Goal: Task Accomplishment & Management: Use online tool/utility

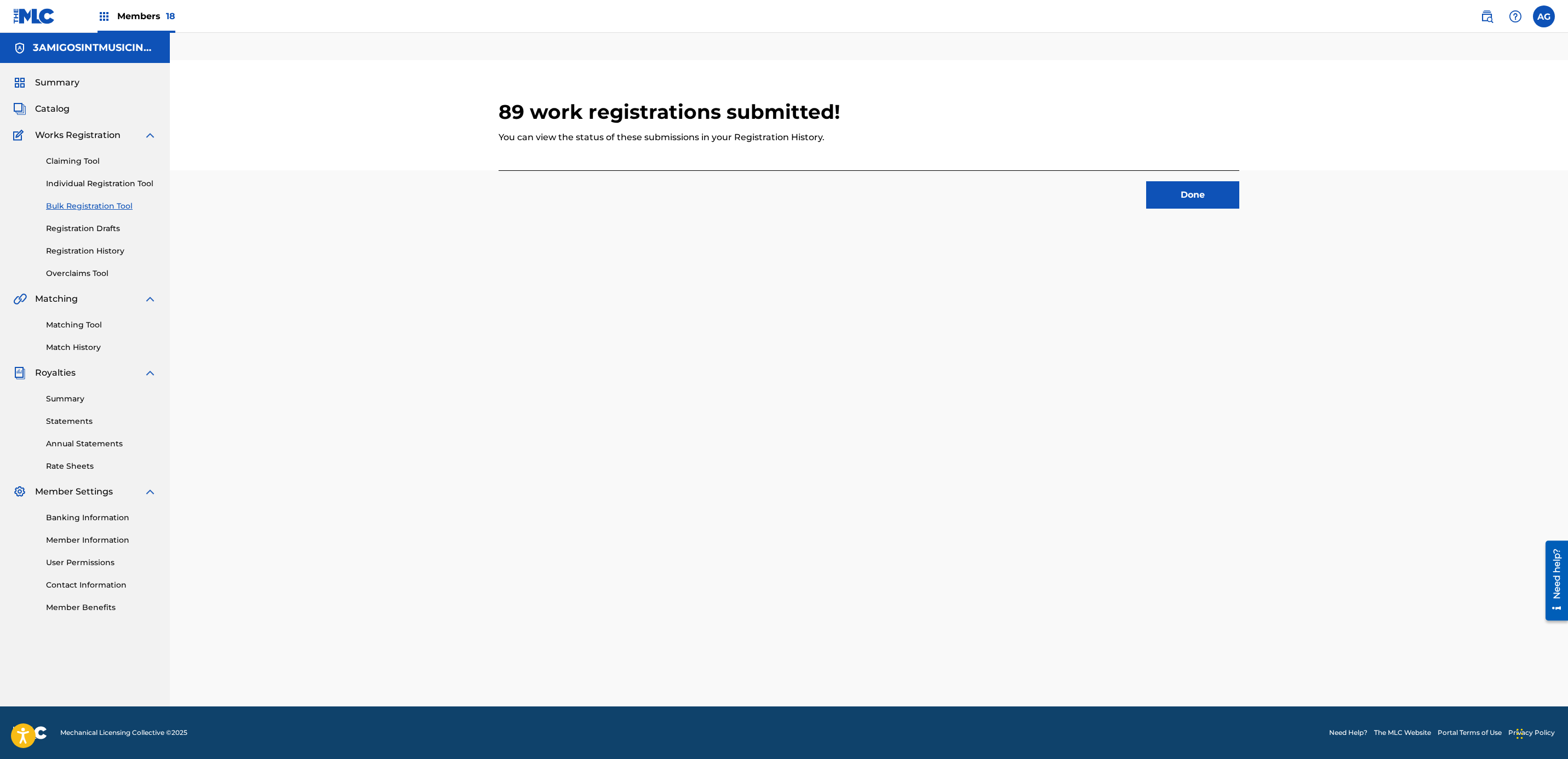
click at [1214, 205] on button "Done" at bounding box center [1192, 195] width 93 height 27
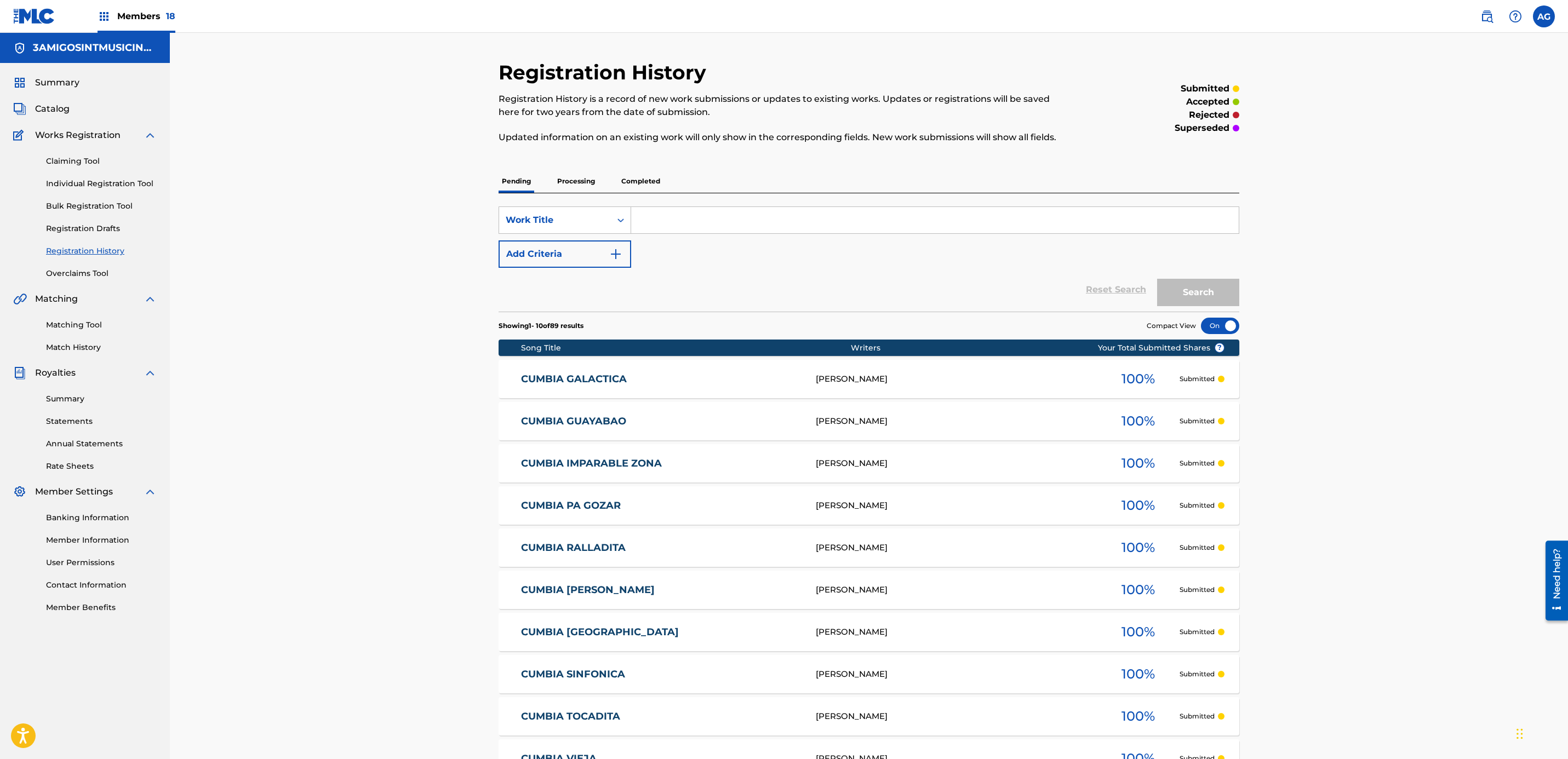
drag, startPoint x: 421, startPoint y: 249, endPoint x: 418, endPoint y: 244, distance: 5.8
click at [419, 245] on div "Registration History Registration History is a record of new work submissions o…" at bounding box center [869, 442] width 1398 height 819
click at [150, 22] on span "Members 18" at bounding box center [146, 16] width 58 height 13
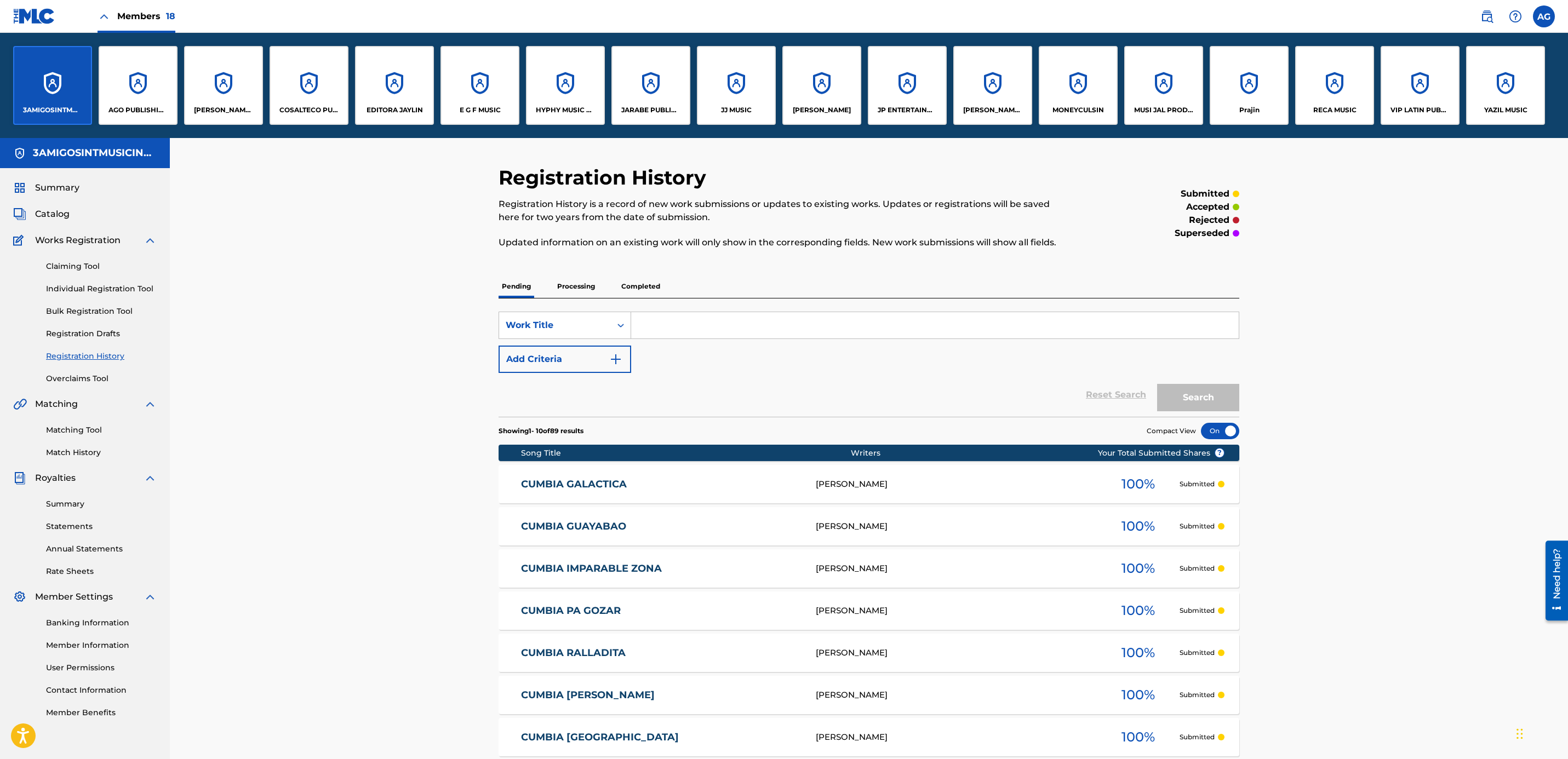
click at [413, 638] on div "Registration History Registration History is a record of new work submissions o…" at bounding box center [869, 548] width 1398 height 819
drag, startPoint x: 393, startPoint y: 626, endPoint x: 432, endPoint y: 567, distance: 70.7
click at [392, 621] on div "Registration History Registration History is a record of new work submissions o…" at bounding box center [869, 548] width 1398 height 819
click at [322, 264] on div "Registration History Registration History is a record of new work submissions o…" at bounding box center [869, 548] width 1398 height 819
click at [329, 286] on div "Registration History Registration History is a record of new work submissions o…" at bounding box center [869, 548] width 1398 height 819
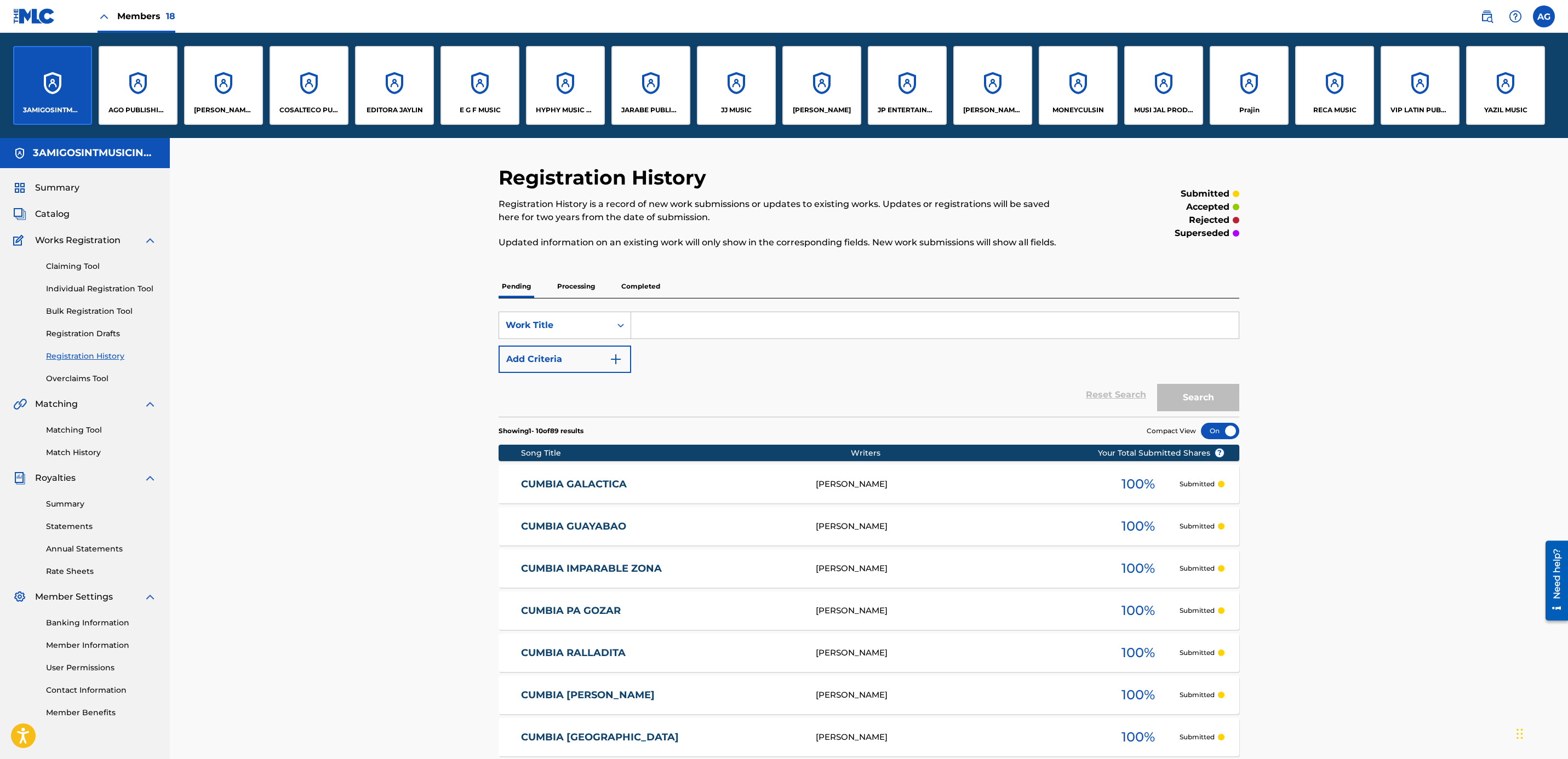
drag, startPoint x: 267, startPoint y: 436, endPoint x: 270, endPoint y: 430, distance: 6.7
click at [268, 434] on div "Registration History Registration History is a record of new work submissions o…" at bounding box center [869, 548] width 1398 height 819
click at [578, 109] on p "HYPHY MUSIC PUBLISHING INC" at bounding box center [565, 110] width 60 height 10
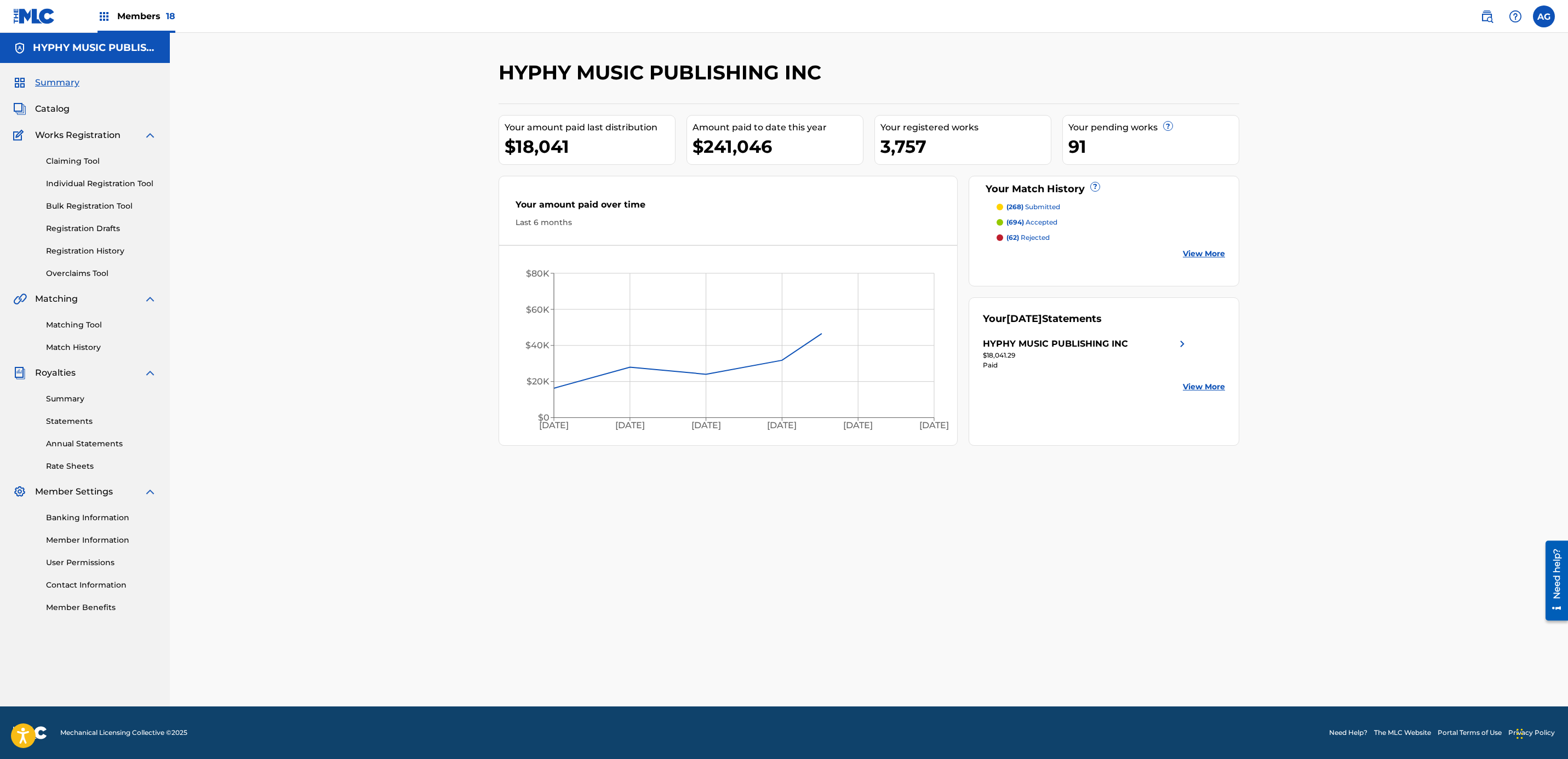
click at [94, 351] on link "Match History" at bounding box center [102, 348] width 111 height 12
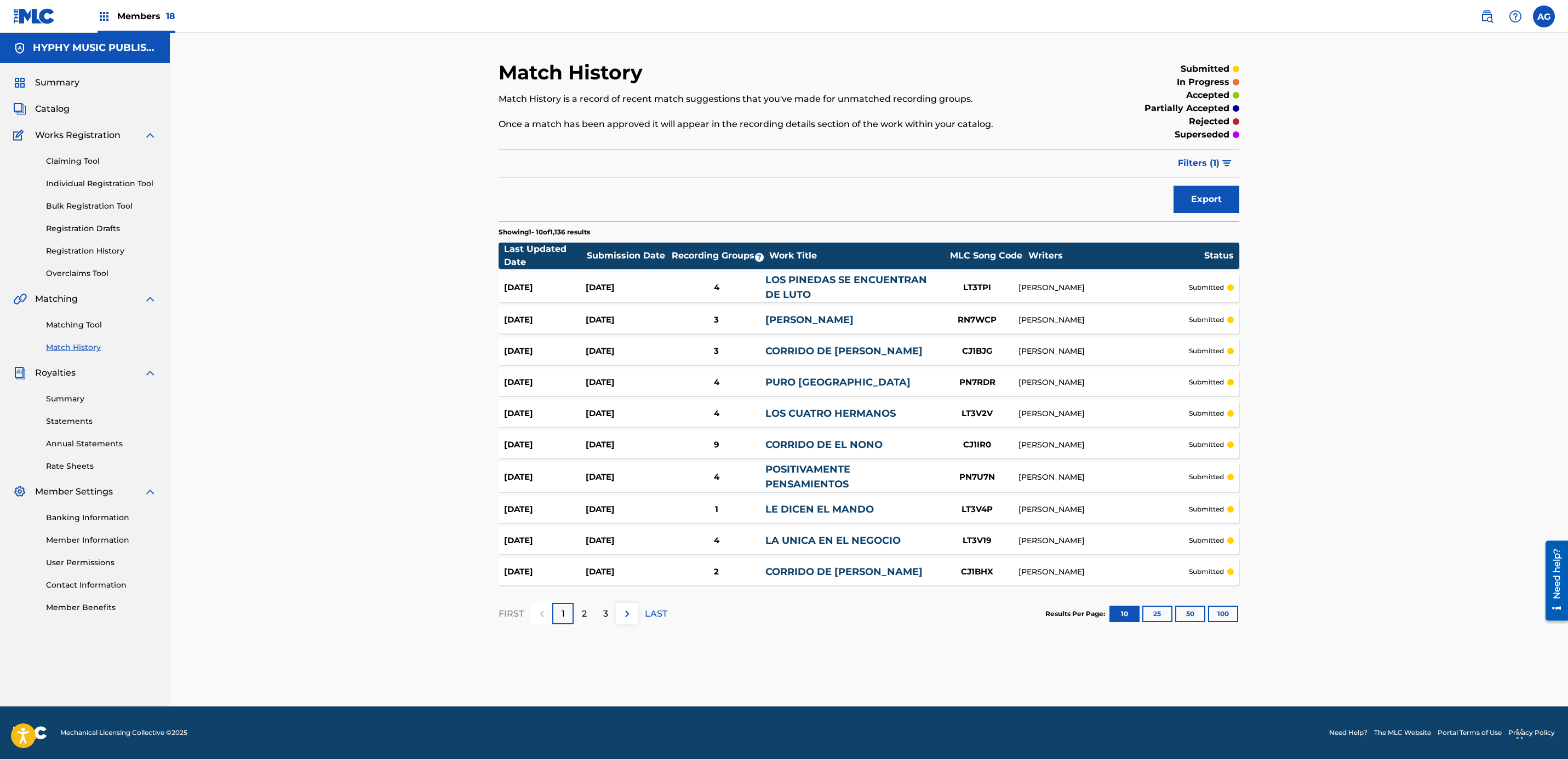
click at [85, 323] on link "Matching Tool" at bounding box center [102, 325] width 111 height 12
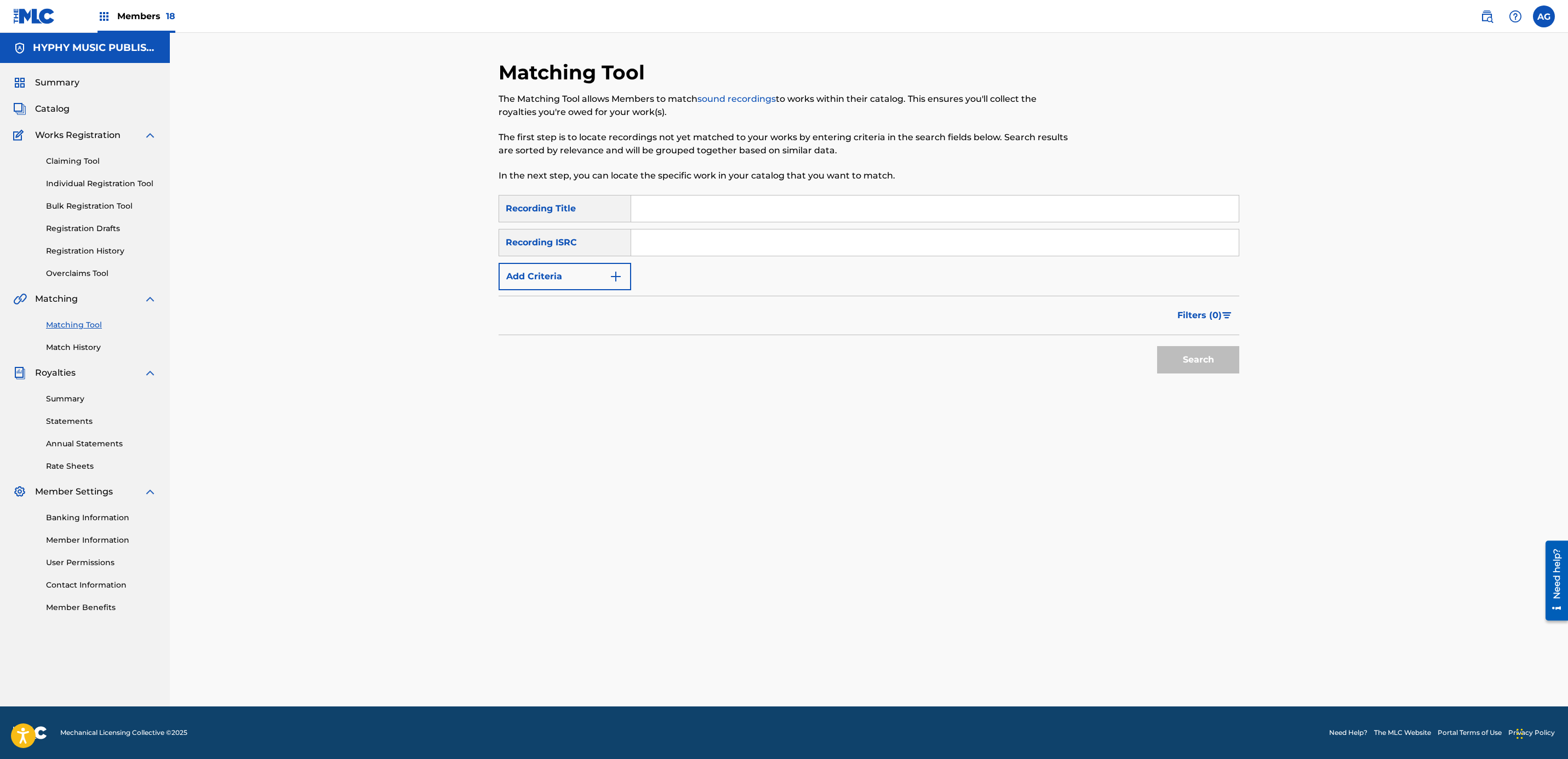
click at [562, 275] on button "Add Criteria" at bounding box center [565, 276] width 133 height 27
click at [705, 261] on div "SearchWithCriteriac558257f-11fd-4e4d-86be-dc7ef1e20255 Recording Title SearchWi…" at bounding box center [869, 259] width 741 height 129
click at [702, 271] on input "Search Form" at bounding box center [925, 276] width 587 height 26
paste input "[PERSON_NAME] [PERSON_NAME]"
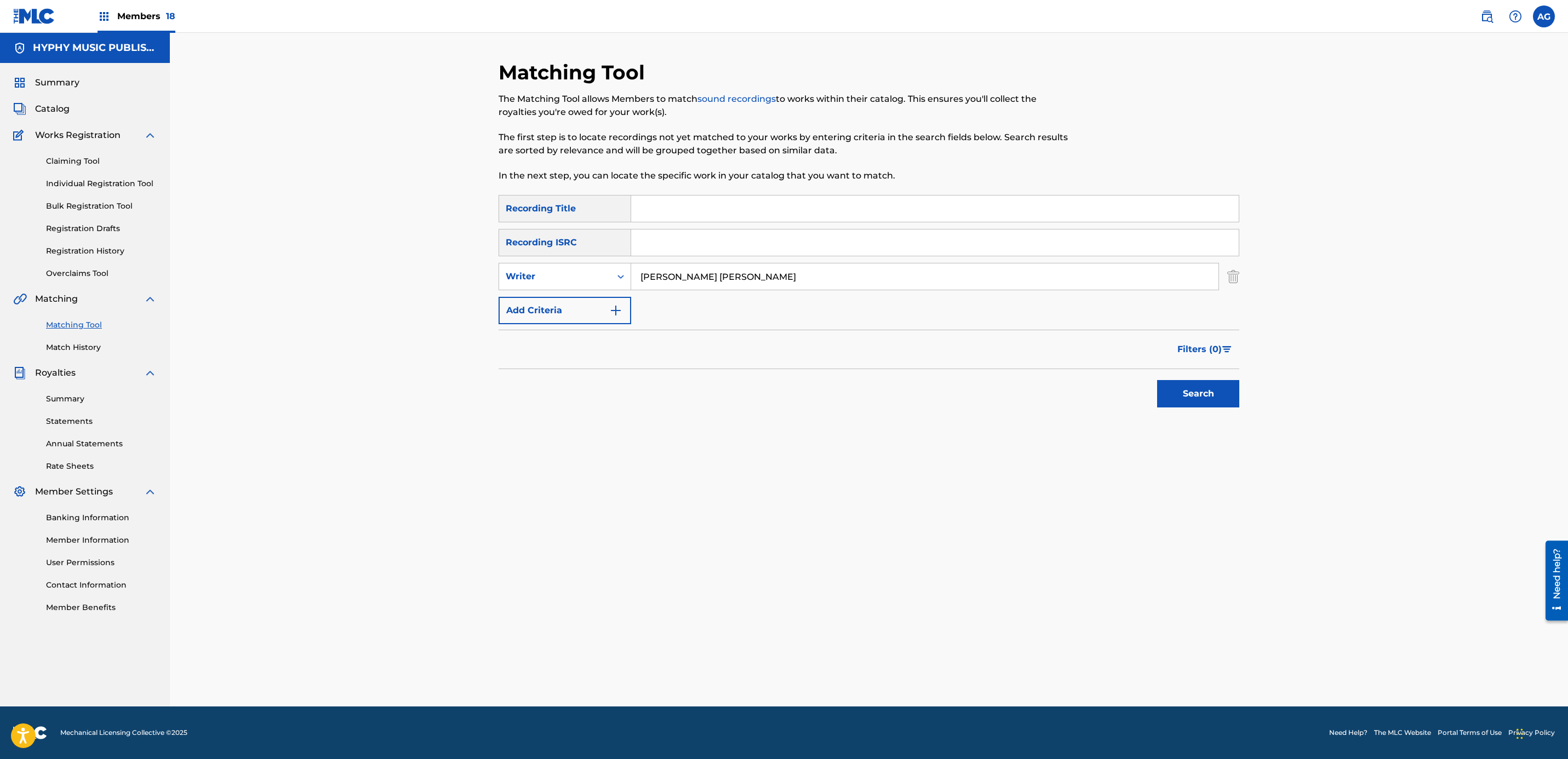
type input "[PERSON_NAME] [PERSON_NAME]"
click at [1190, 390] on button "Search" at bounding box center [1198, 394] width 82 height 27
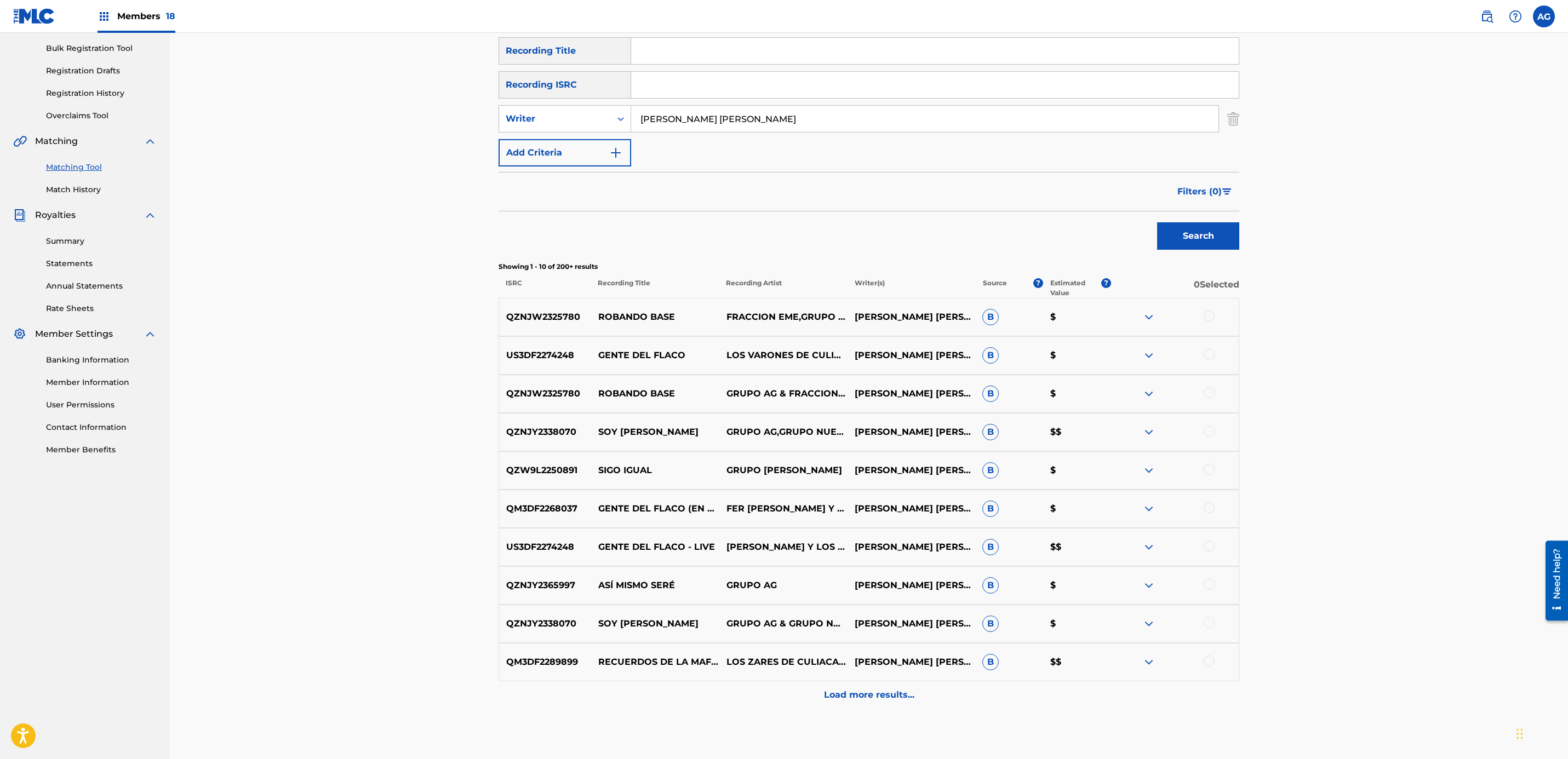
scroll to position [164, 0]
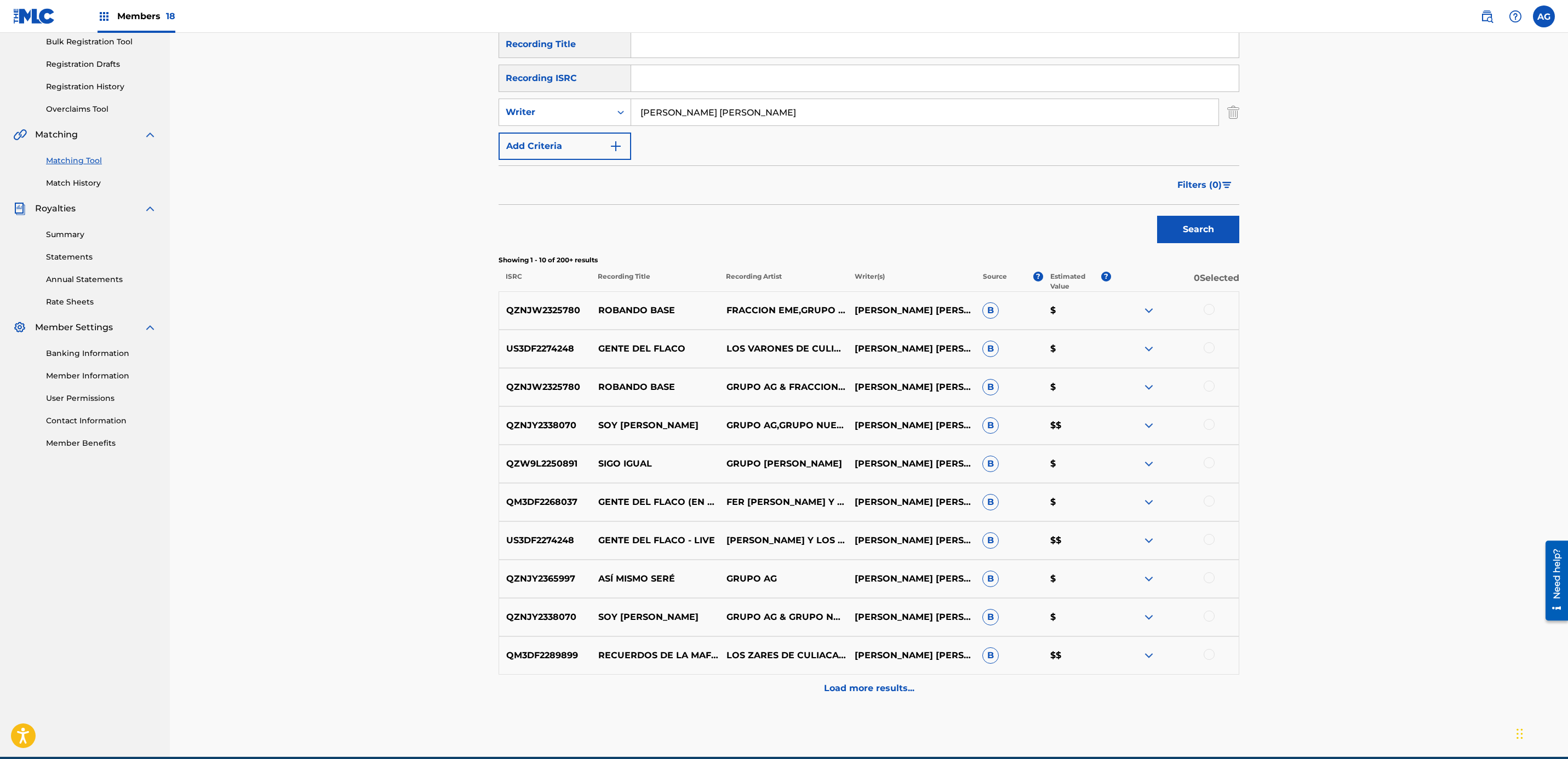
click at [1214, 184] on span "Filters ( 0 )" at bounding box center [1199, 185] width 44 height 13
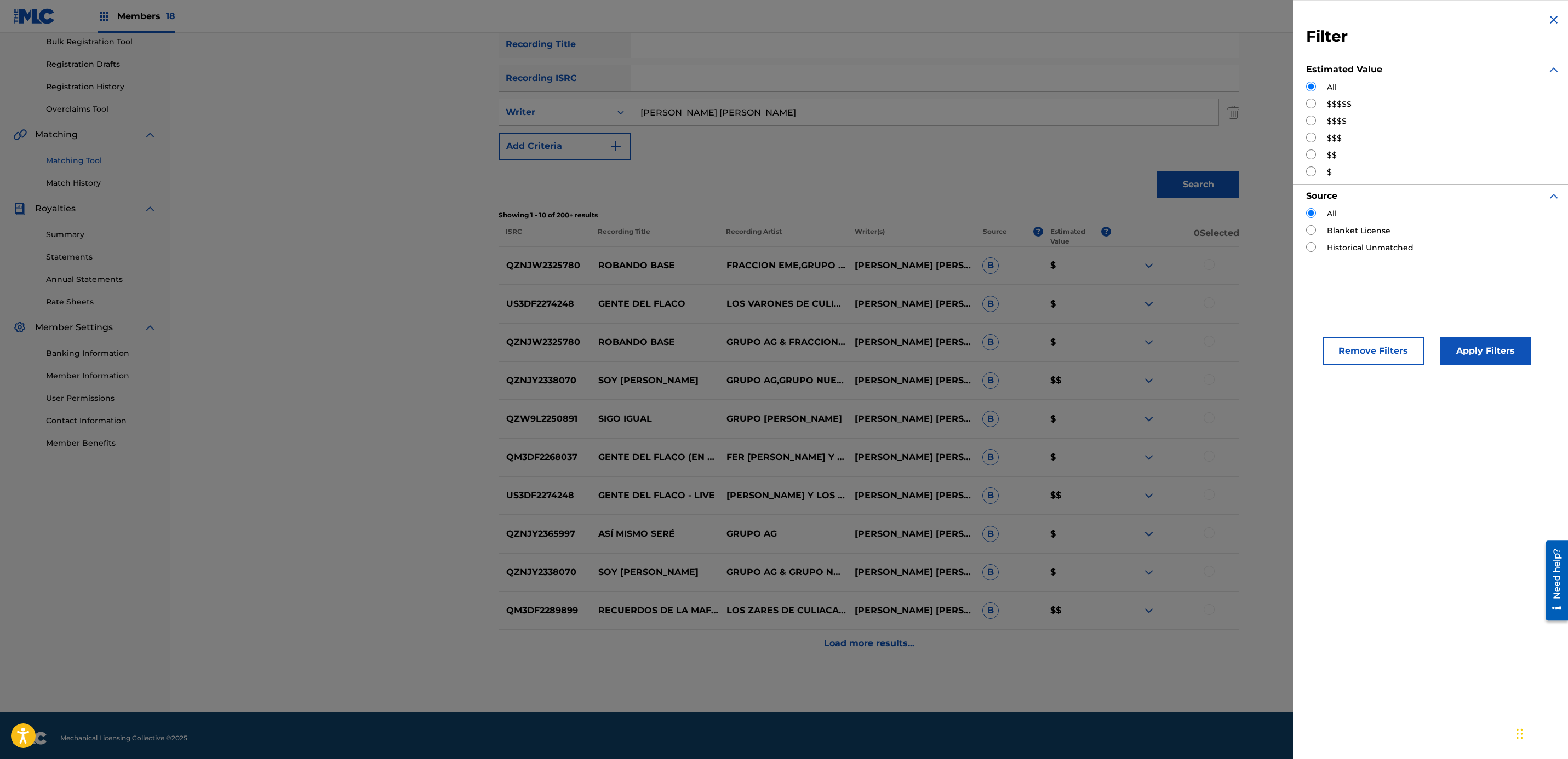
click at [1310, 106] on input "Search Form" at bounding box center [1311, 103] width 10 height 10
radio input "true"
click at [1500, 355] on button "Apply Filters" at bounding box center [1485, 351] width 91 height 27
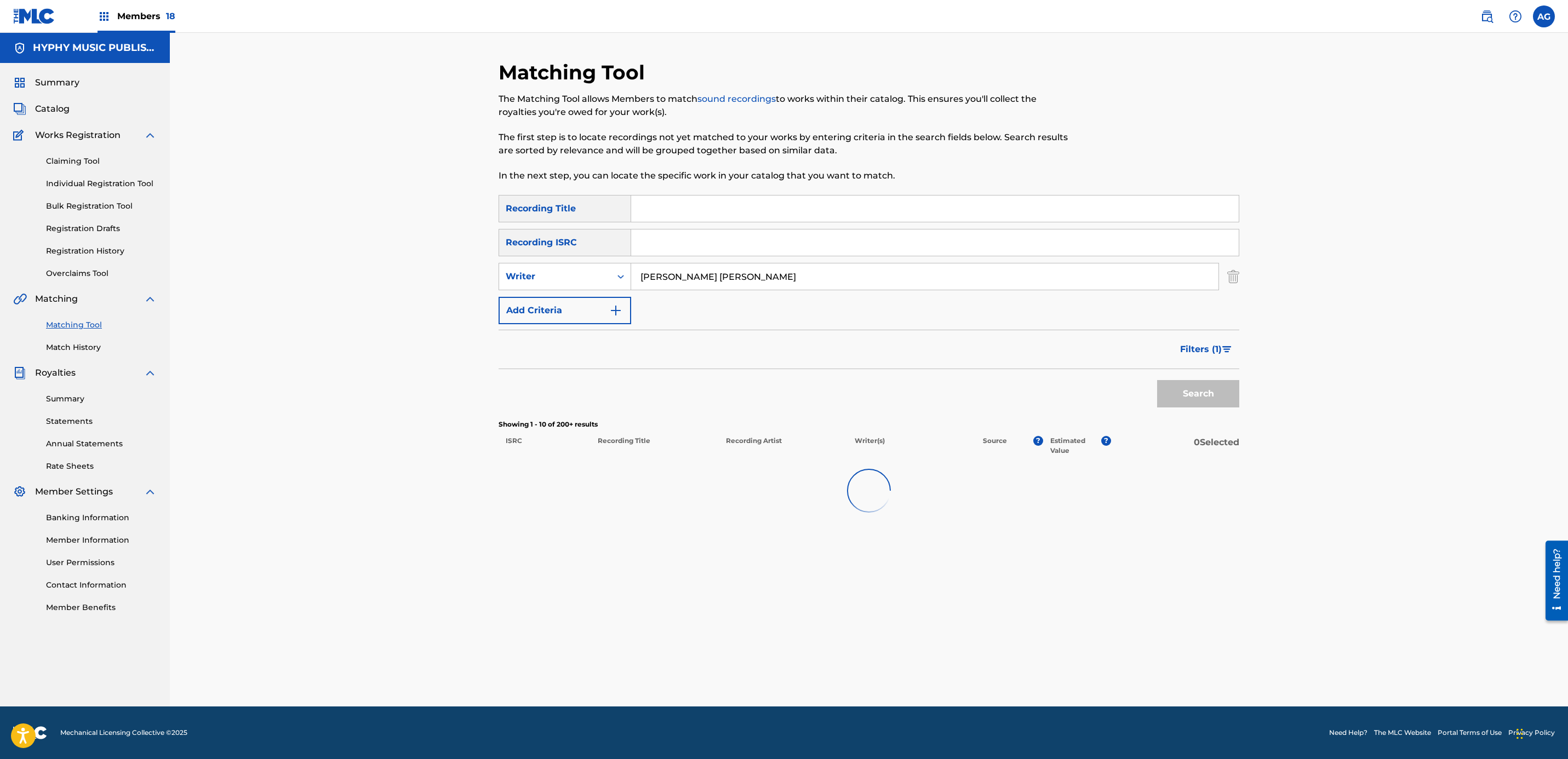
scroll to position [0, 0]
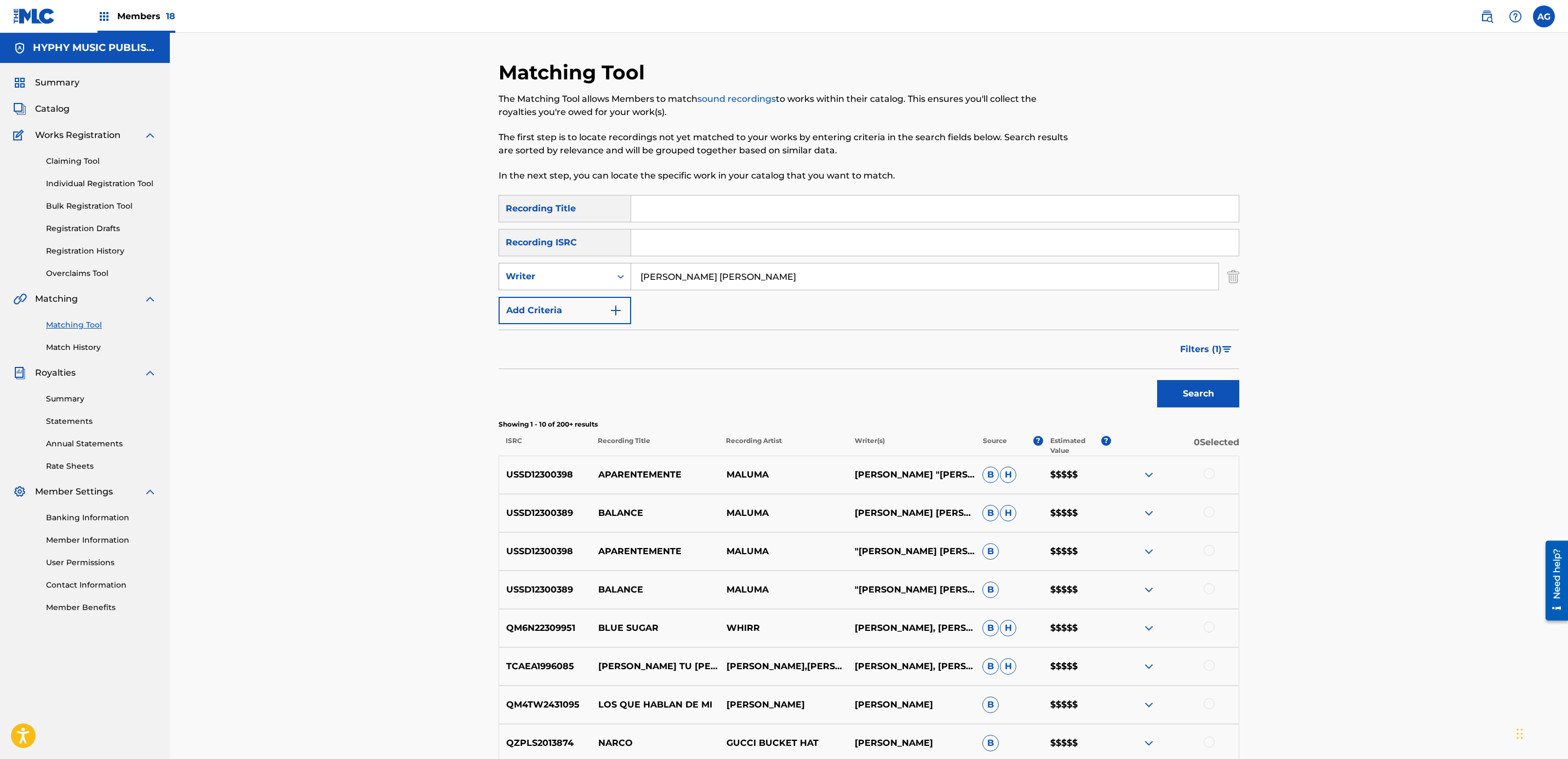
click at [538, 276] on div "Writer" at bounding box center [555, 277] width 99 height 13
click at [580, 309] on div "Recording Artist" at bounding box center [565, 304] width 131 height 27
drag, startPoint x: 836, startPoint y: 273, endPoint x: 697, endPoint y: 278, distance: 139.1
click at [726, 278] on input "Search Form" at bounding box center [925, 276] width 587 height 26
type input "LOS VARONES DE CULIACAN"
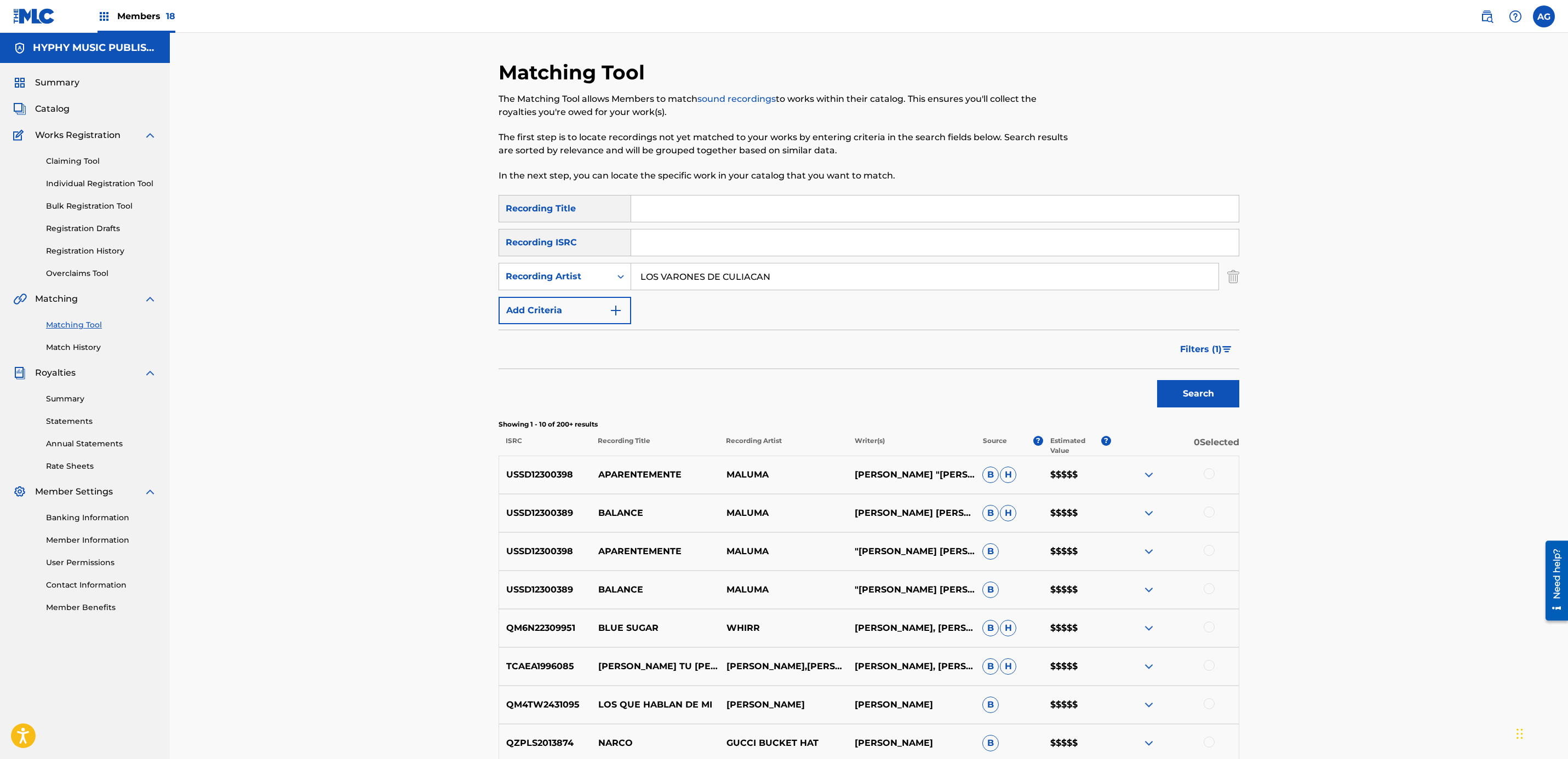
click at [1175, 386] on button "Search" at bounding box center [1198, 394] width 82 height 27
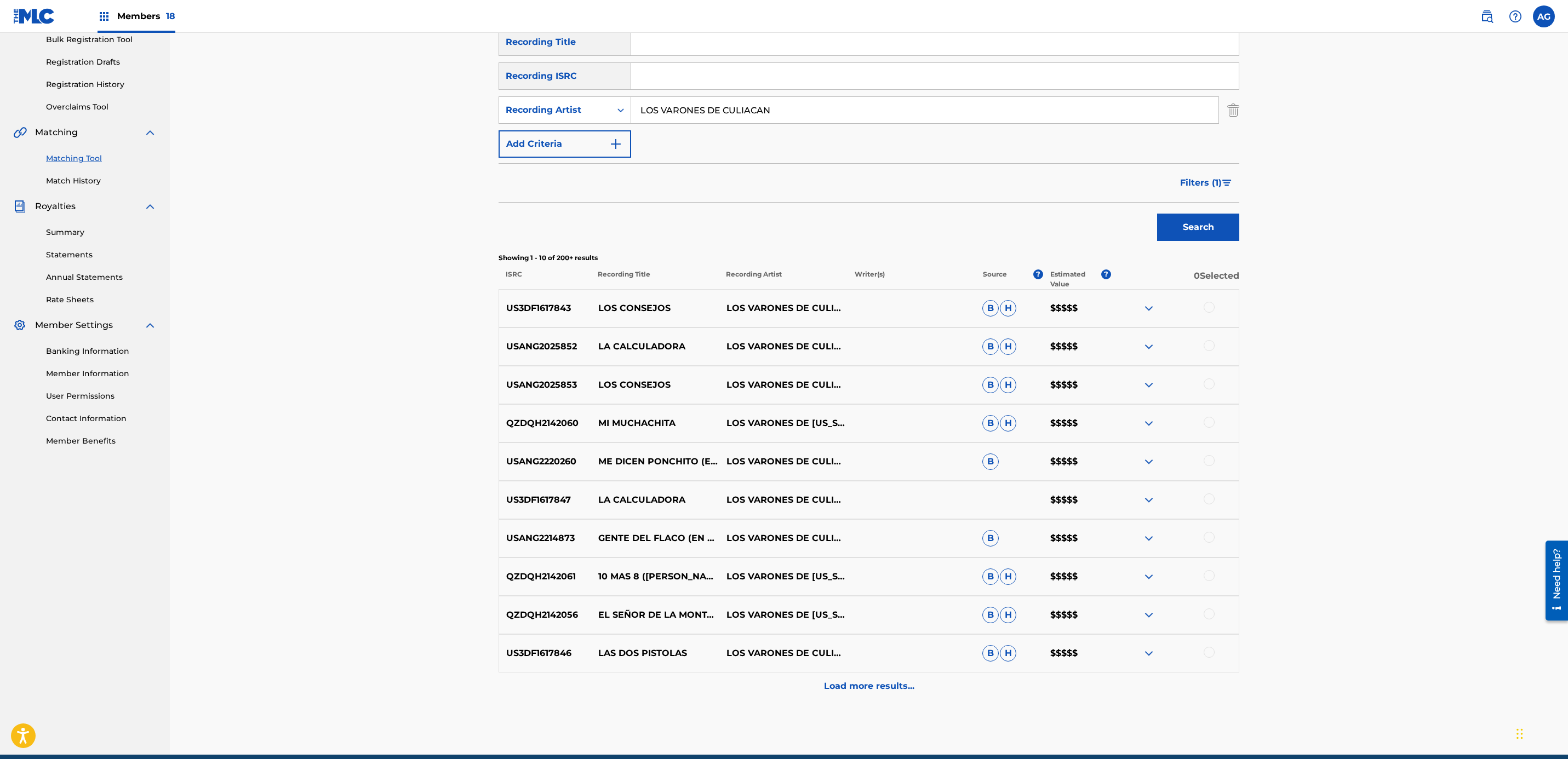
scroll to position [215, 0]
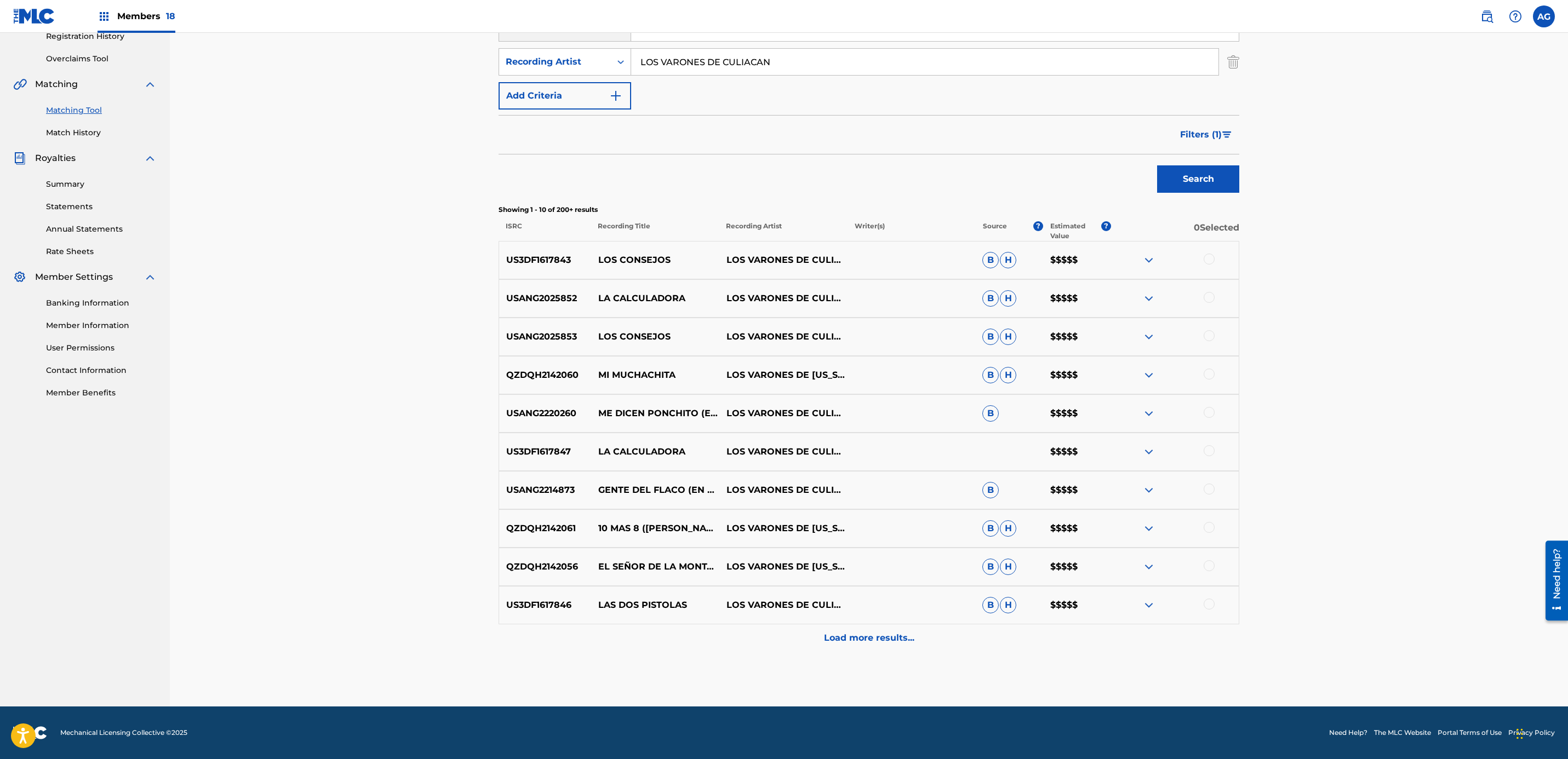
click at [758, 645] on div "Load more results..." at bounding box center [869, 638] width 741 height 27
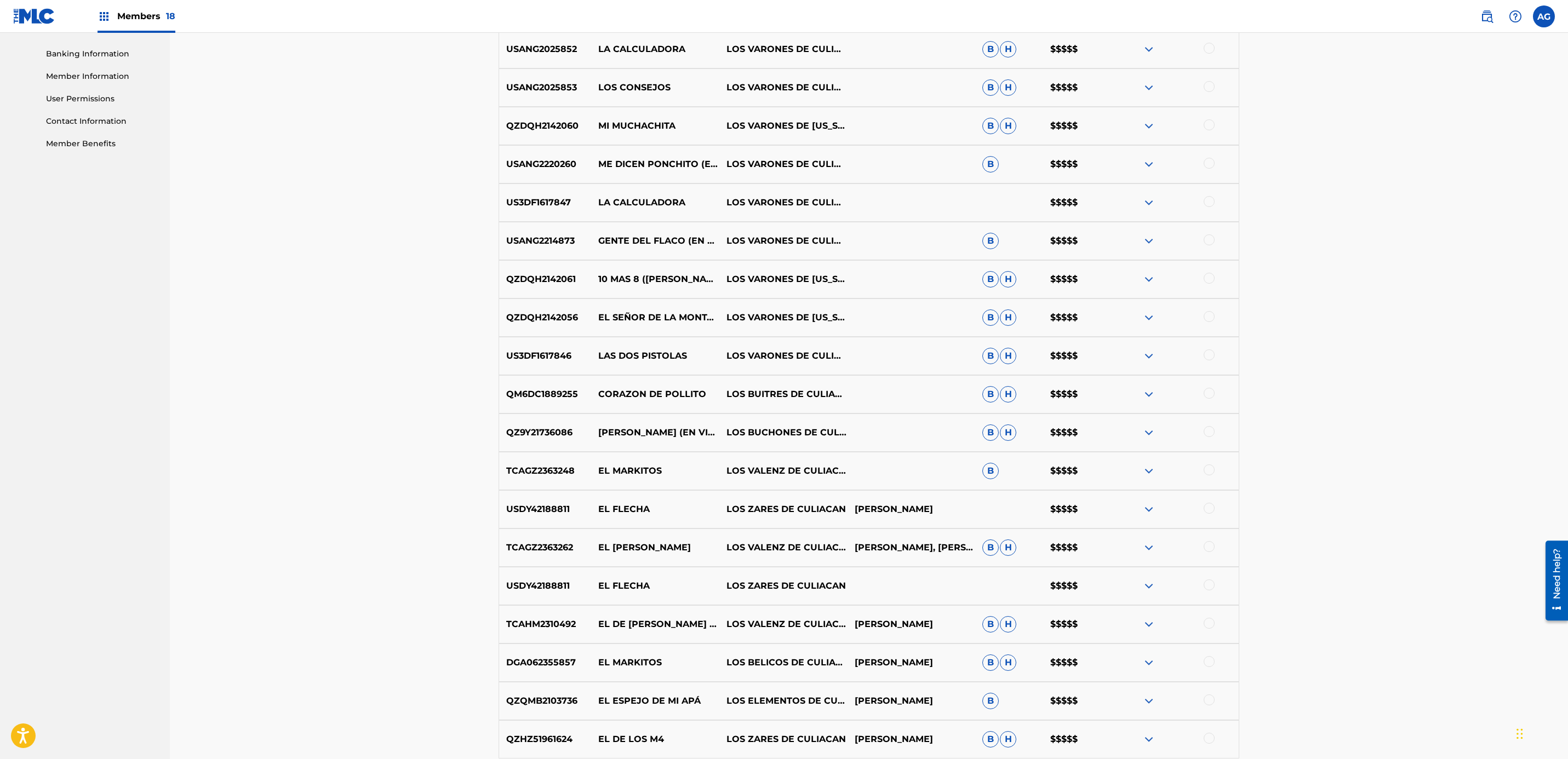
scroll to position [493, 0]
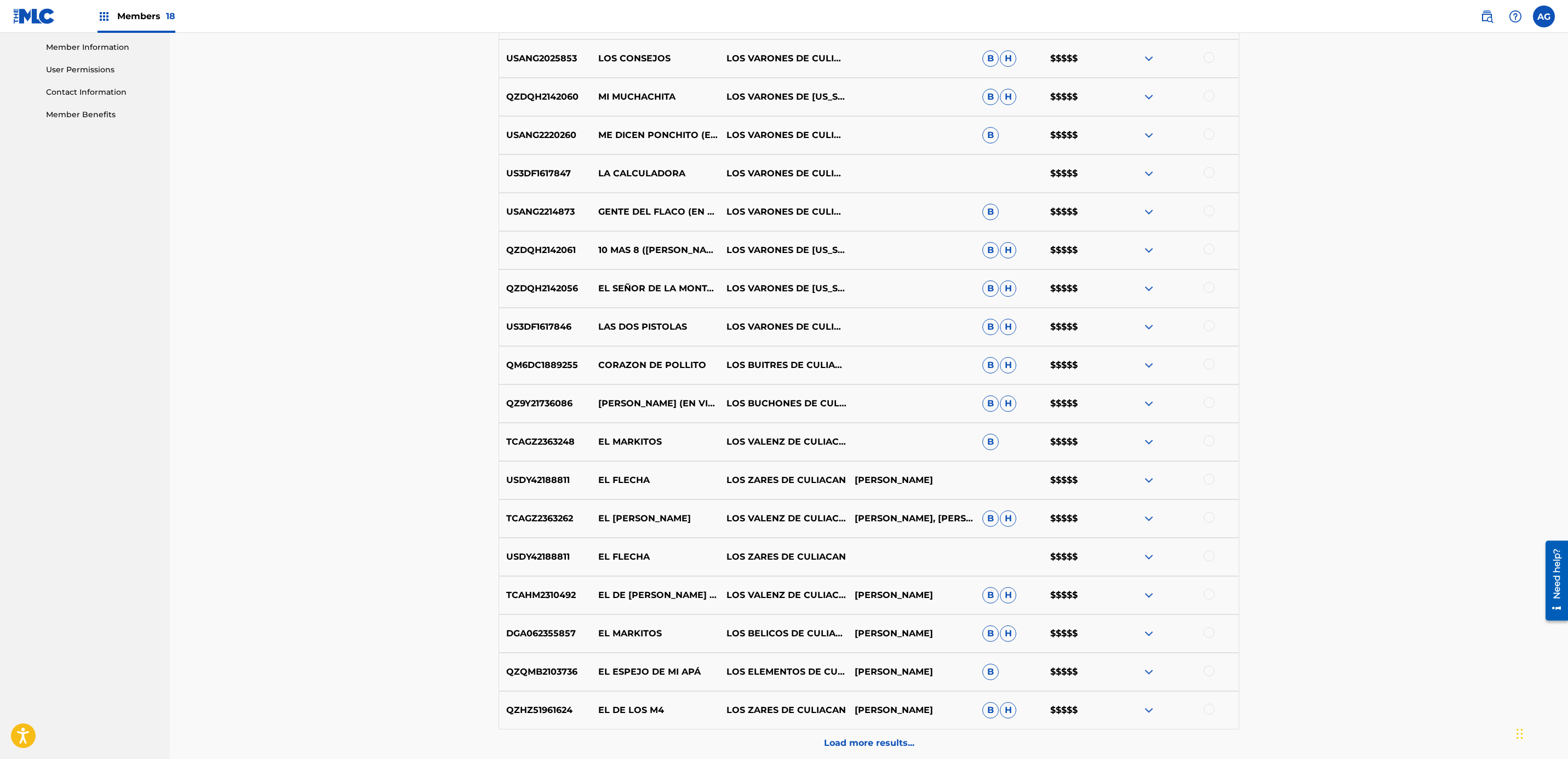
click at [628, 289] on p "EL SEÑOR DE LA MONTAÑA" at bounding box center [655, 289] width 128 height 13
copy p "EL SEÑOR DE LA MONTAÑA"
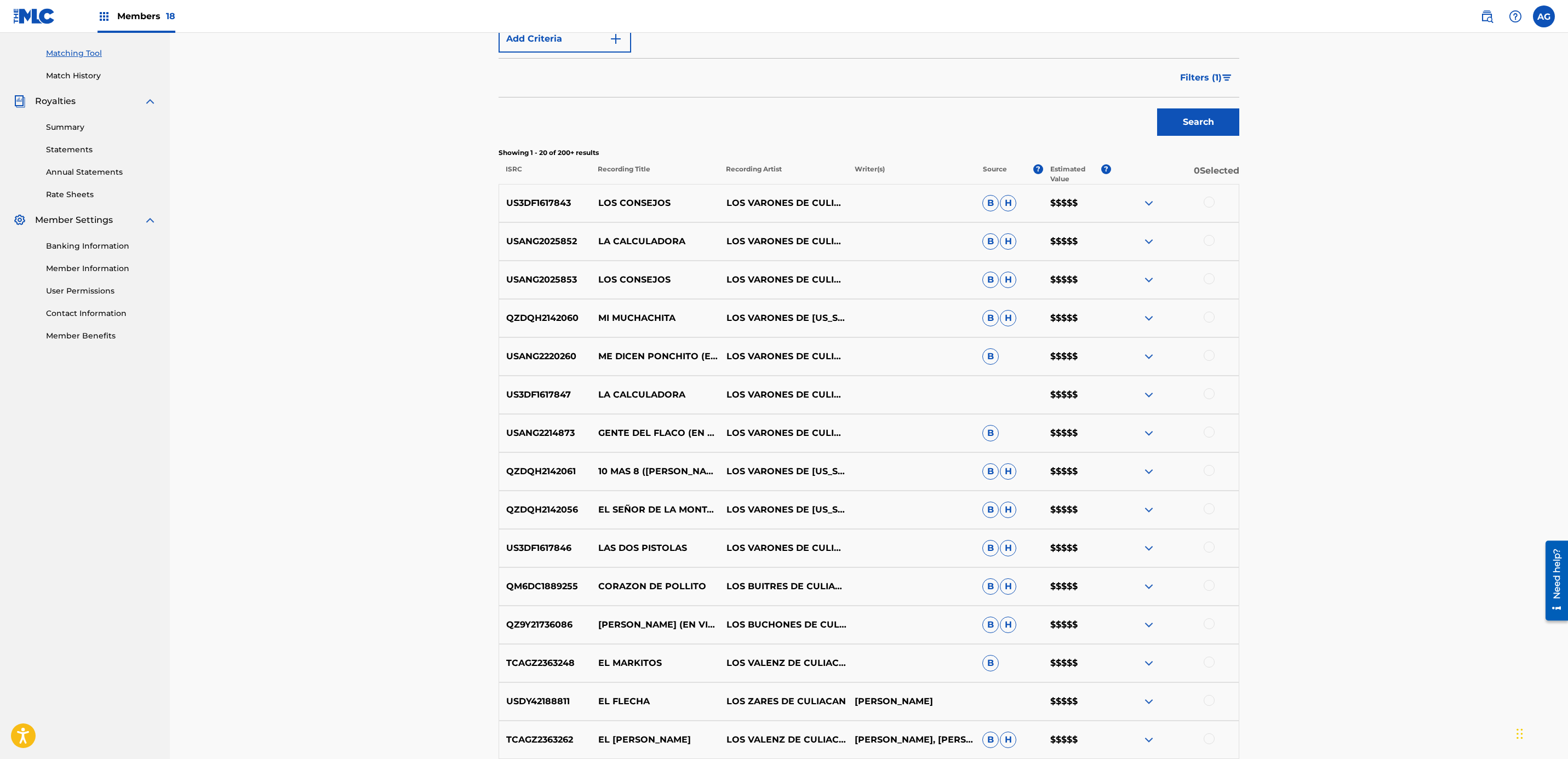
drag, startPoint x: 275, startPoint y: 113, endPoint x: 239, endPoint y: 52, distance: 70.8
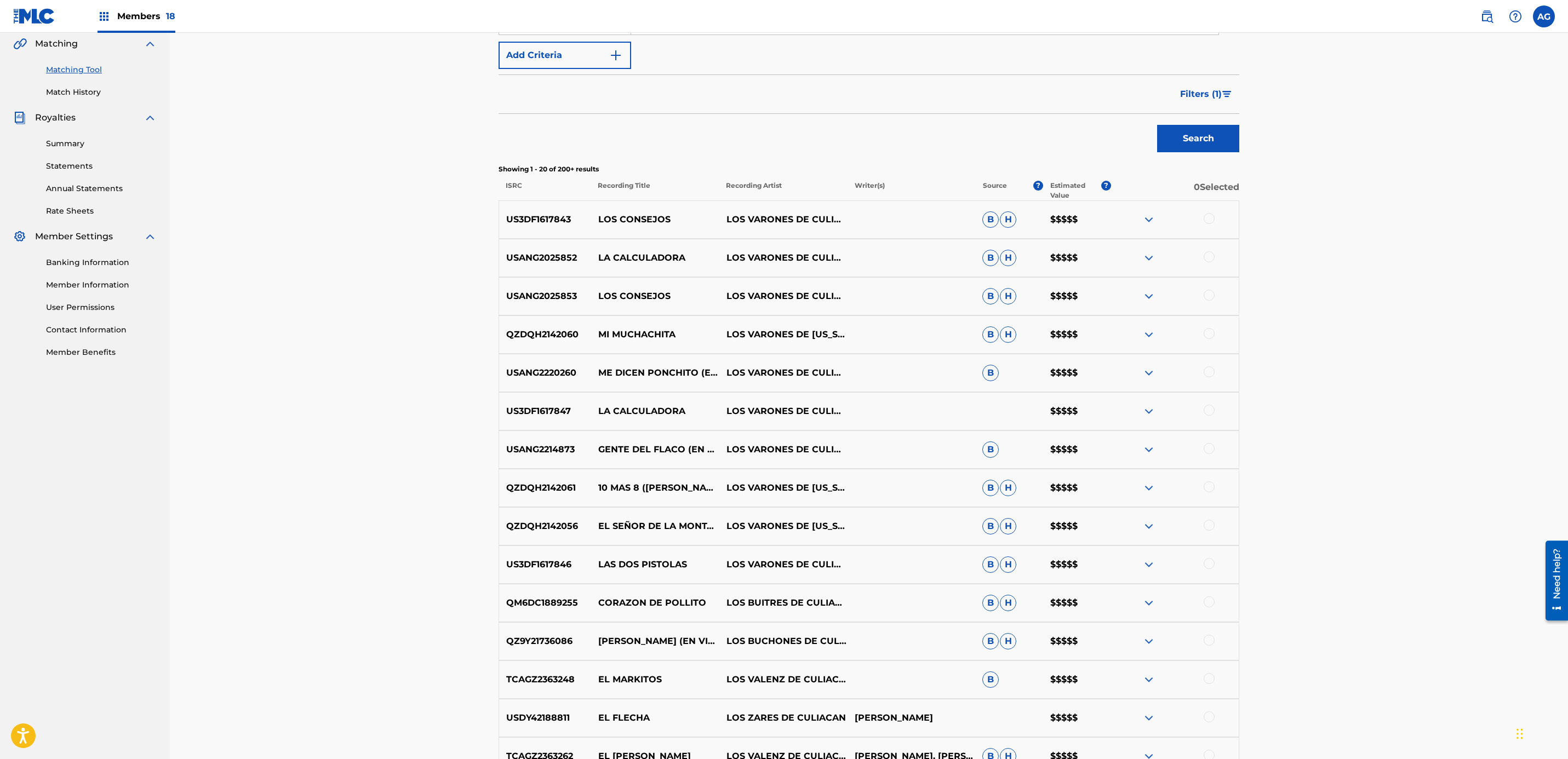
click at [143, 15] on span "Members 18" at bounding box center [146, 16] width 58 height 13
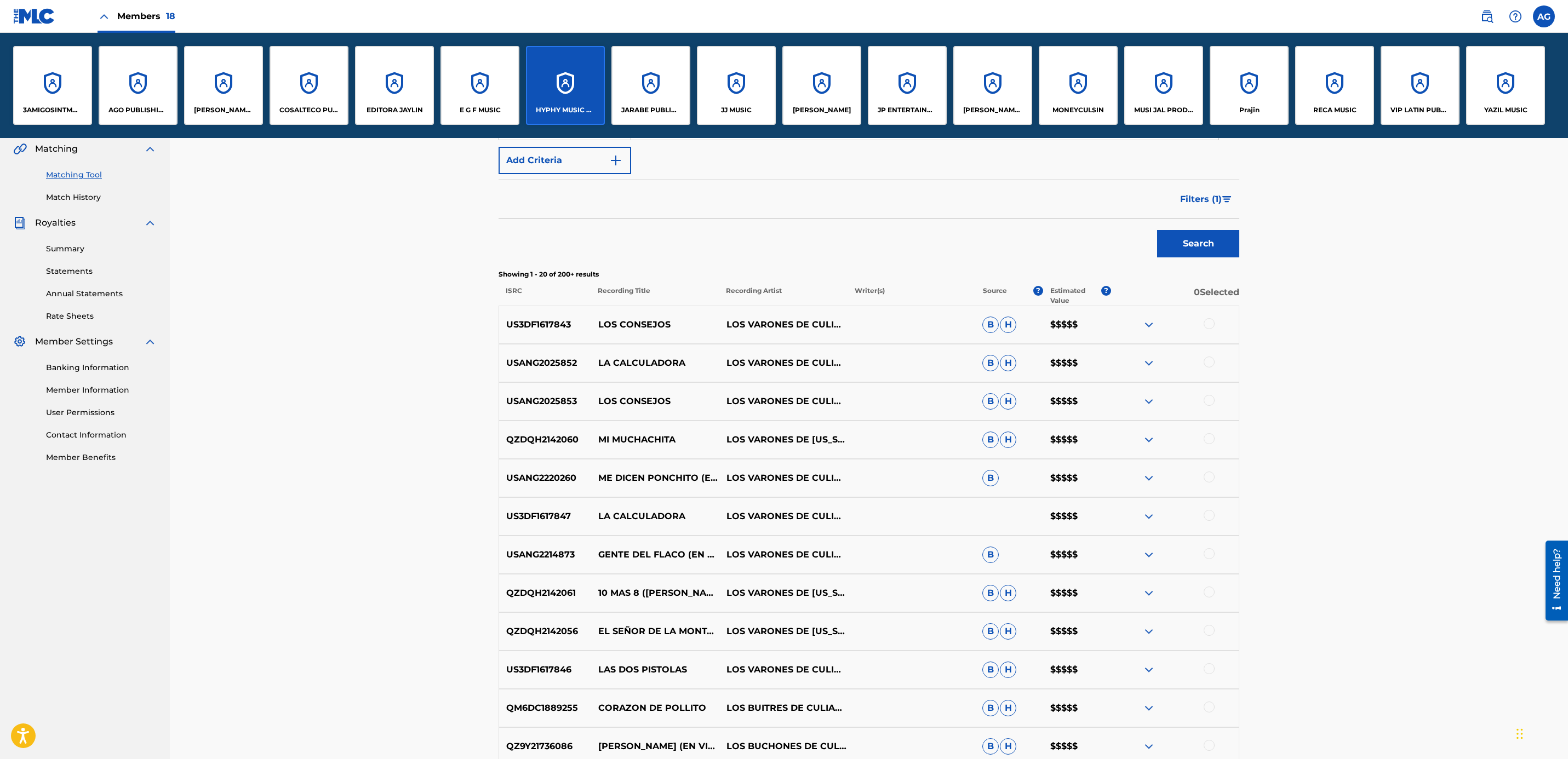
scroll to position [360, 0]
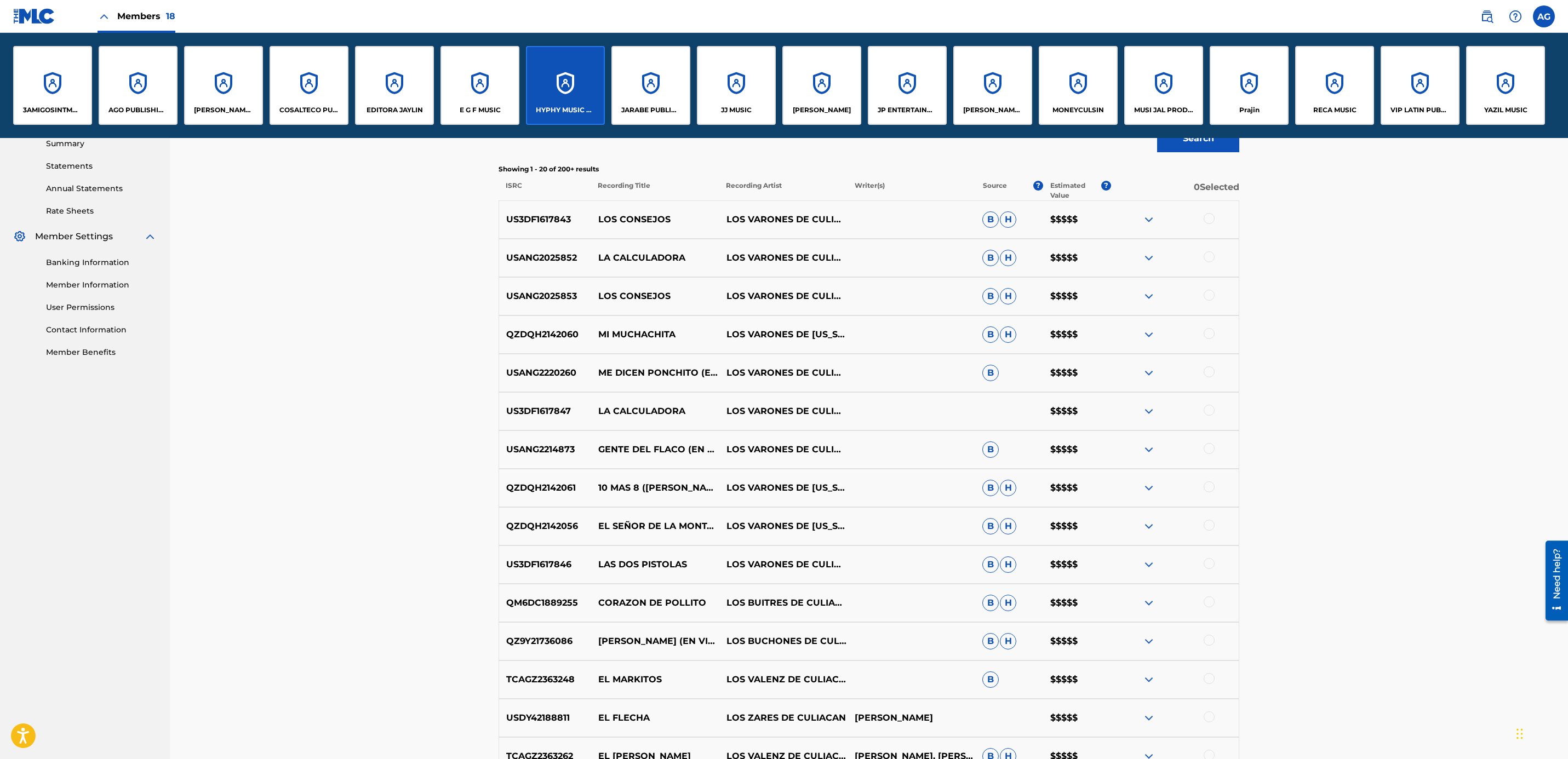
click at [822, 99] on div "[PERSON_NAME]" at bounding box center [822, 86] width 79 height 79
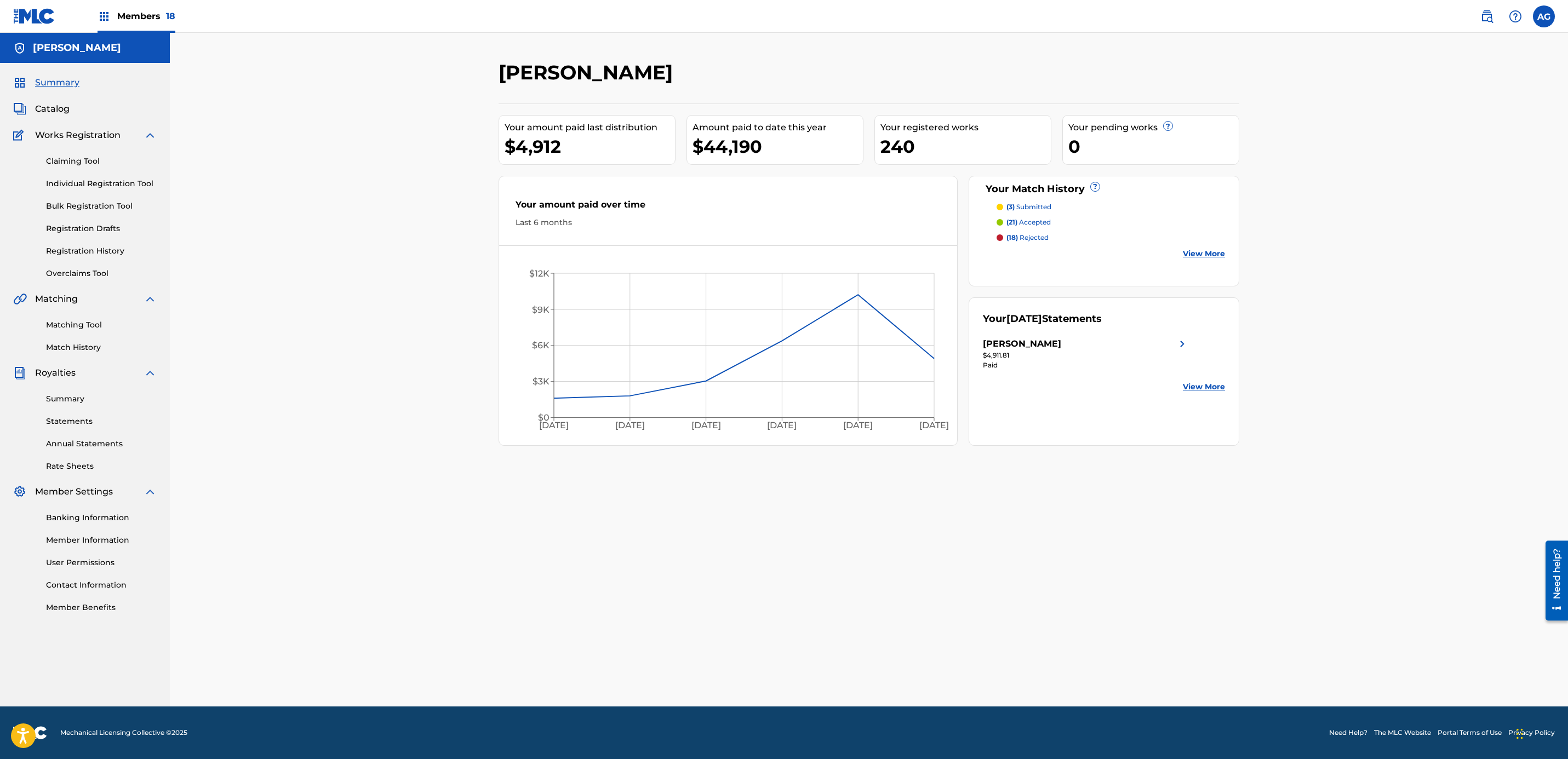
click at [99, 187] on link "Individual Registration Tool" at bounding box center [102, 184] width 111 height 12
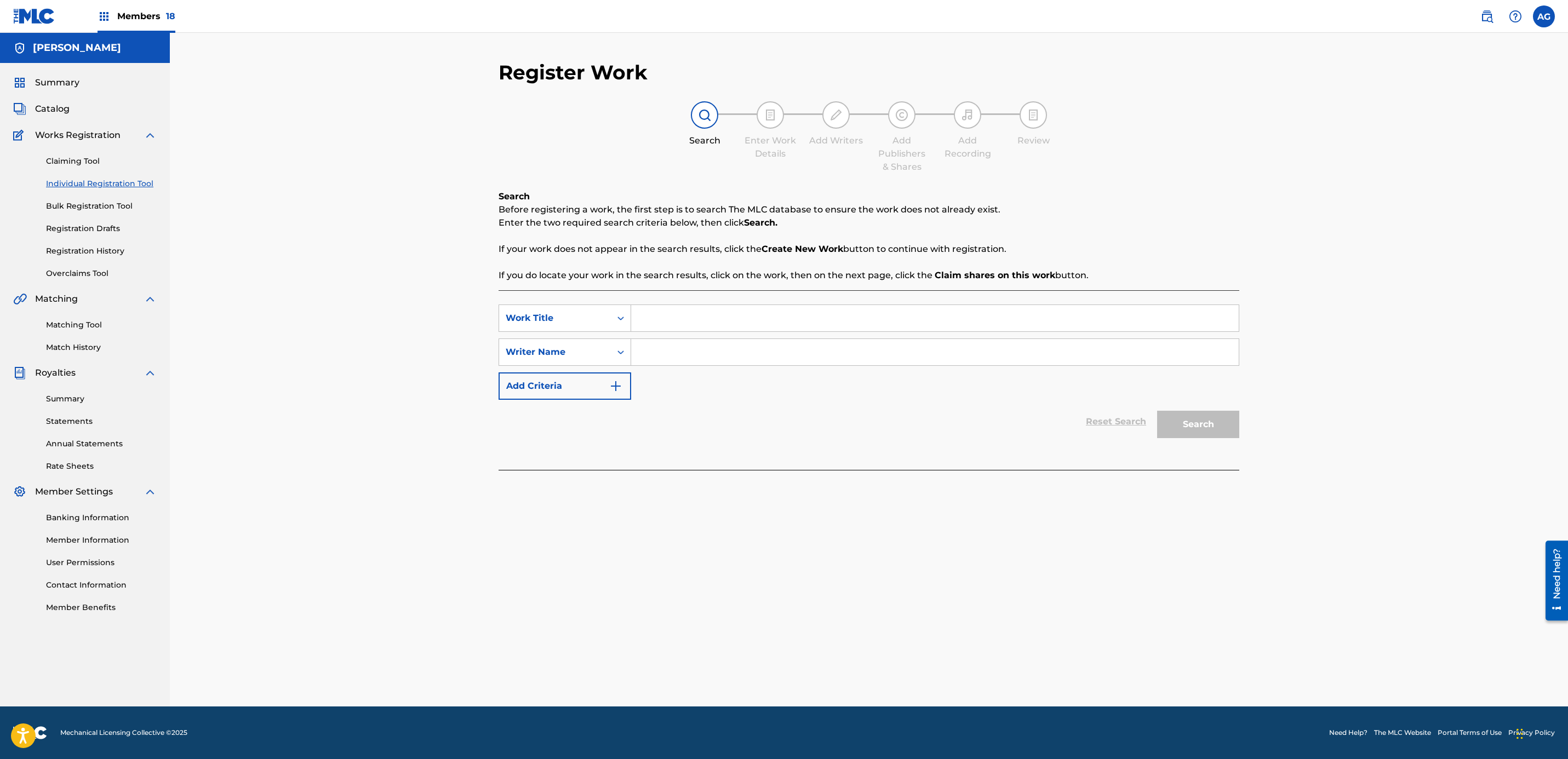
click at [65, 116] on div "Summary Catalog Works Registration Claiming Tool Individual Registration Tool B…" at bounding box center [85, 345] width 170 height 564
click at [63, 113] on span "Catalog" at bounding box center [52, 109] width 35 height 13
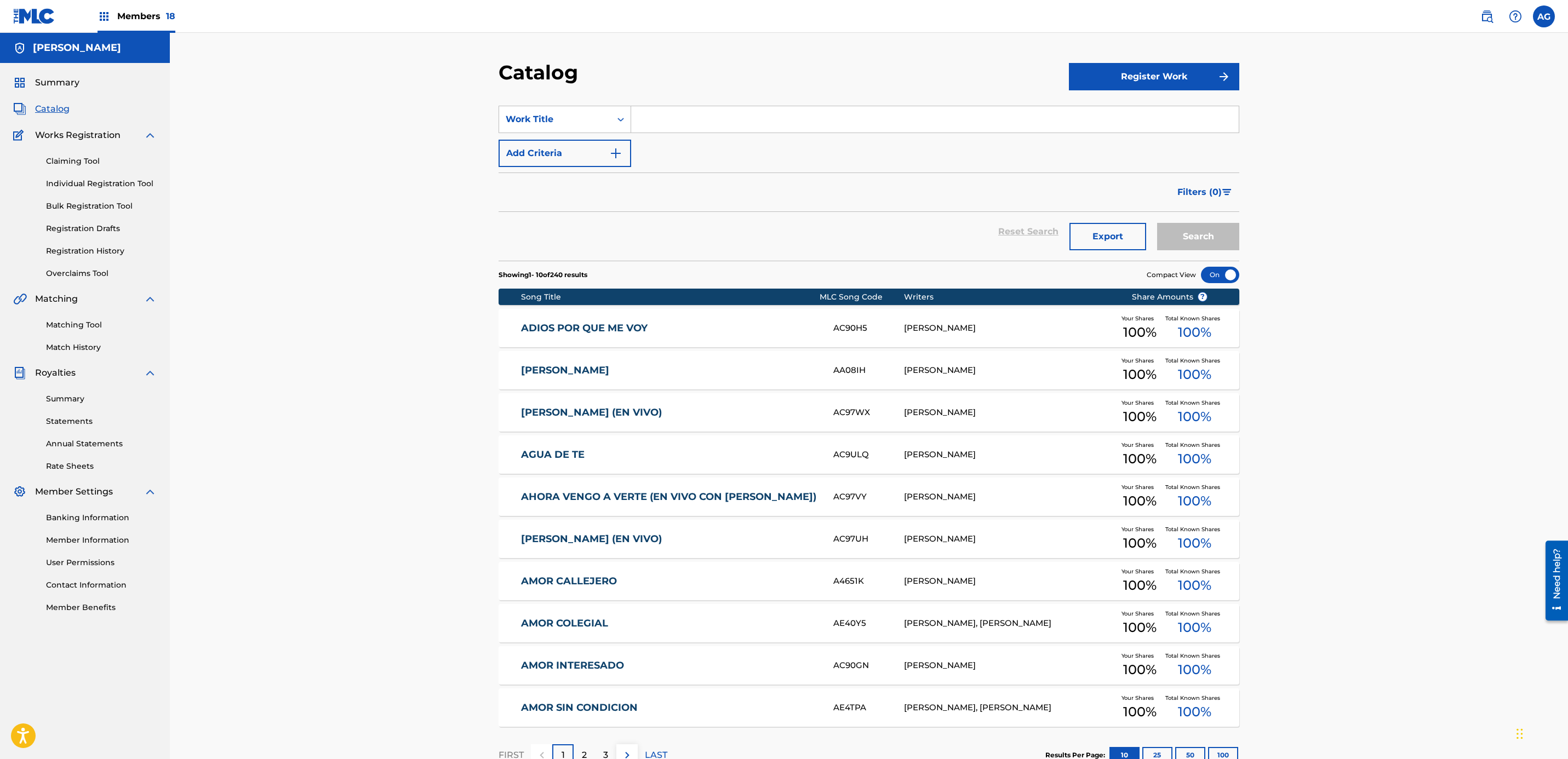
click at [730, 124] on input "Search Form" at bounding box center [935, 119] width 607 height 26
paste input "EL SEÑOR DE LA MONTAÑA"
type input "EL SEÑOR DE LA MONTAÑA"
click at [1187, 232] on button "Search" at bounding box center [1198, 236] width 82 height 27
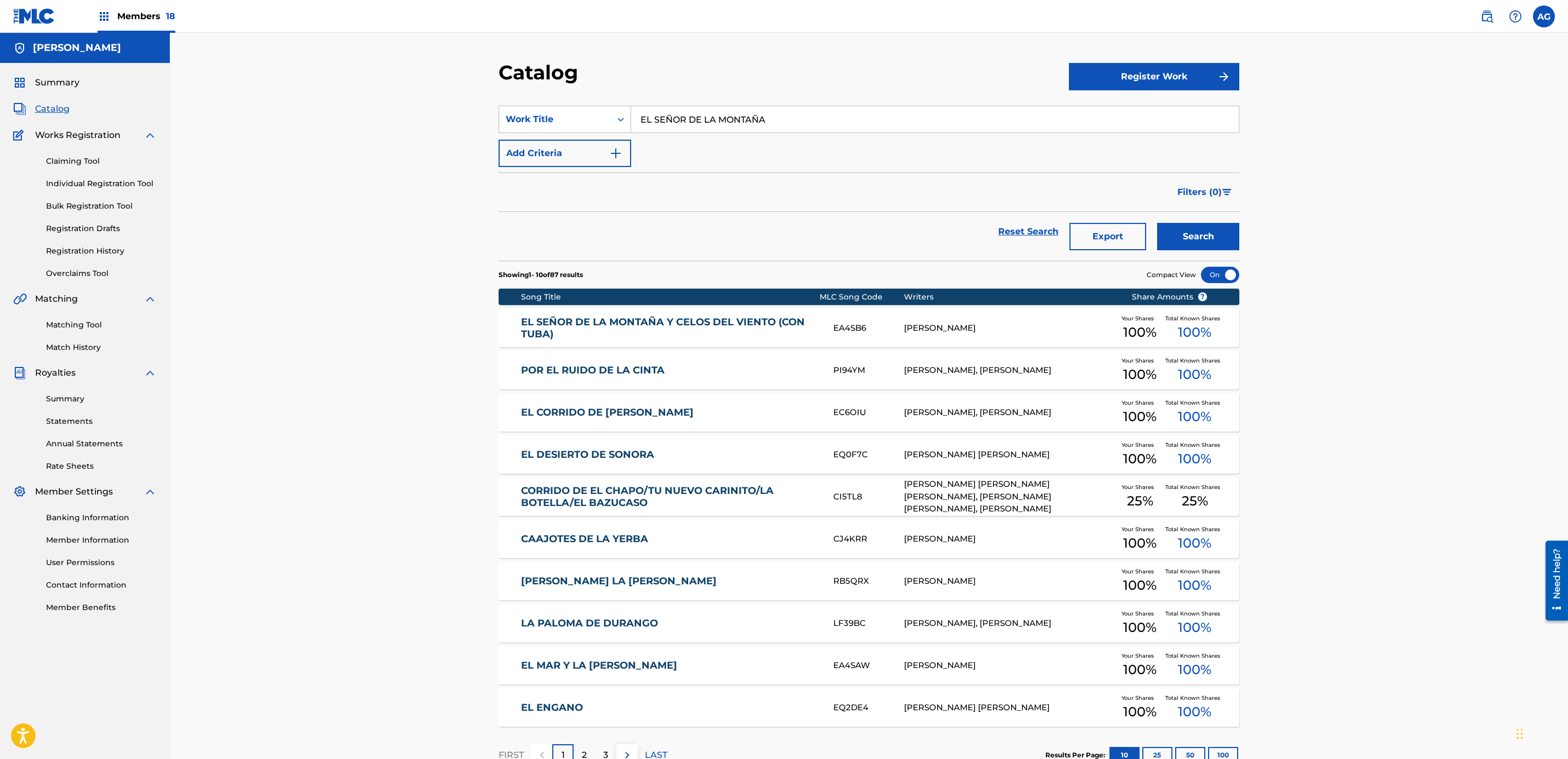
click at [93, 329] on link "Matching Tool" at bounding box center [102, 325] width 111 height 12
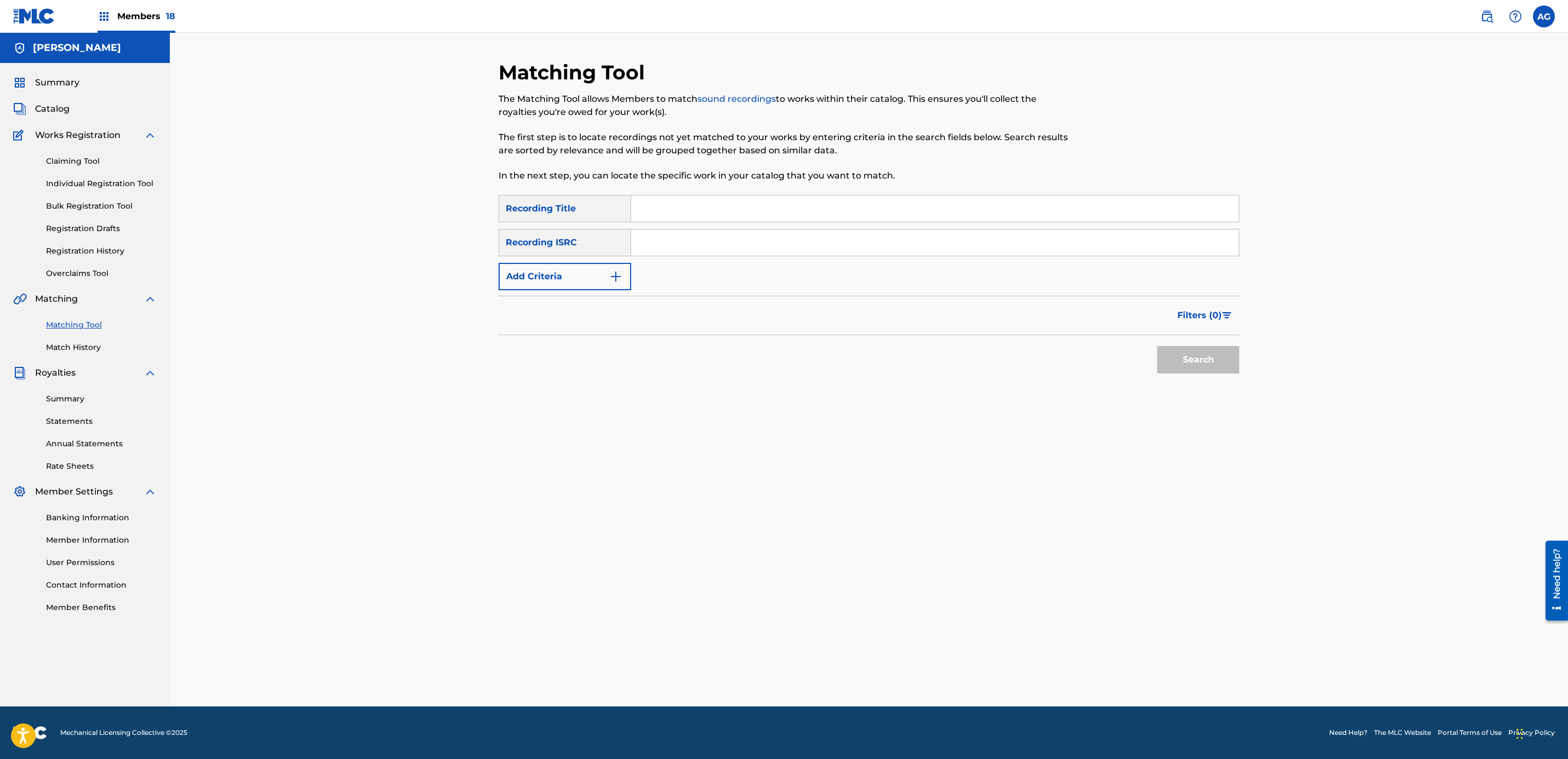
click at [758, 205] on input "Search Form" at bounding box center [935, 208] width 607 height 26
paste input "EL SEÑOR DE LA MONTAÑA"
type input "EL SEÑOR DE LA MONTAÑA"
click at [1214, 368] on button "Search" at bounding box center [1198, 360] width 82 height 27
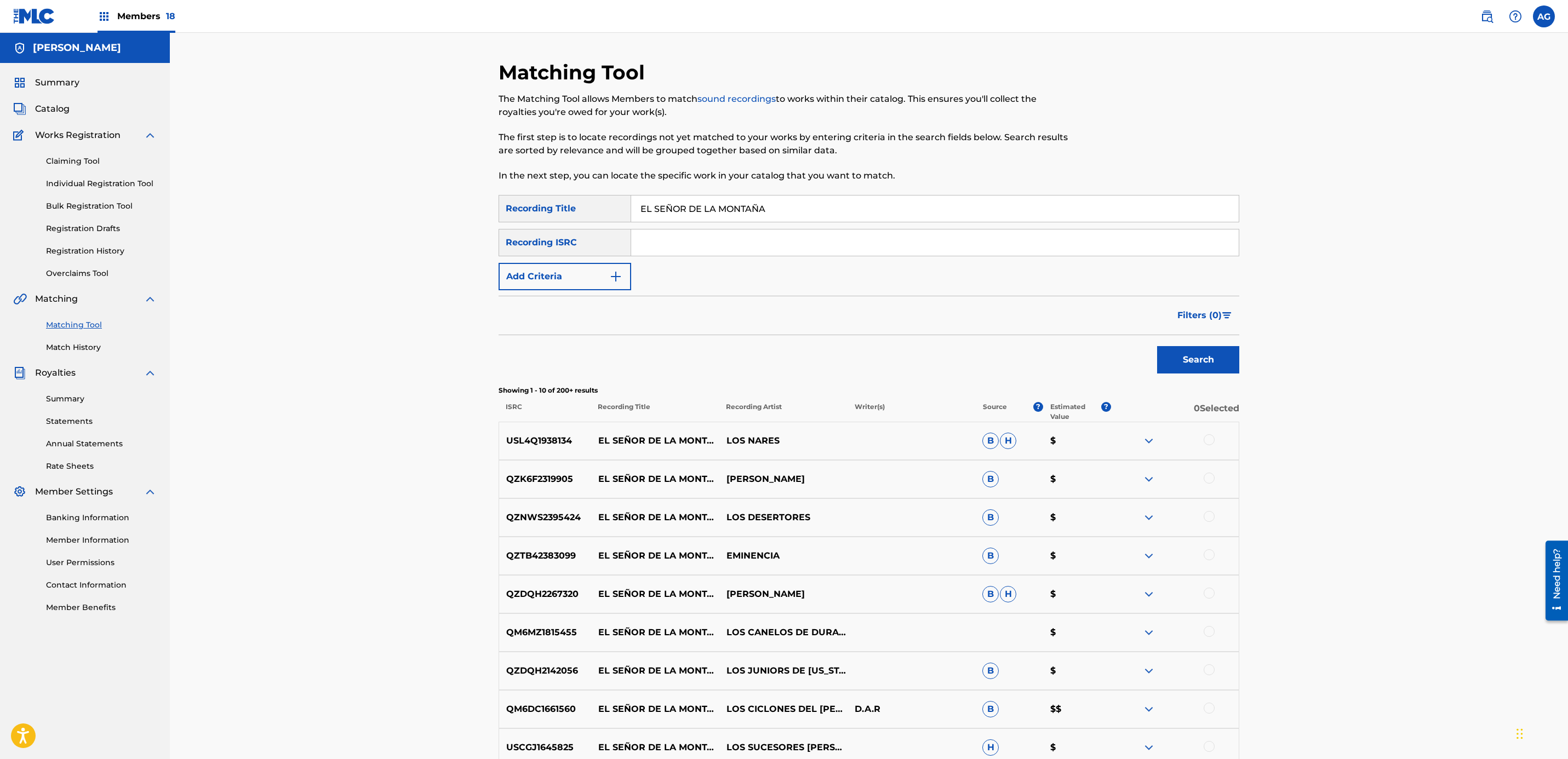
click at [1205, 323] on button "Filters ( 0 )" at bounding box center [1205, 315] width 69 height 27
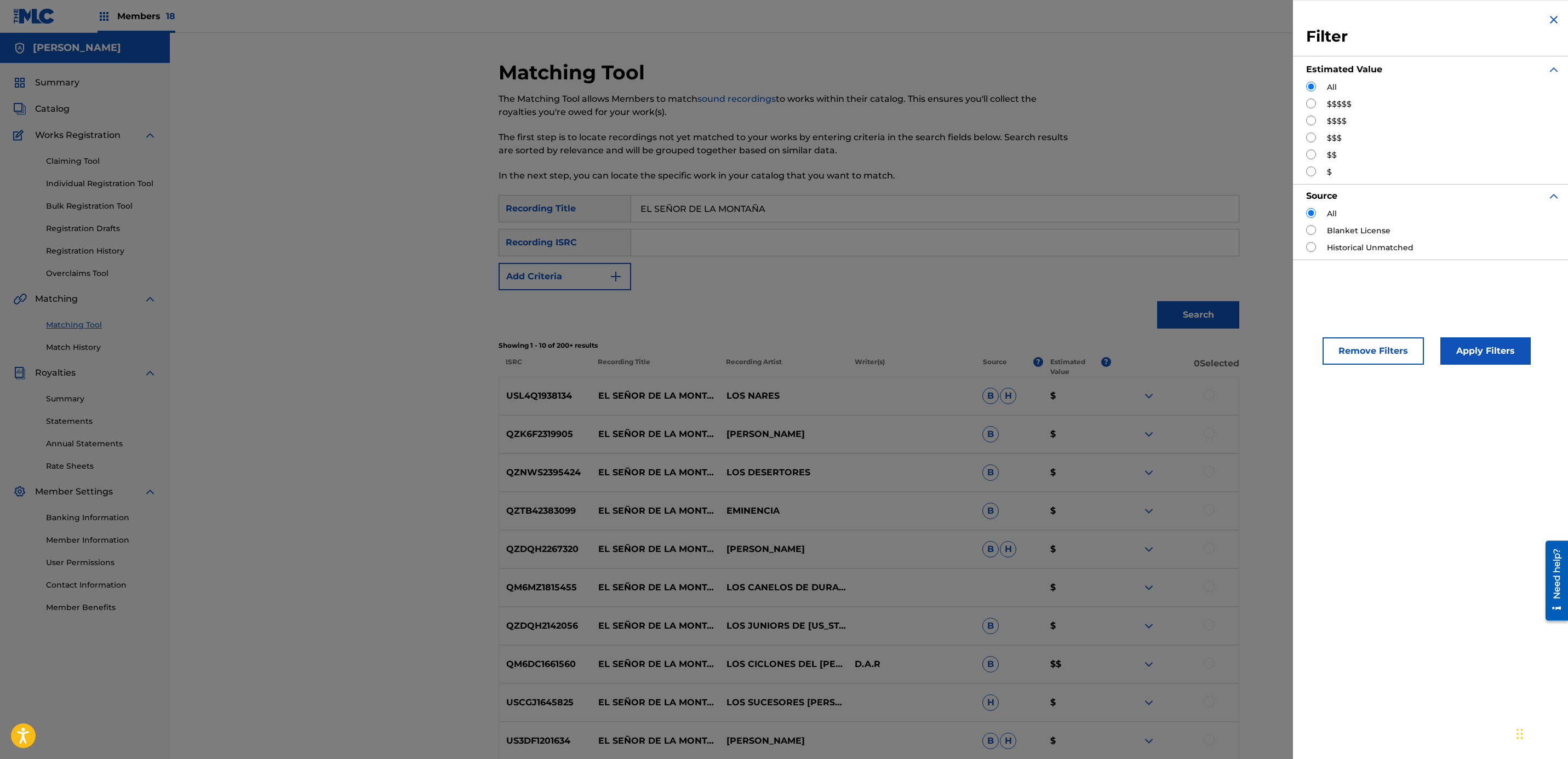
click at [1314, 105] on input "Search Form" at bounding box center [1311, 103] width 10 height 10
radio input "true"
click at [1503, 350] on button "Apply Filters" at bounding box center [1485, 351] width 91 height 27
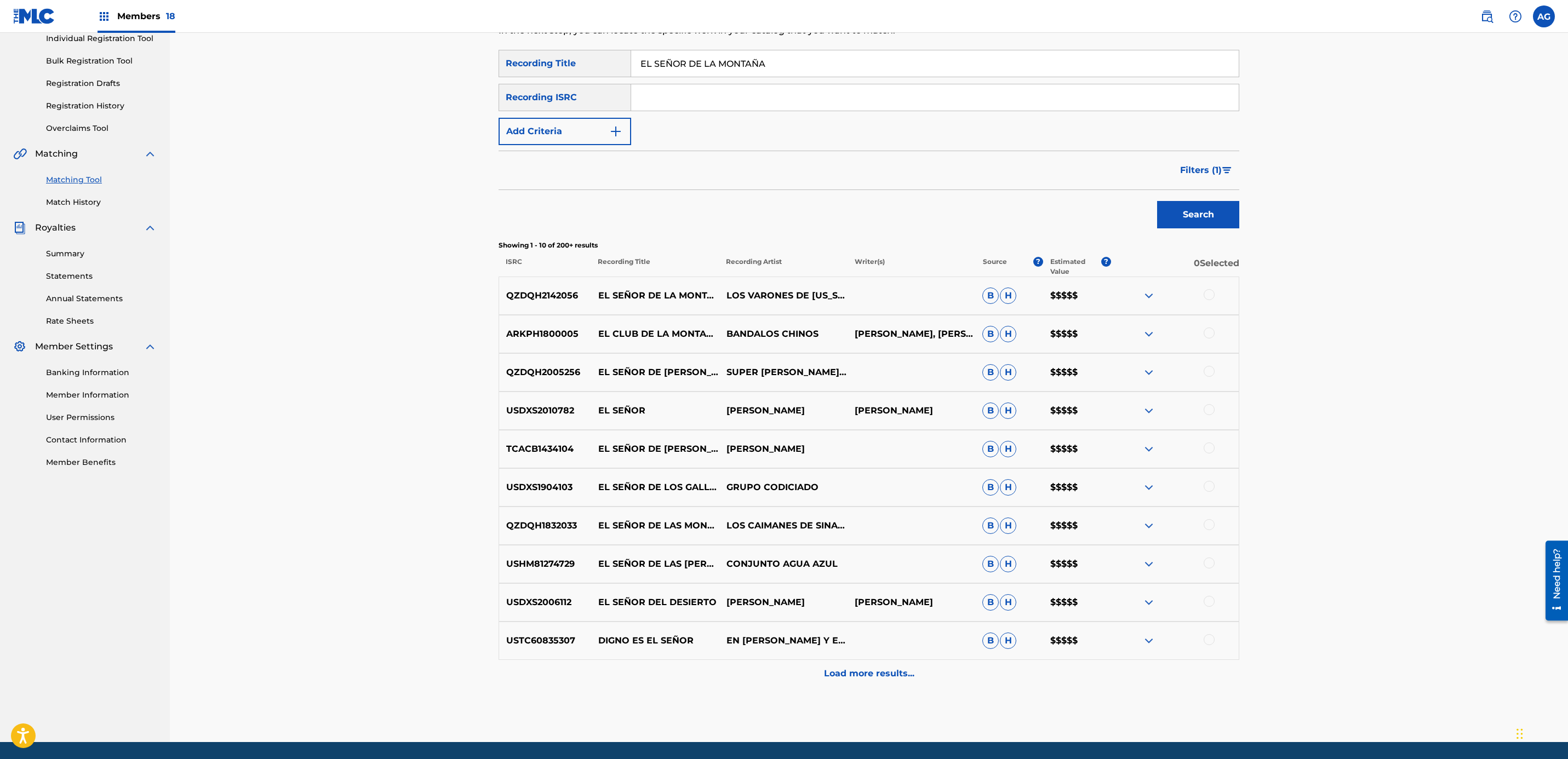
scroll to position [164, 0]
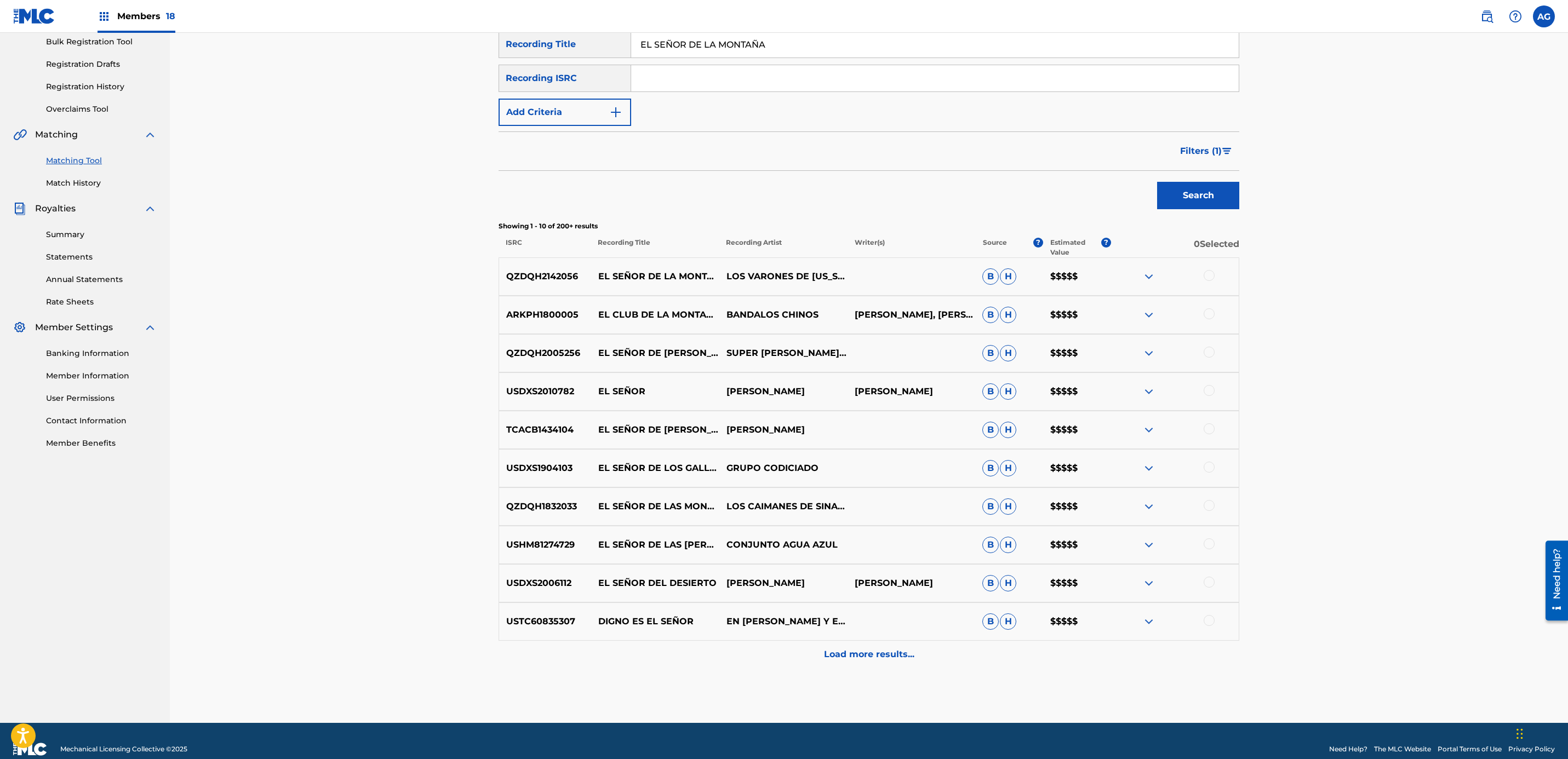
click at [1209, 276] on div at bounding box center [1209, 276] width 11 height 11
click at [1203, 148] on span "Filters ( 1 )" at bounding box center [1201, 152] width 41 height 13
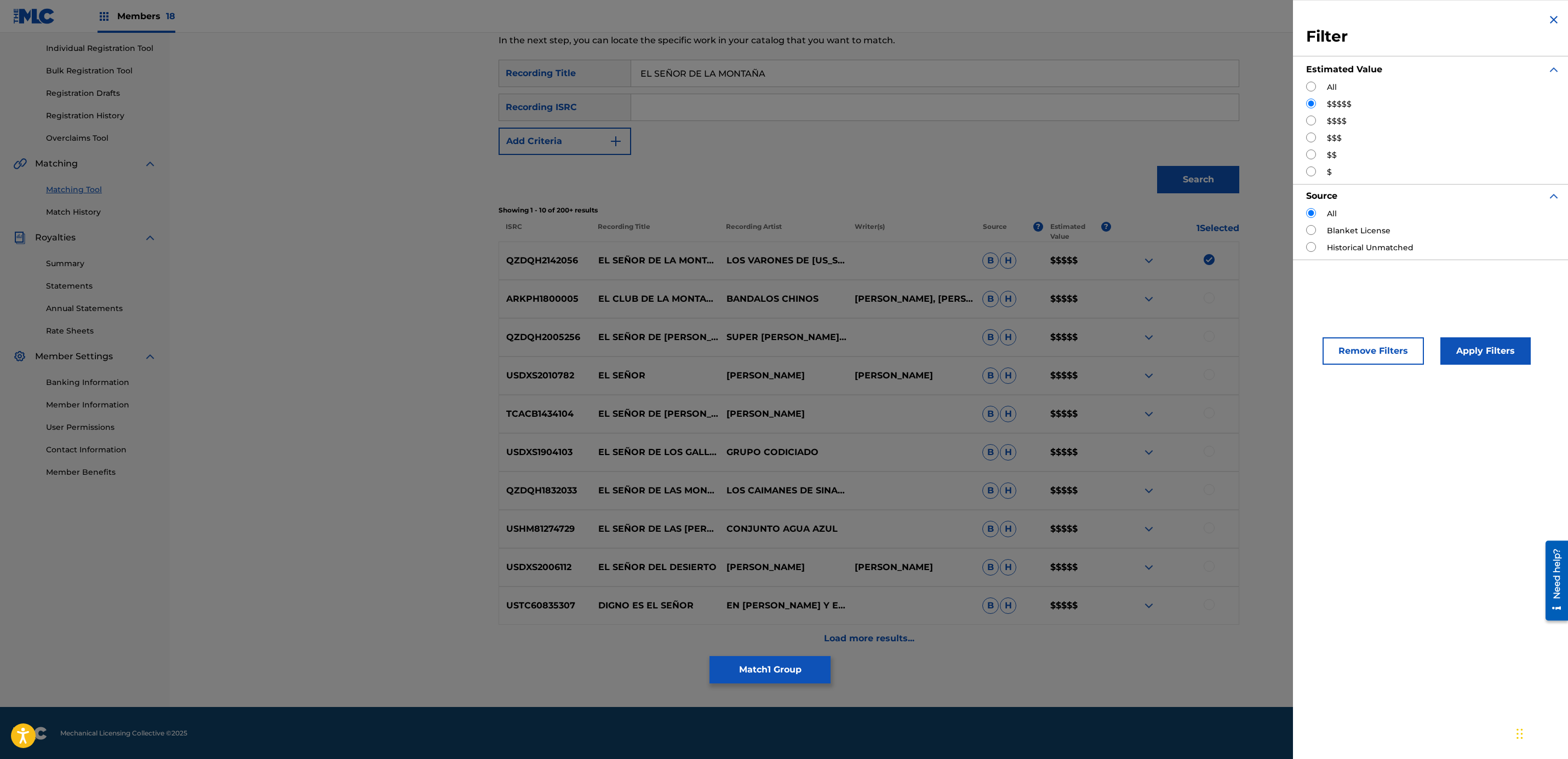
click at [1312, 119] on input "Search Form" at bounding box center [1311, 121] width 10 height 10
radio input "true"
click at [1473, 360] on button "Apply Filters" at bounding box center [1485, 351] width 91 height 27
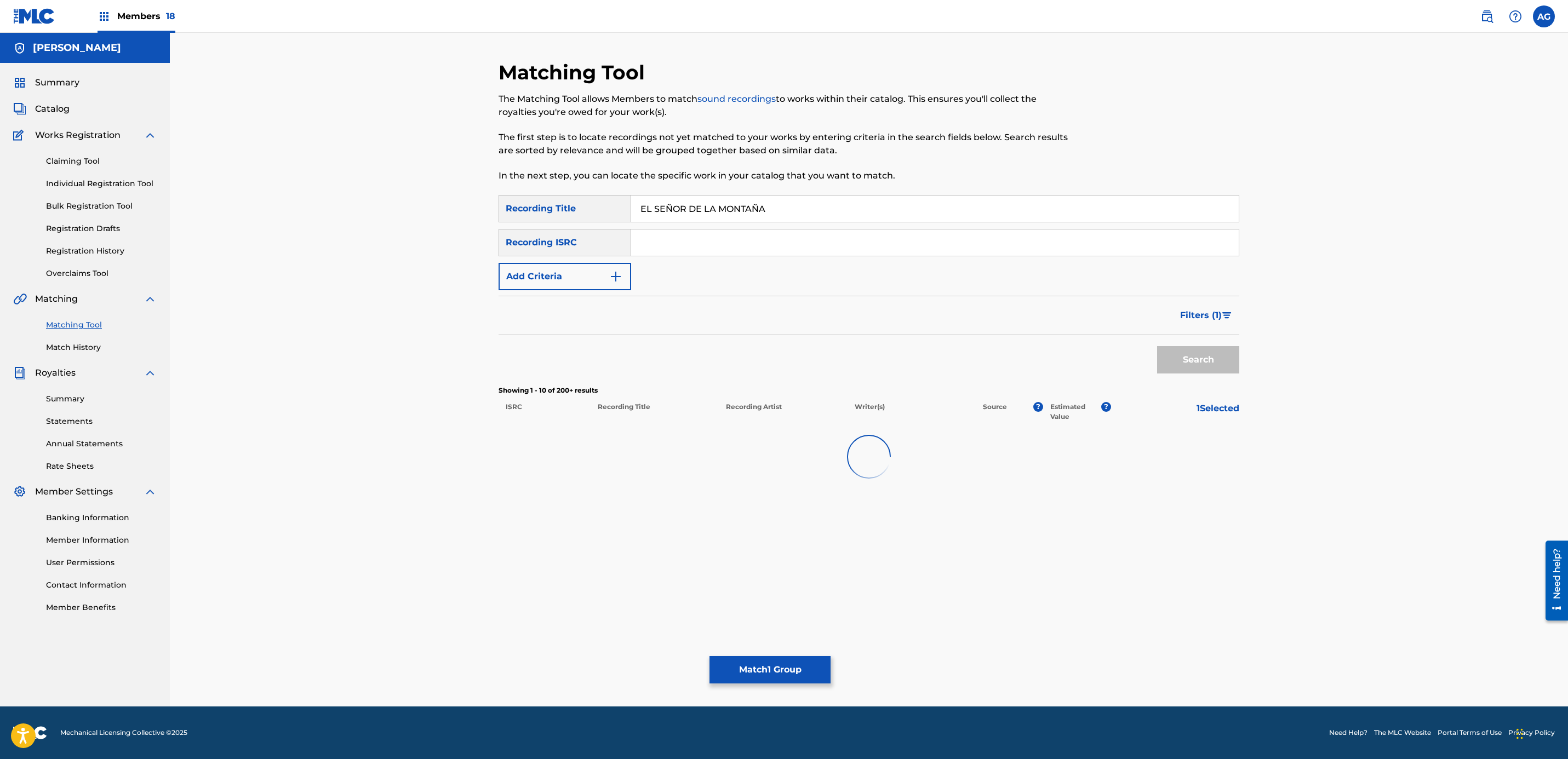
scroll to position [0, 0]
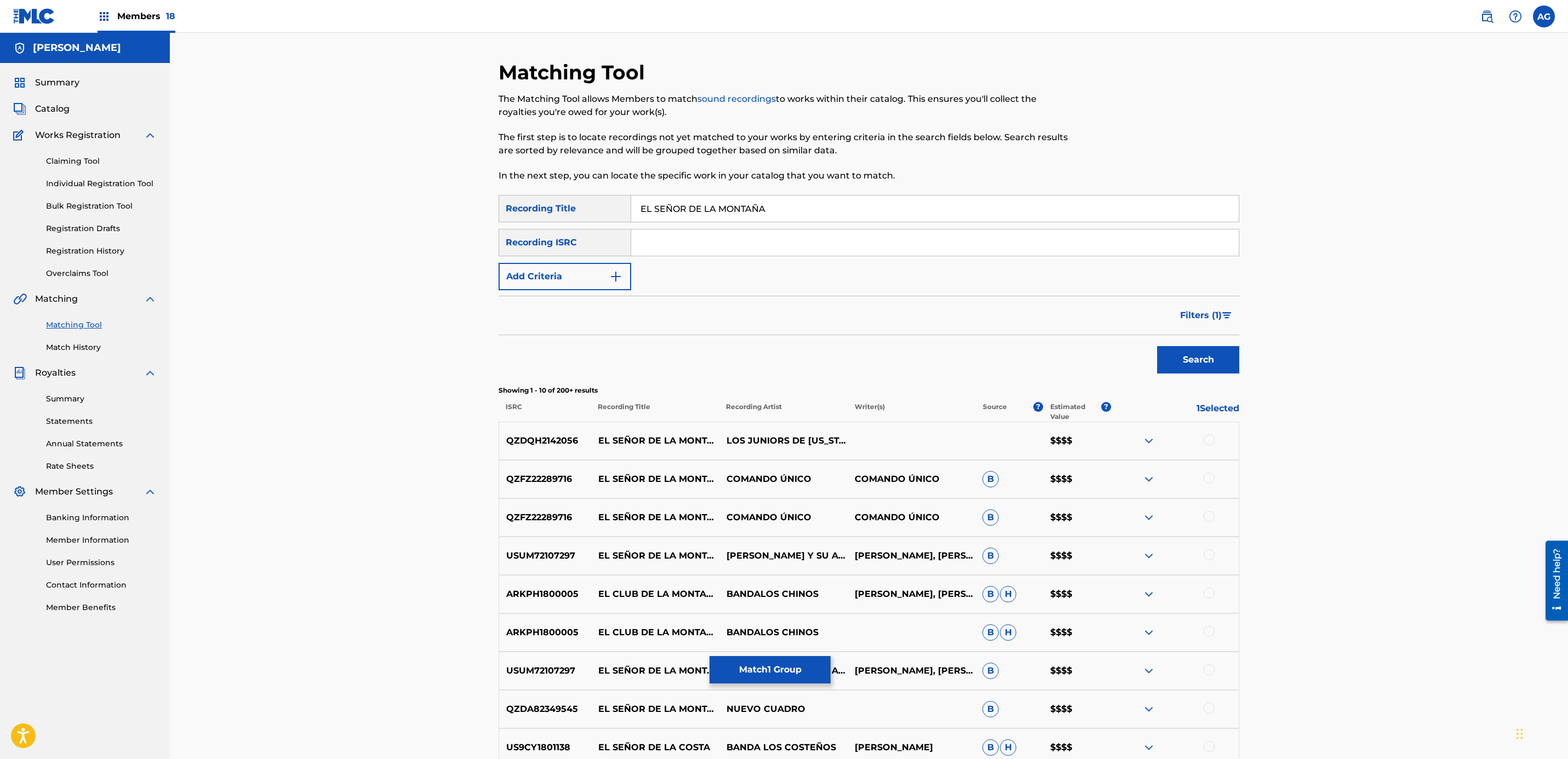
click at [1206, 441] on div at bounding box center [1209, 440] width 11 height 11
click at [1214, 475] on div at bounding box center [1174, 480] width 128 height 13
click at [1209, 479] on div at bounding box center [1209, 478] width 11 height 11
click at [1213, 513] on div at bounding box center [1209, 517] width 11 height 11
click at [1214, 554] on div at bounding box center [1209, 555] width 11 height 11
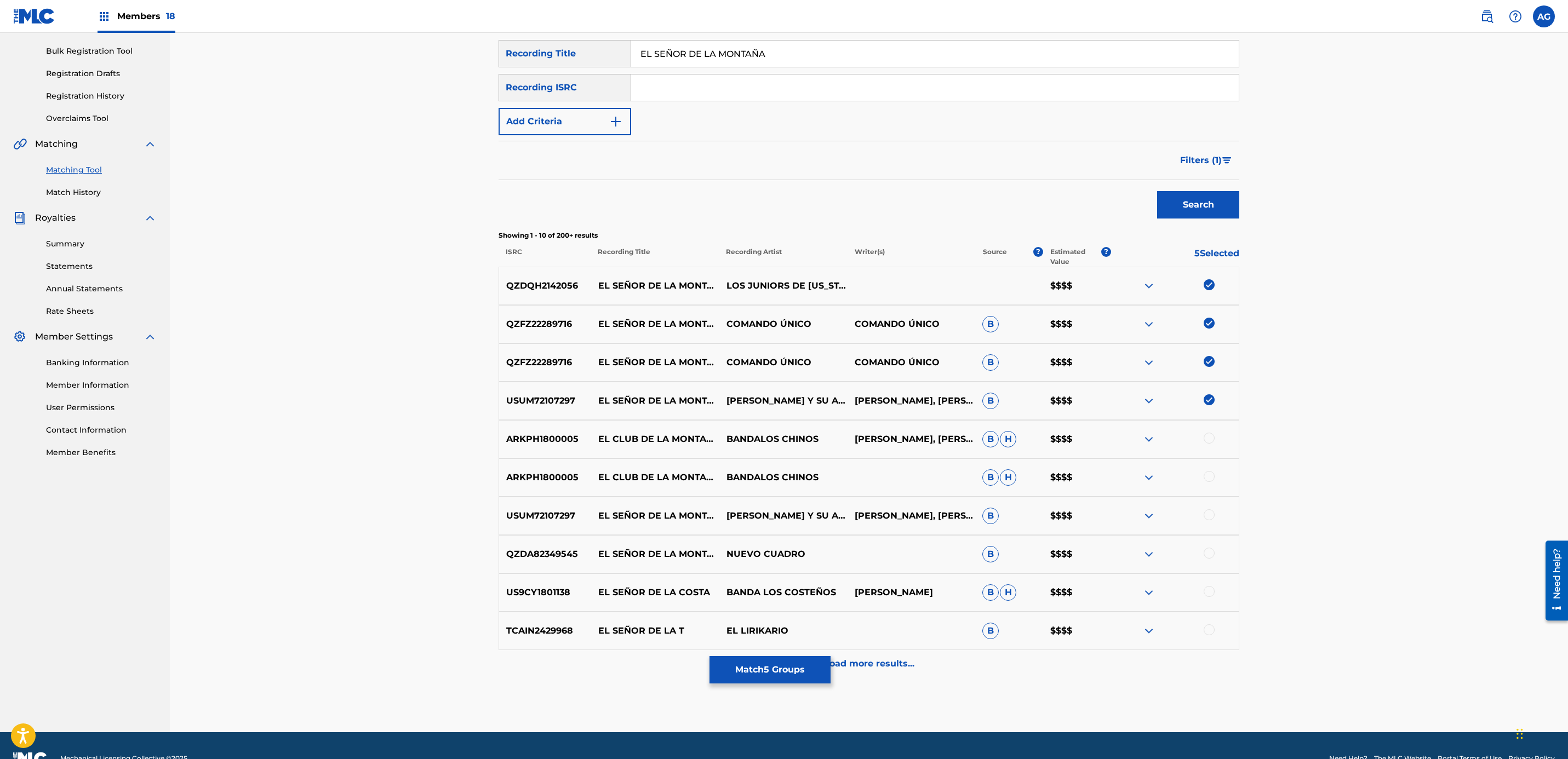
scroll to position [164, 0]
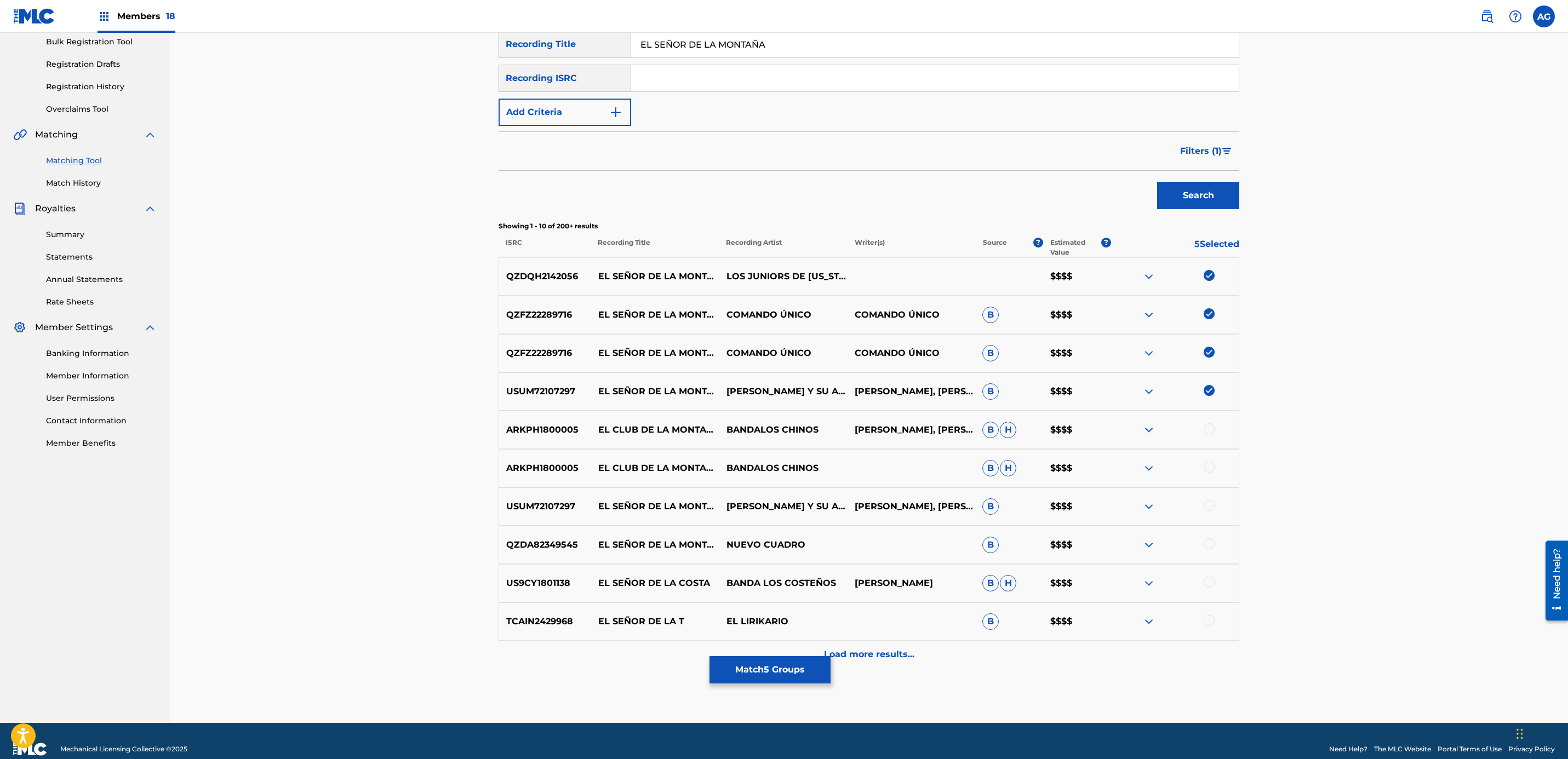
click at [1209, 503] on div at bounding box center [1209, 506] width 11 height 11
click at [1207, 545] on div at bounding box center [1209, 544] width 11 height 11
click at [859, 641] on div "QZDQH2142056 EL SEÑOR DE LA MONTAÑA LOS JUNIORS DE [US_STATE]|LOS CAIMANES DE […" at bounding box center [869, 463] width 741 height 411
click at [861, 644] on div "Load more results..." at bounding box center [869, 654] width 741 height 27
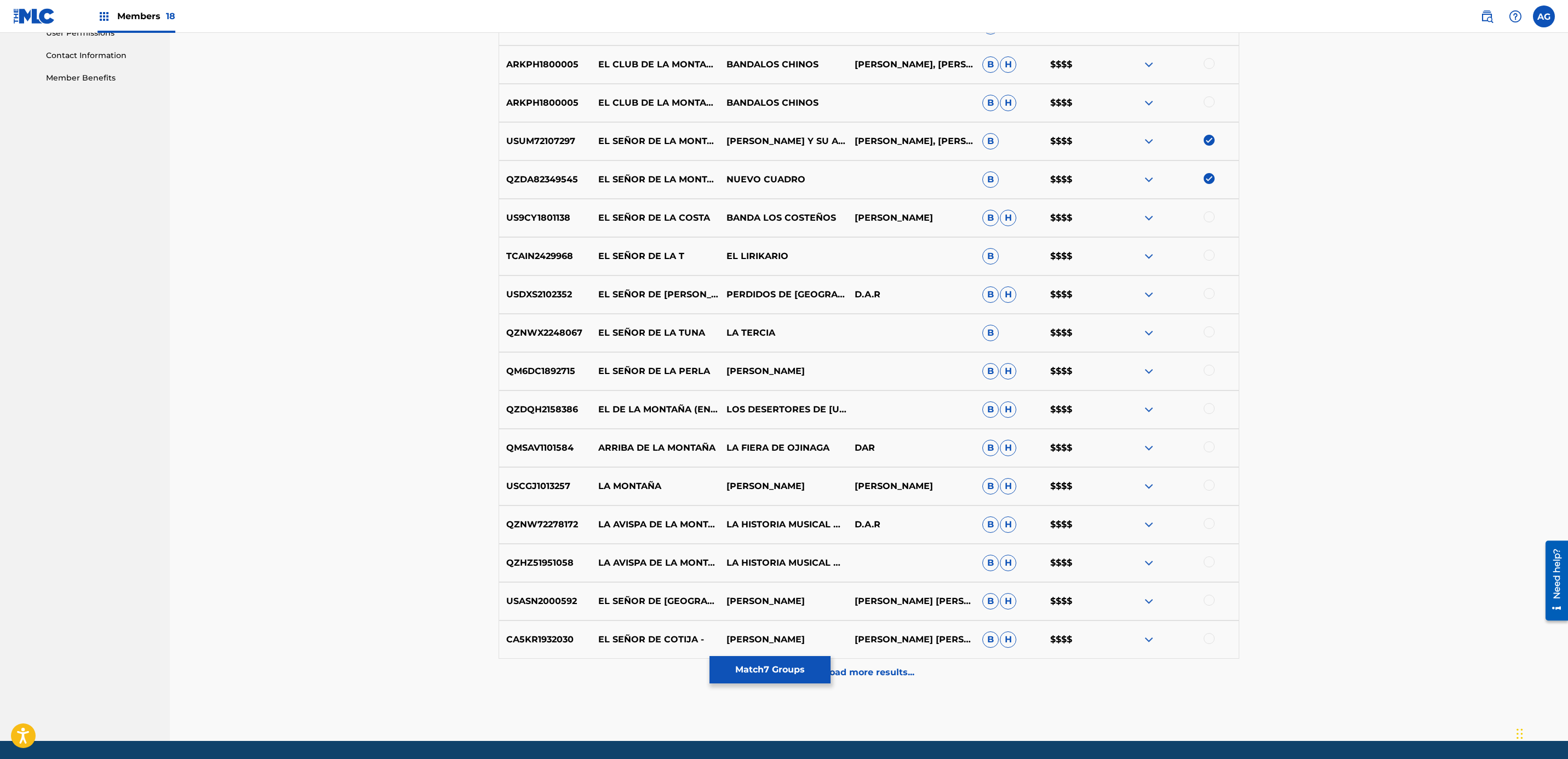
scroll to position [564, 0]
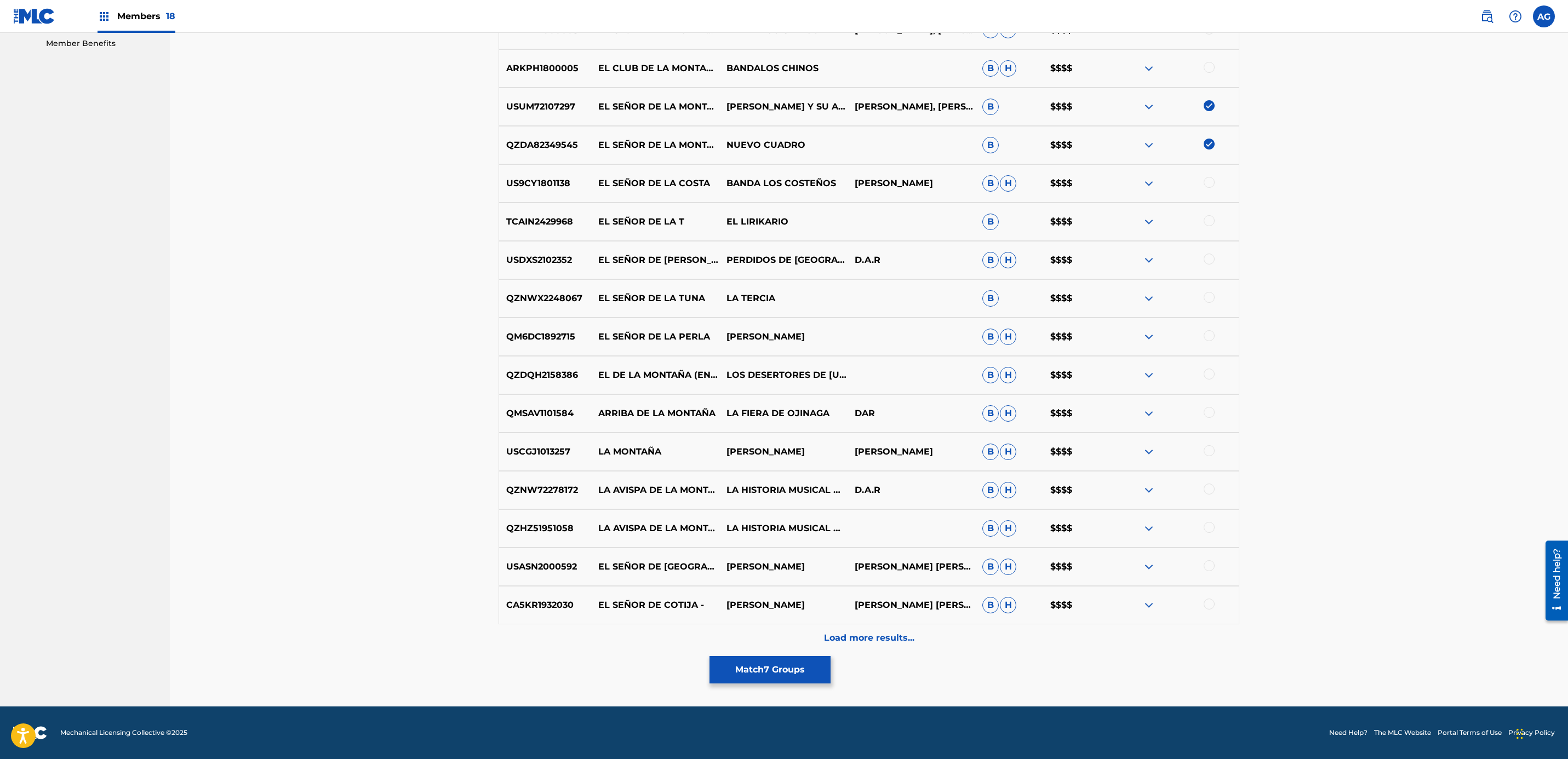
click at [771, 671] on button "Match 7 Groups" at bounding box center [770, 670] width 121 height 27
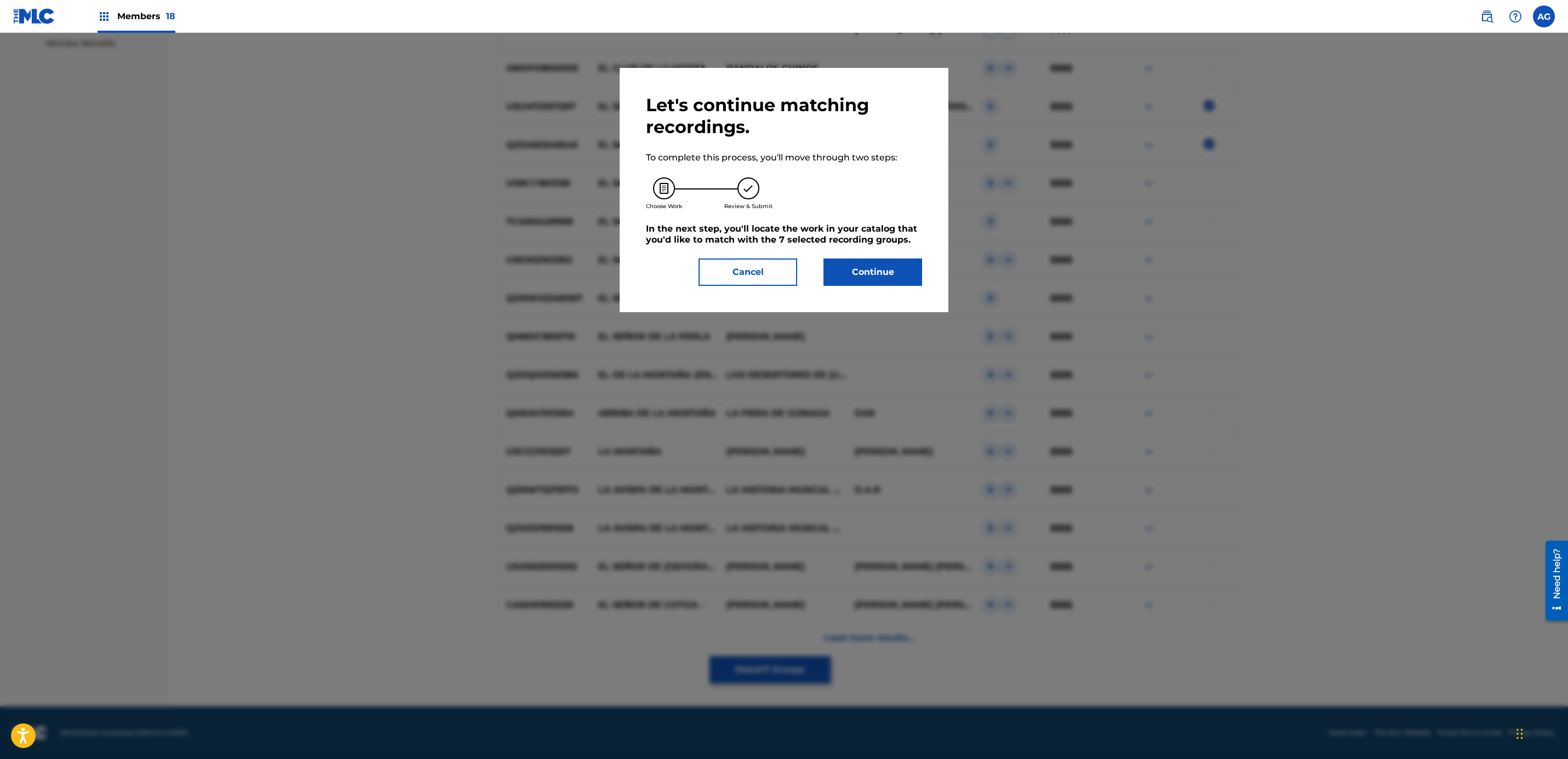
click at [875, 271] on button "Continue" at bounding box center [873, 272] width 99 height 27
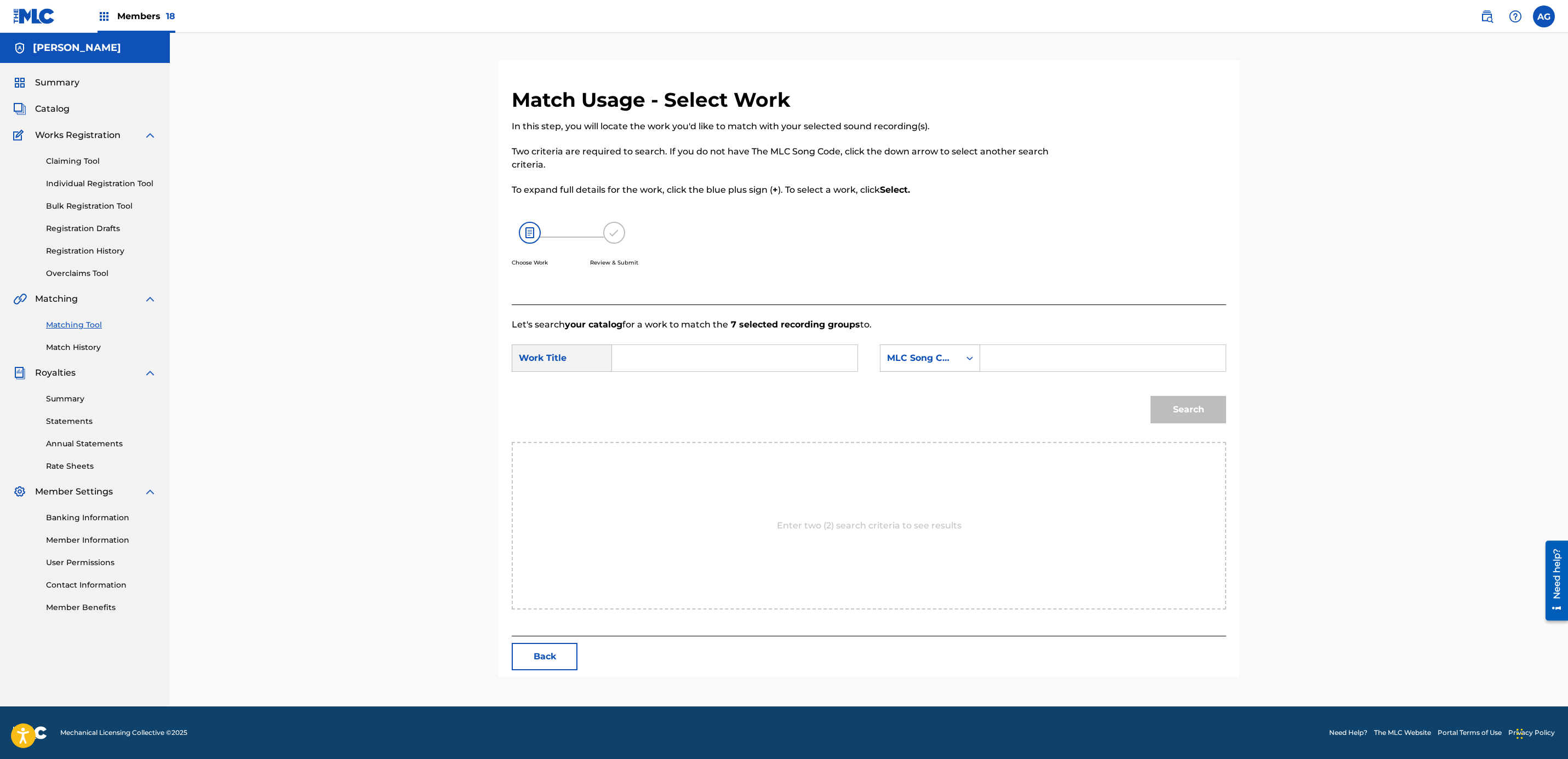
drag, startPoint x: 692, startPoint y: 344, endPoint x: 685, endPoint y: 357, distance: 14.8
click at [689, 348] on div "Search Form" at bounding box center [735, 358] width 246 height 27
click at [682, 357] on input "Search Form" at bounding box center [735, 358] width 227 height 26
paste input "EL SEÑOR DE LA MONTAÑA"
type input "EL SEÑOR DE LA MONTAÑA"
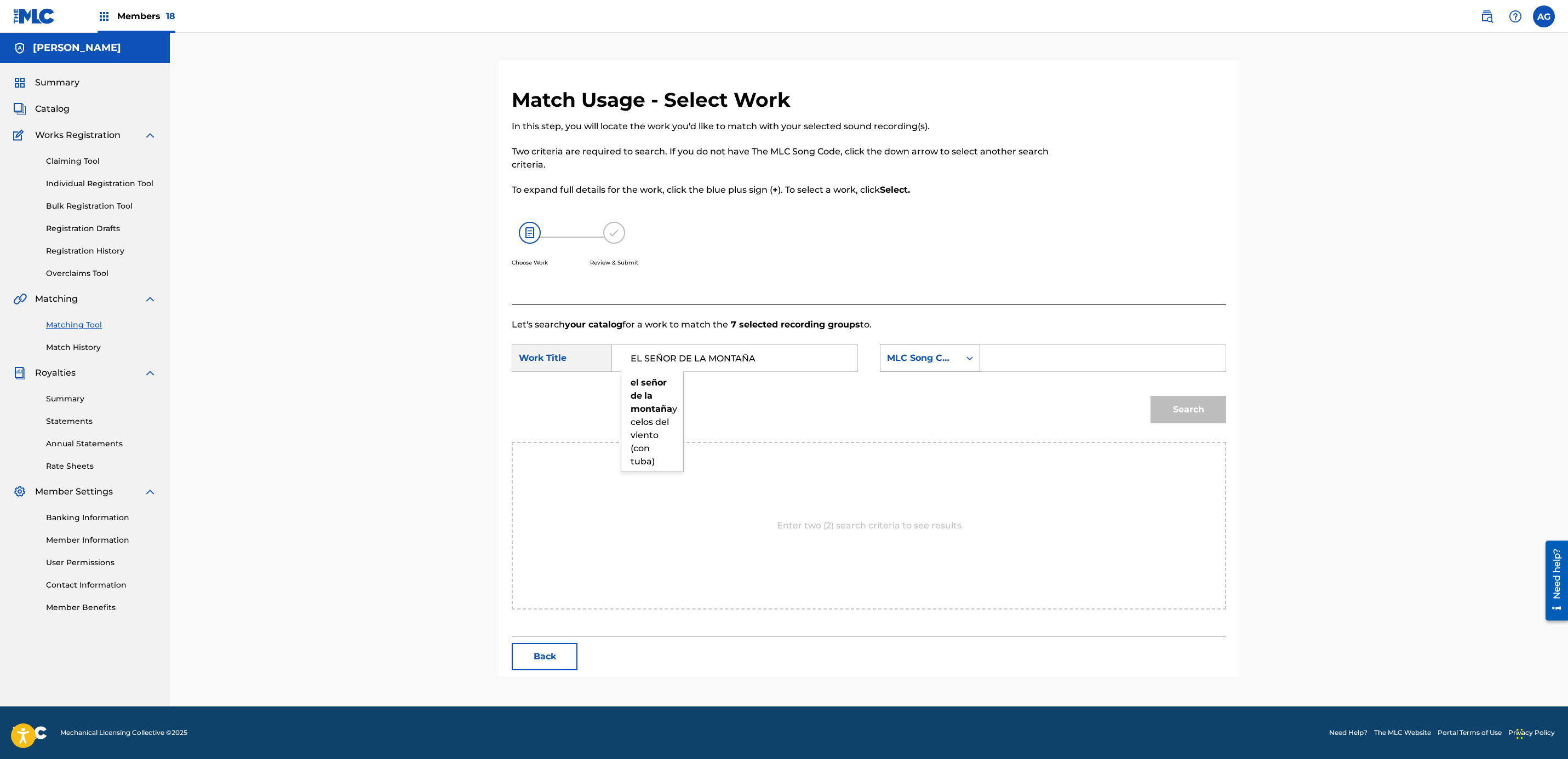
click at [962, 355] on div "Search Form" at bounding box center [970, 358] width 19 height 19
drag, startPoint x: 909, startPoint y: 385, endPoint x: 942, endPoint y: 376, distance: 34.2
click at [913, 383] on div "Writer Name" at bounding box center [929, 385] width 99 height 27
click at [1033, 366] on input "Search Form" at bounding box center [1103, 358] width 227 height 26
type input "[PERSON_NAME]"
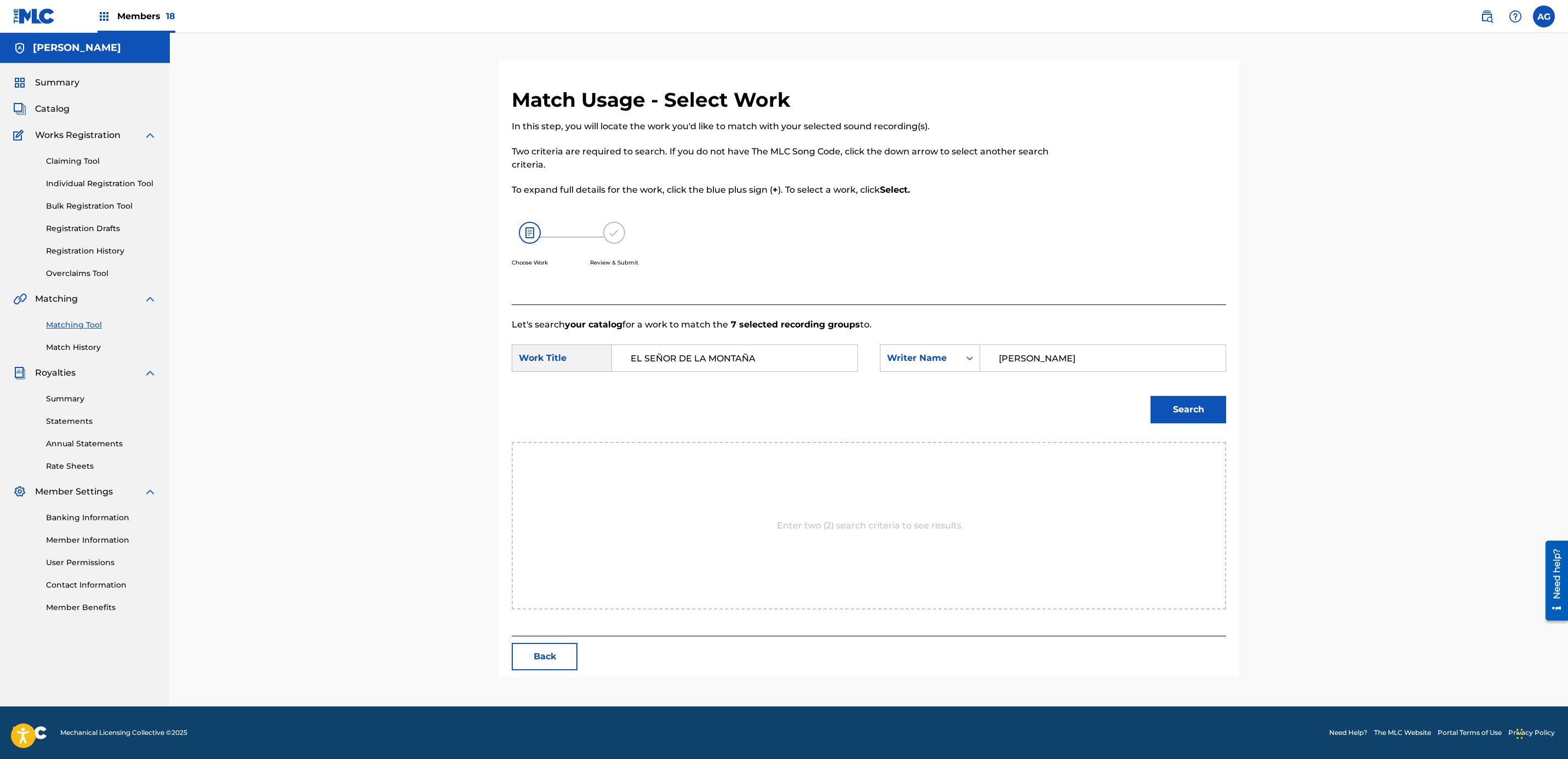
click at [1171, 407] on button "Search" at bounding box center [1188, 410] width 75 height 27
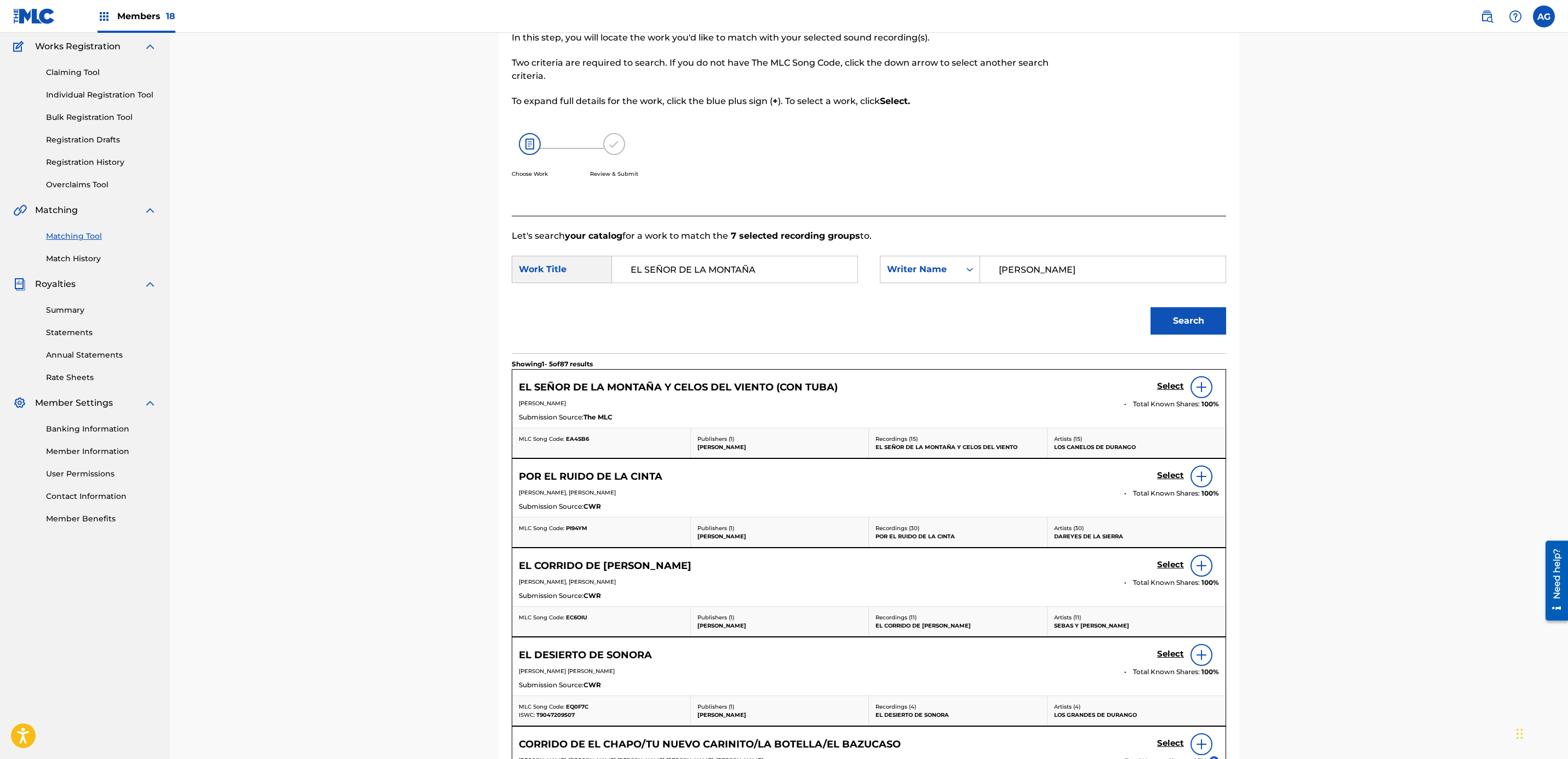
scroll to position [299, 0]
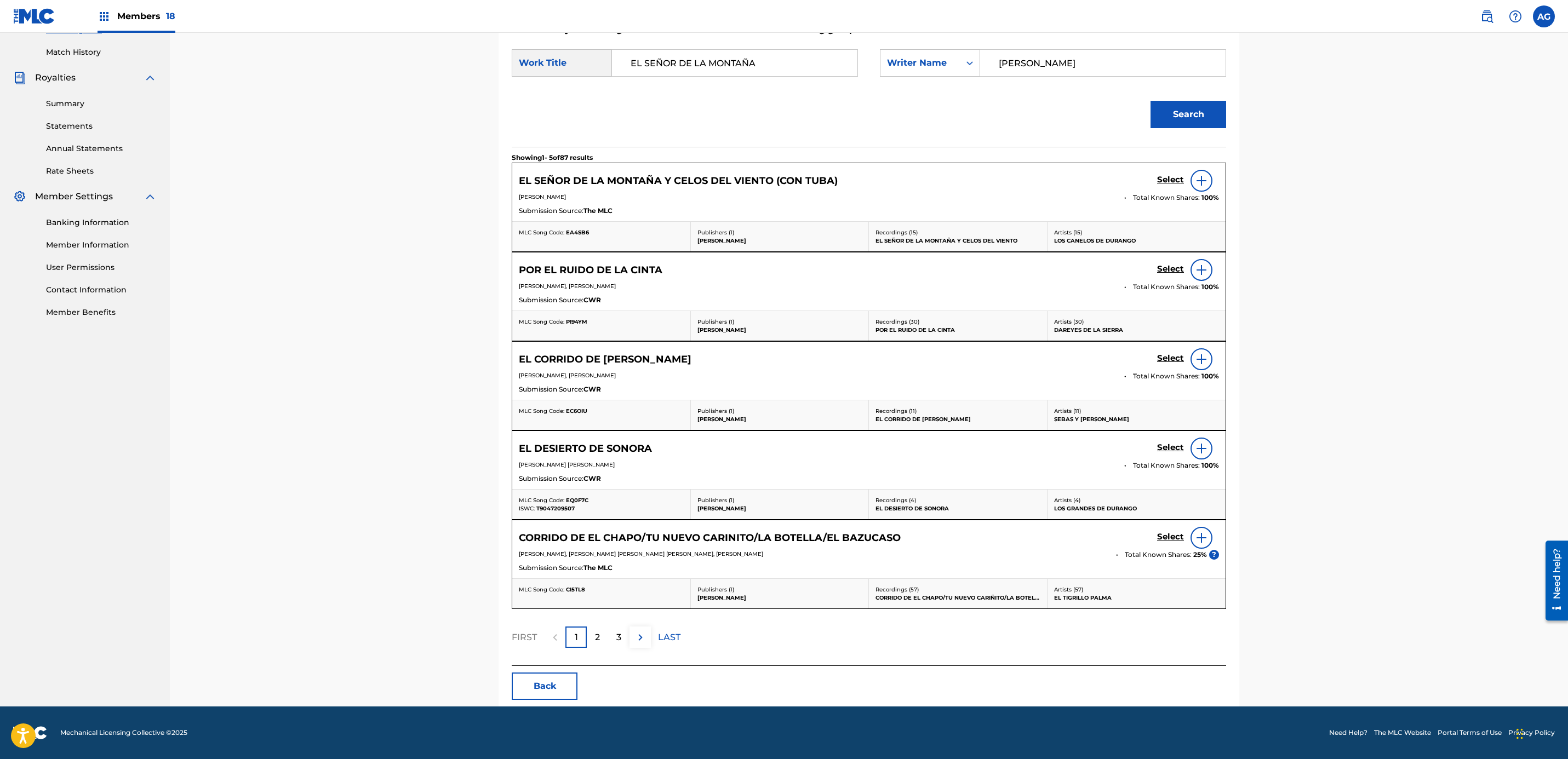
drag, startPoint x: 862, startPoint y: 422, endPoint x: 894, endPoint y: 578, distance: 159.2
click at [1177, 175] on h5 "Select" at bounding box center [1171, 180] width 27 height 10
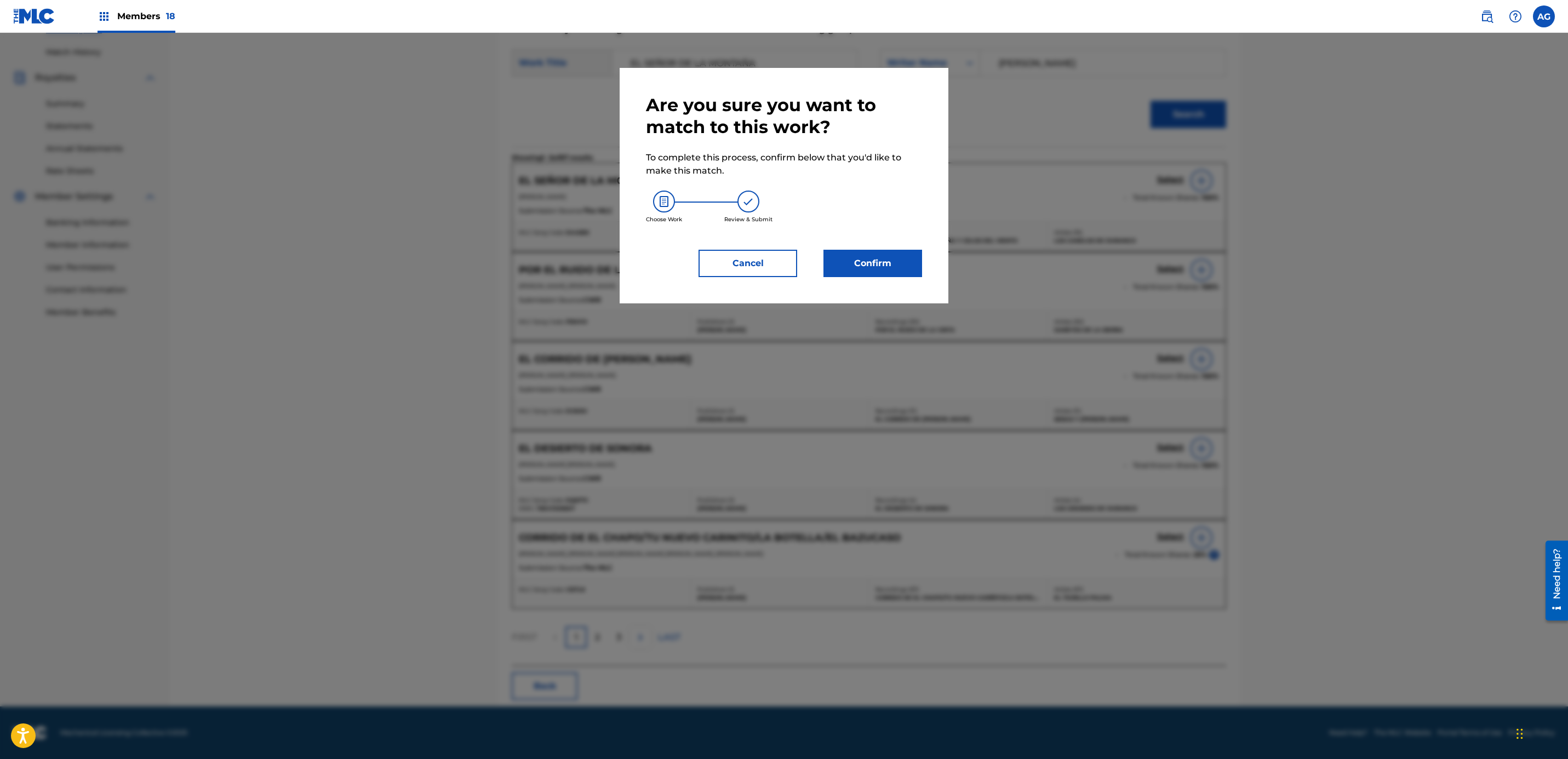
click at [911, 268] on button "Confirm" at bounding box center [873, 263] width 99 height 27
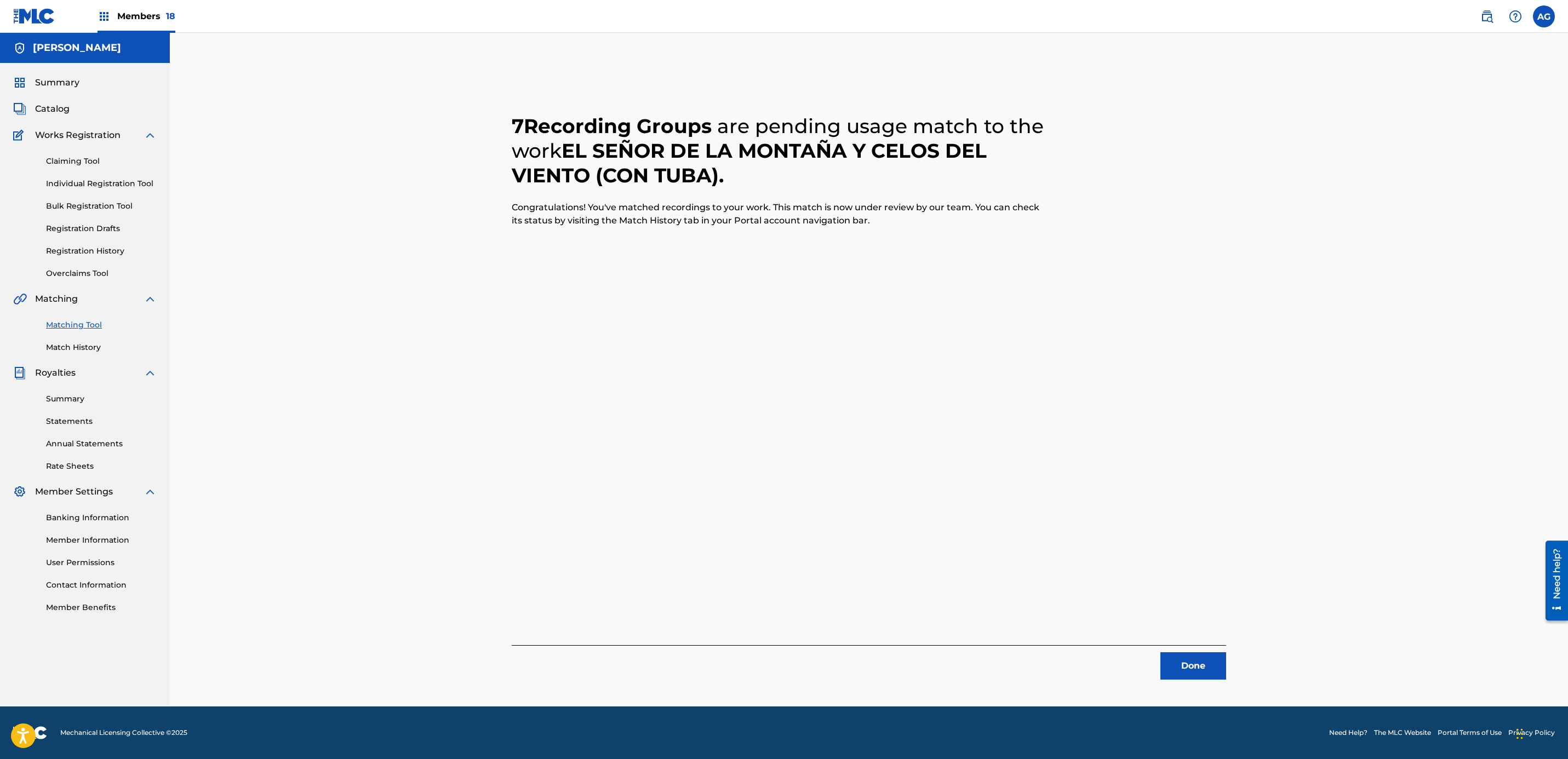
click at [1192, 672] on button "Done" at bounding box center [1193, 666] width 66 height 27
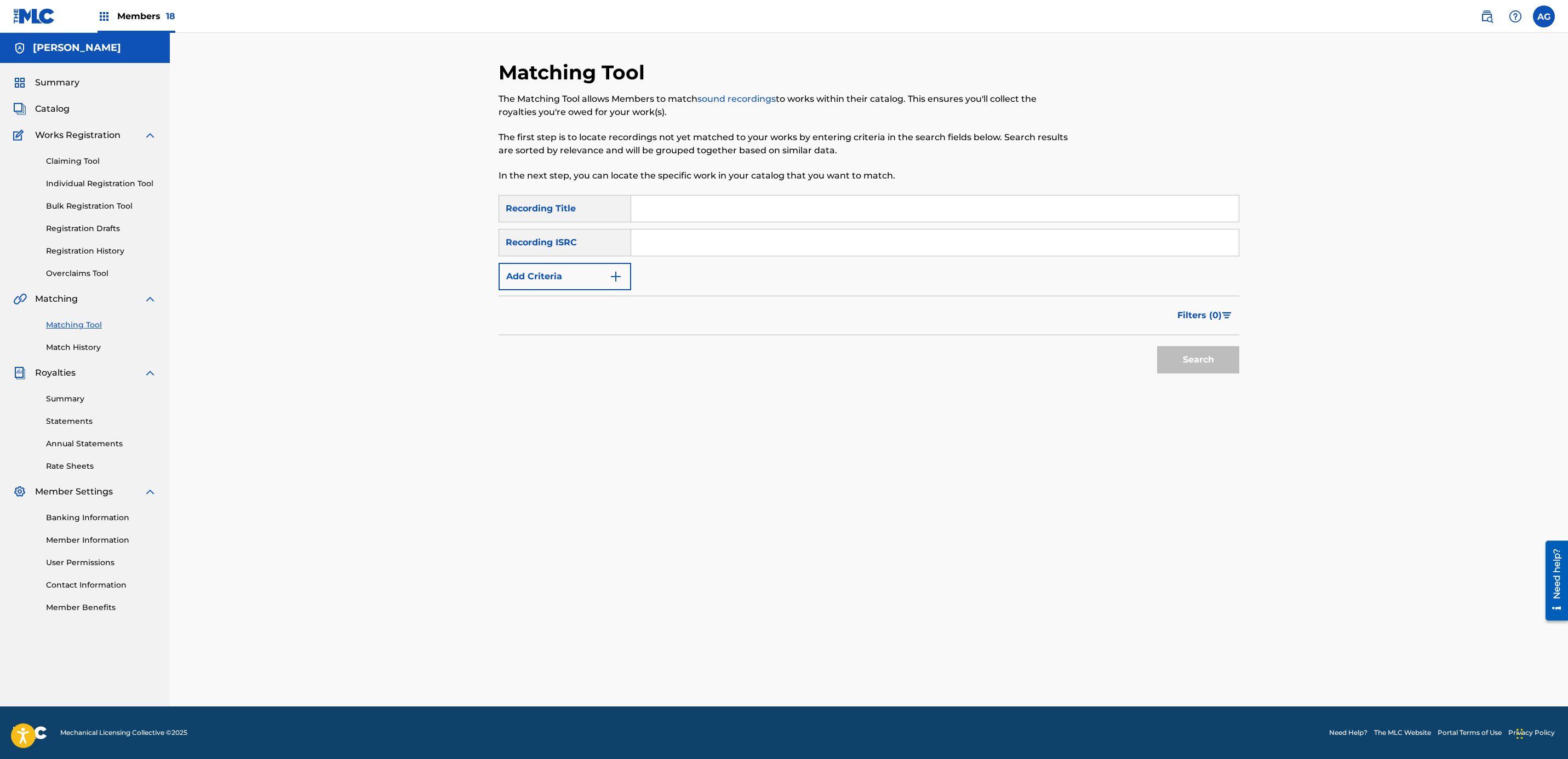
click at [88, 346] on link "Match History" at bounding box center [102, 348] width 111 height 12
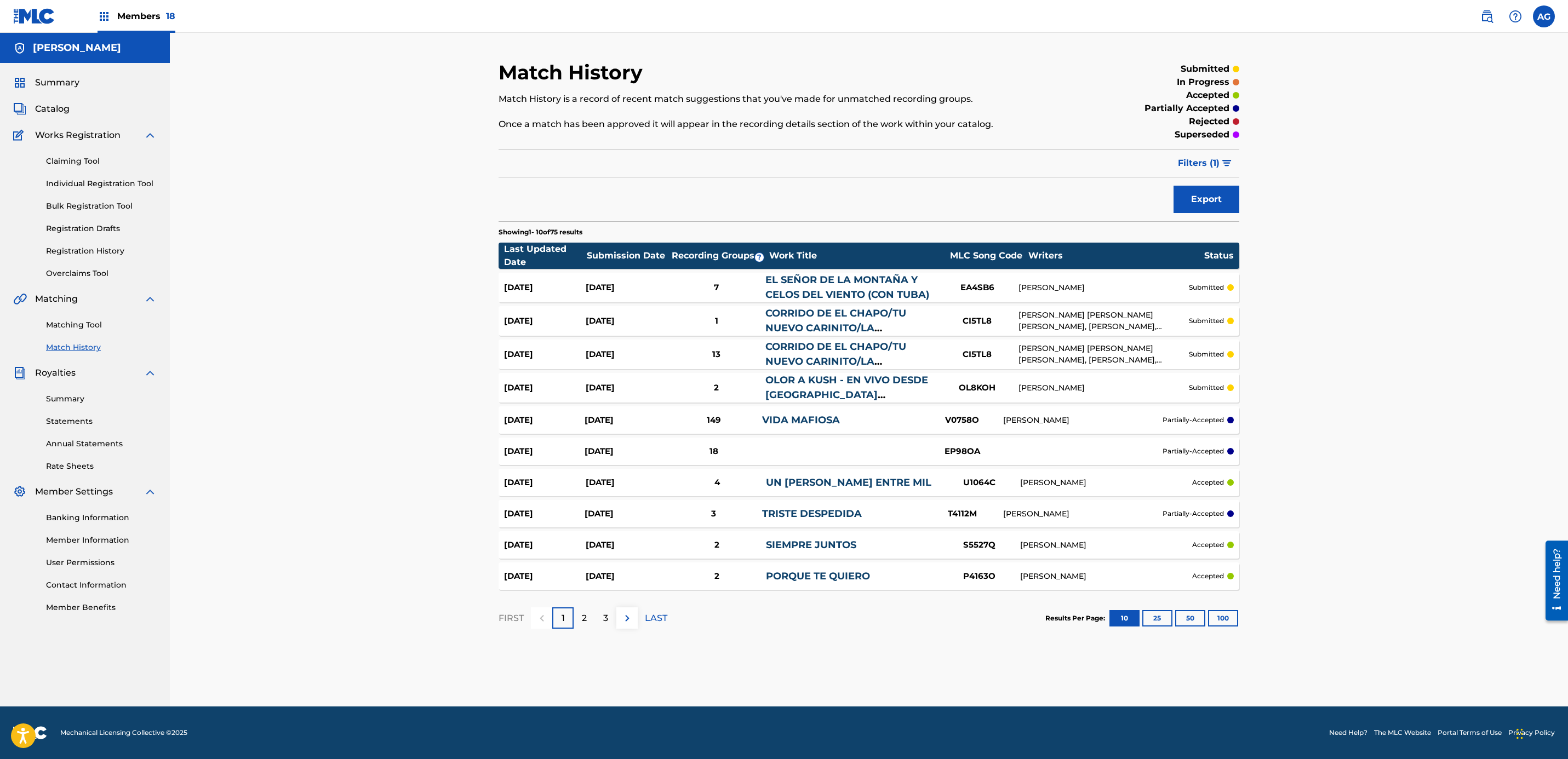
click at [928, 426] on div "V0758O" at bounding box center [962, 420] width 82 height 13
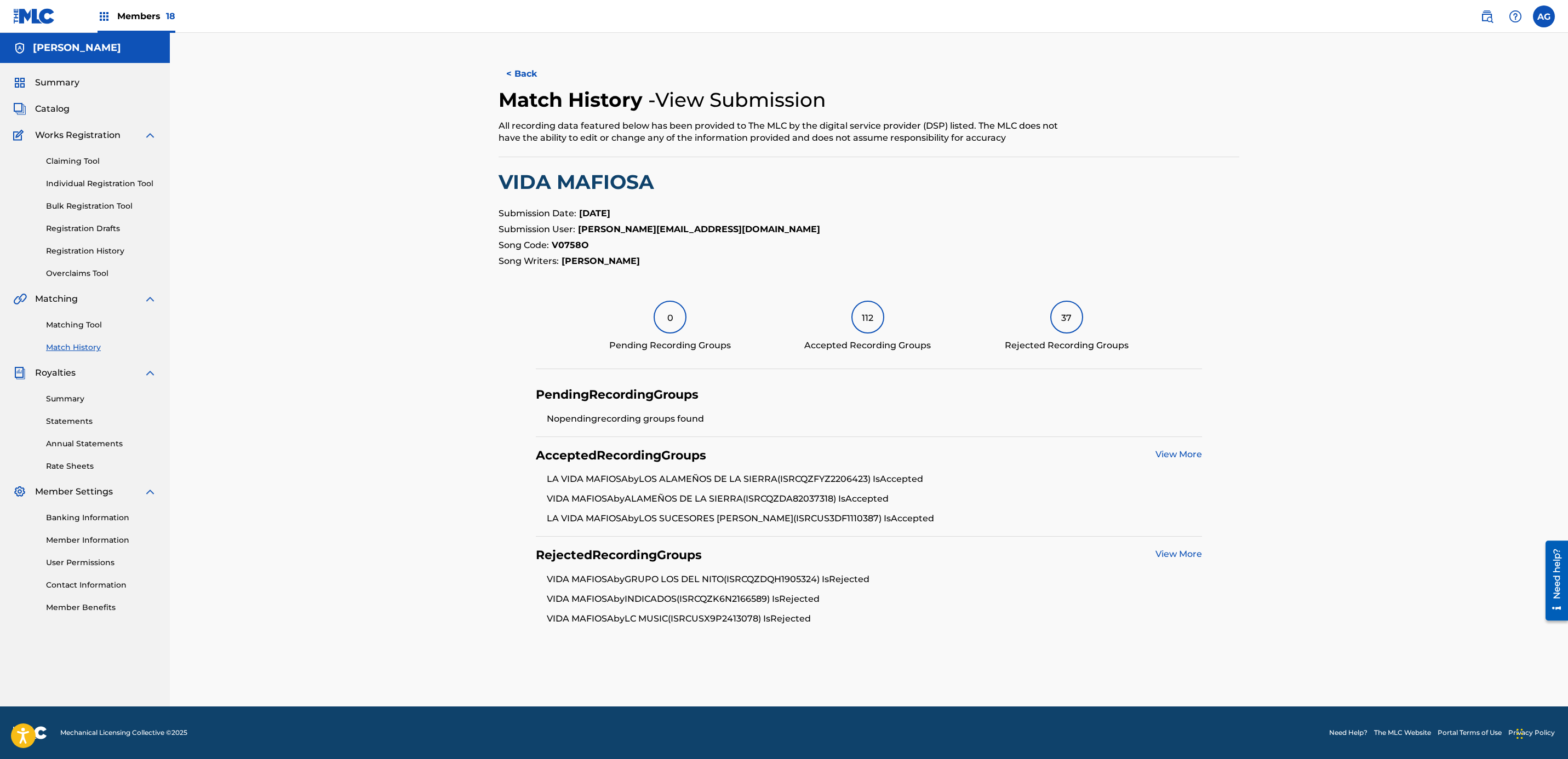
drag, startPoint x: 534, startPoint y: 93, endPoint x: 531, endPoint y: 79, distance: 14.3
click at [534, 89] on h2 "Match History" at bounding box center [573, 100] width 150 height 25
click at [531, 78] on button "< Back" at bounding box center [531, 74] width 66 height 27
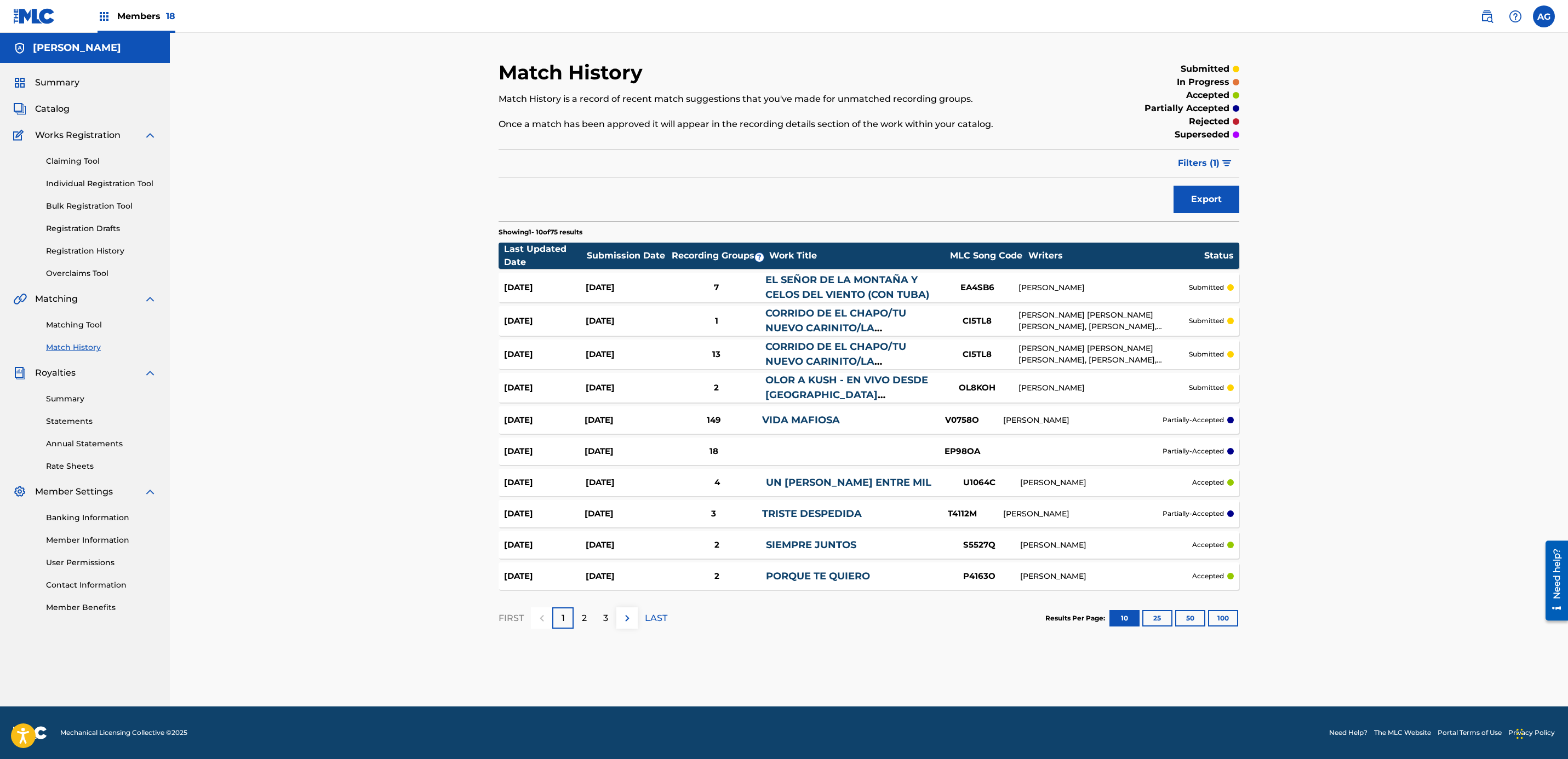
click at [1216, 163] on span "Filters ( 1 )" at bounding box center [1199, 163] width 41 height 13
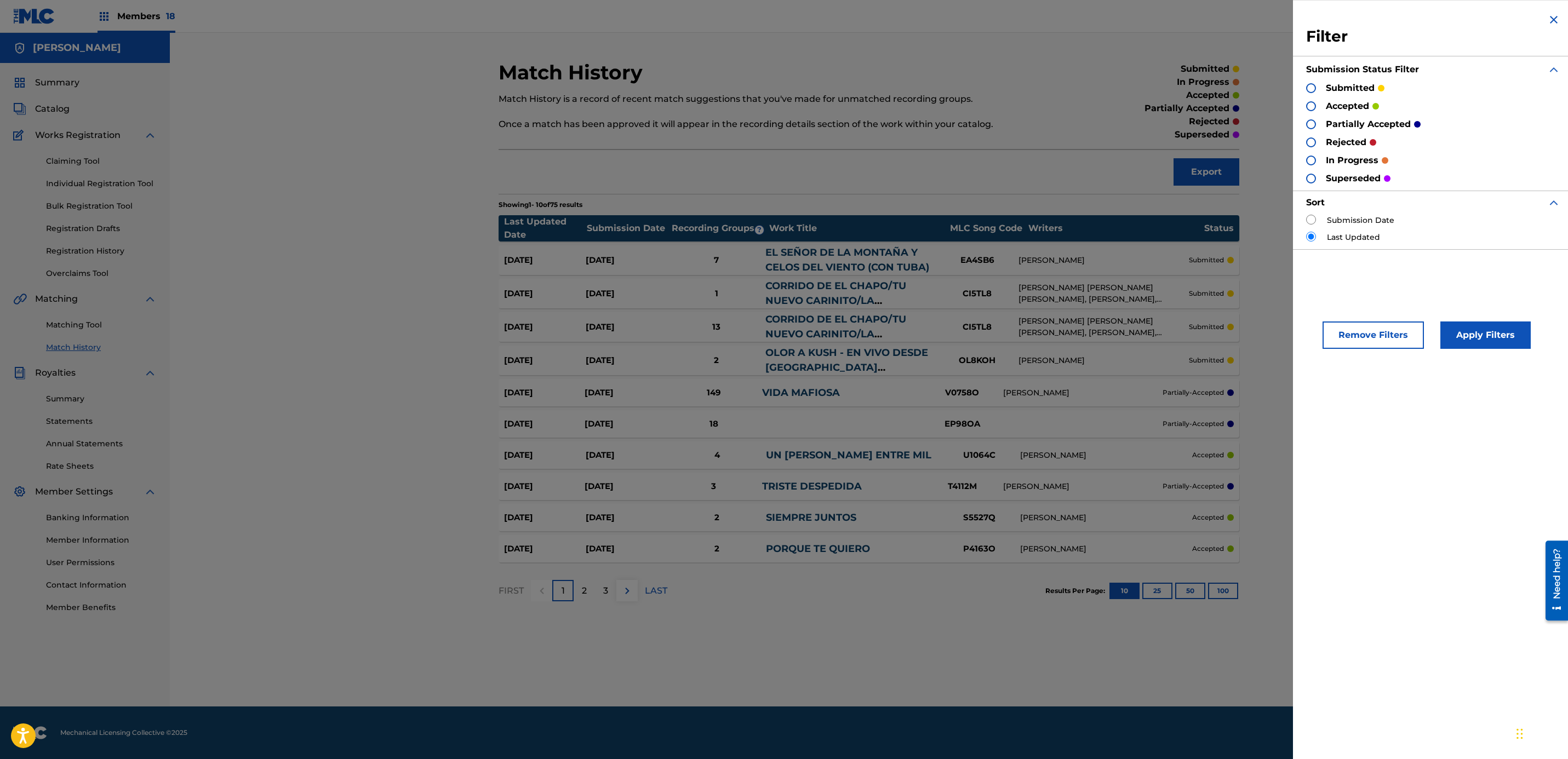
click at [1309, 219] on input "radio" at bounding box center [1311, 220] width 10 height 10
radio input "true"
click at [1517, 324] on button "Apply Filters" at bounding box center [1485, 335] width 91 height 27
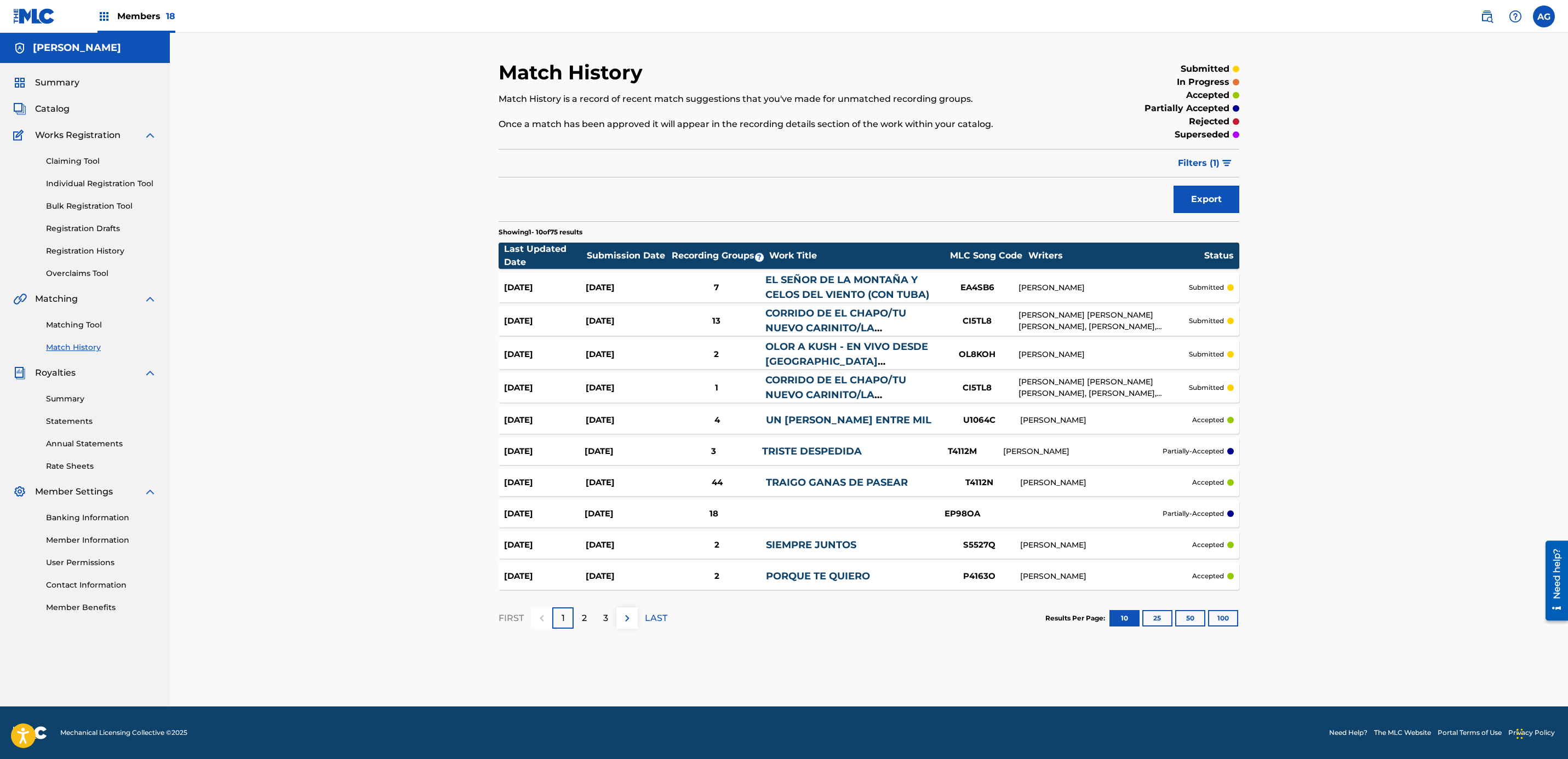
click at [587, 626] on div "2" at bounding box center [584, 618] width 21 height 21
click at [603, 623] on p "3" at bounding box center [606, 618] width 5 height 13
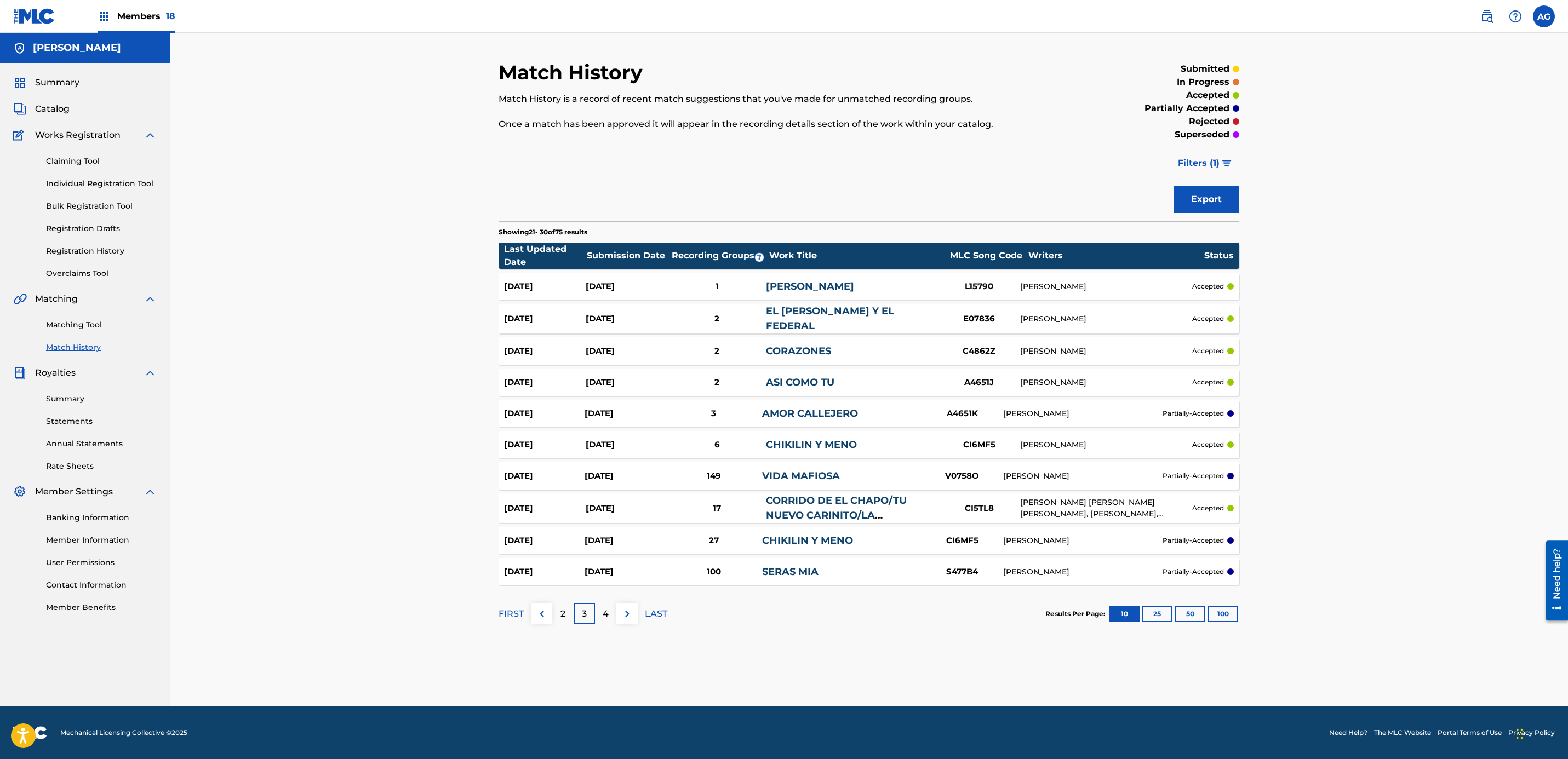
click at [606, 612] on p "4" at bounding box center [606, 614] width 6 height 13
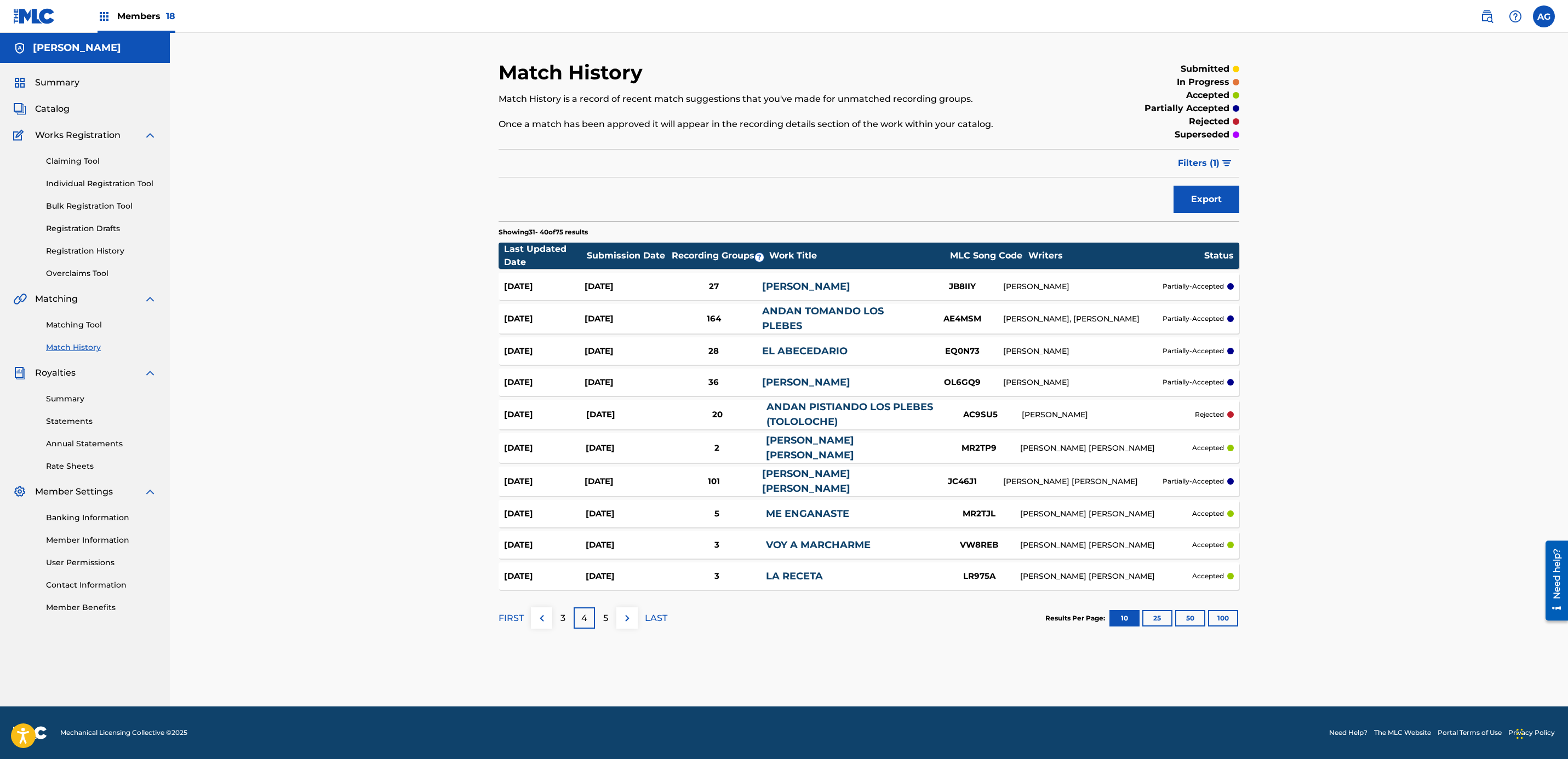
click at [1100, 314] on div "[PERSON_NAME], [PERSON_NAME]" at bounding box center [1083, 319] width 159 height 12
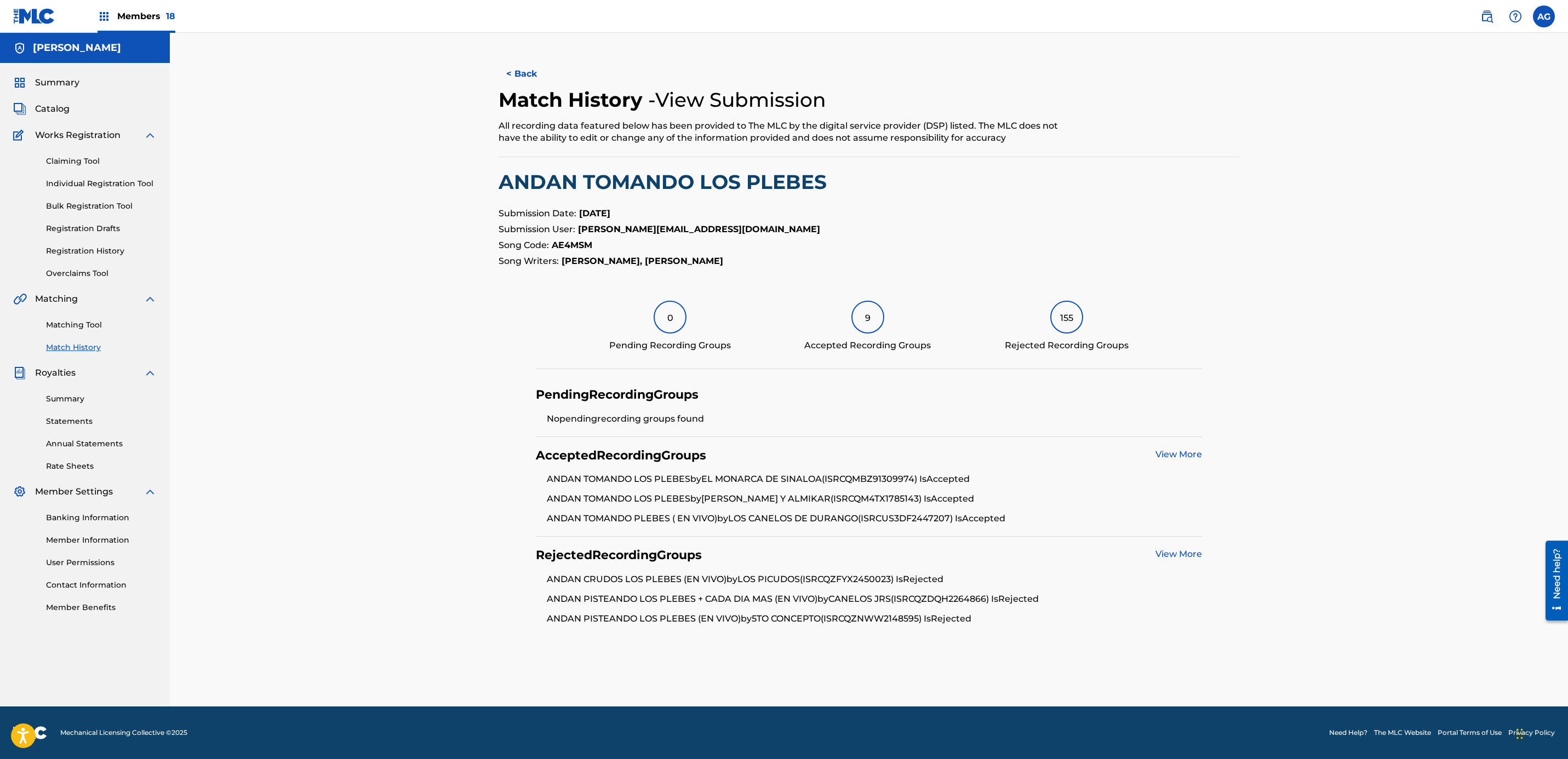
click at [521, 73] on button "< Back" at bounding box center [531, 74] width 66 height 27
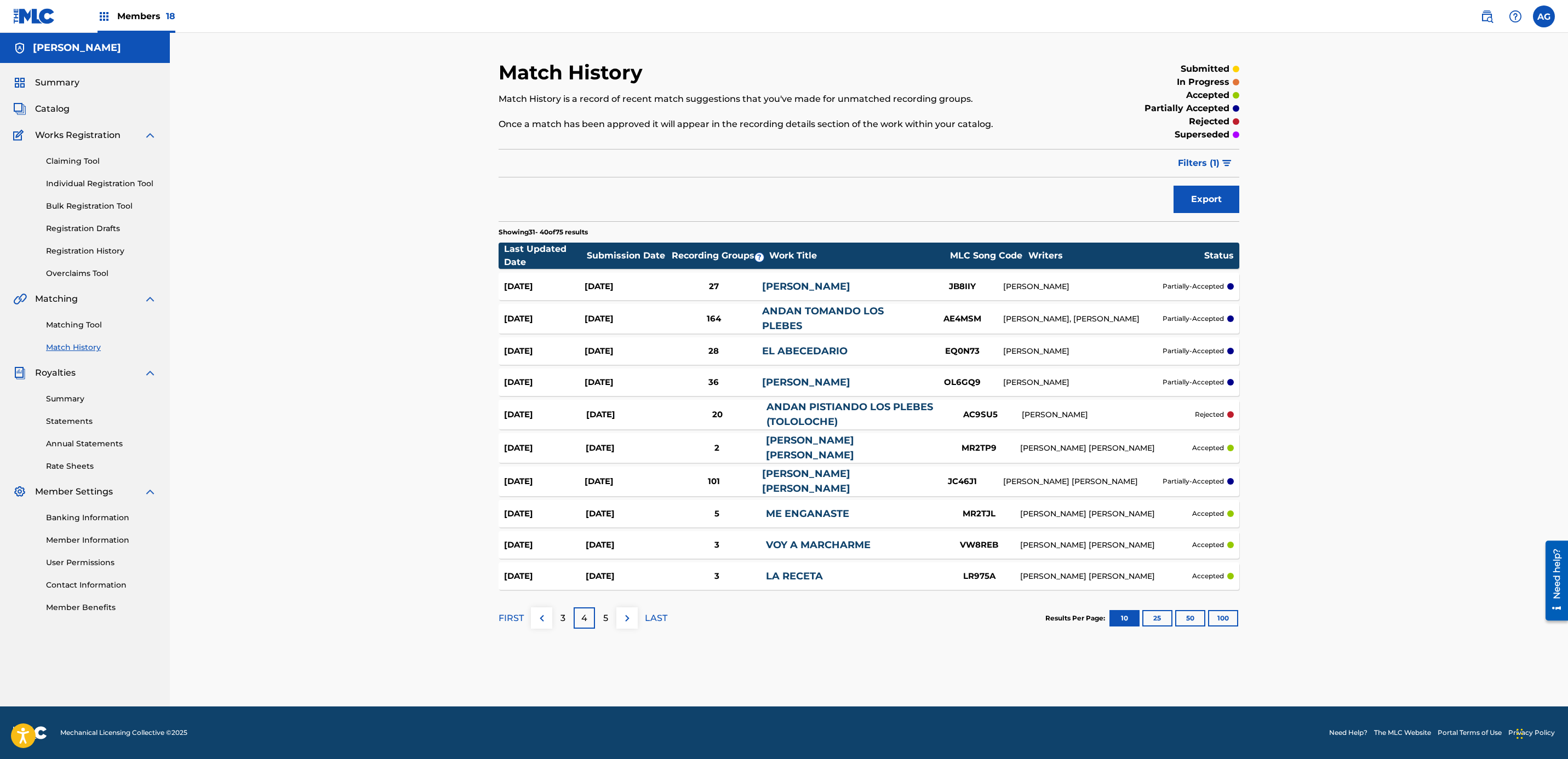
click at [845, 319] on div "ANDAN TOMANDO LOS PLEBES" at bounding box center [841, 319] width 159 height 30
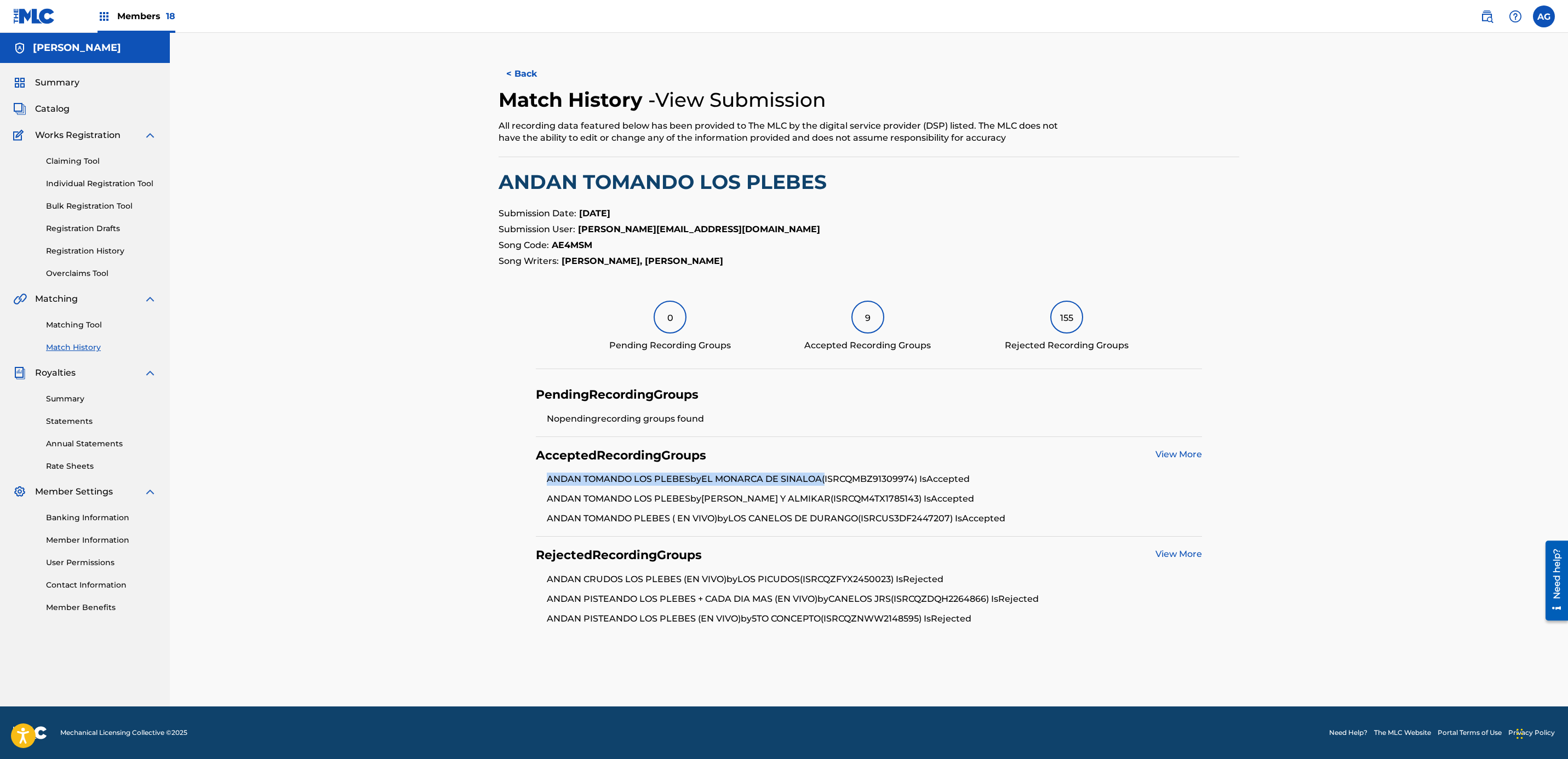
drag, startPoint x: 545, startPoint y: 480, endPoint x: 827, endPoint y: 475, distance: 282.0
click at [827, 475] on ul "ANDAN TOMANDO LOS PLEBES by EL MONARCA DE SINALOA (ISRC QMBZ91309974 ) Is Accep…" at bounding box center [869, 499] width 667 height 52
copy li "ANDAN TOMANDO LOS PLEBES by EL MONARCA DE SINALOA"
drag, startPoint x: 1150, startPoint y: 554, endPoint x: 1175, endPoint y: 554, distance: 25.0
click at [1157, 554] on div "Rejected Recording Groups View More" at bounding box center [869, 555] width 667 height 15
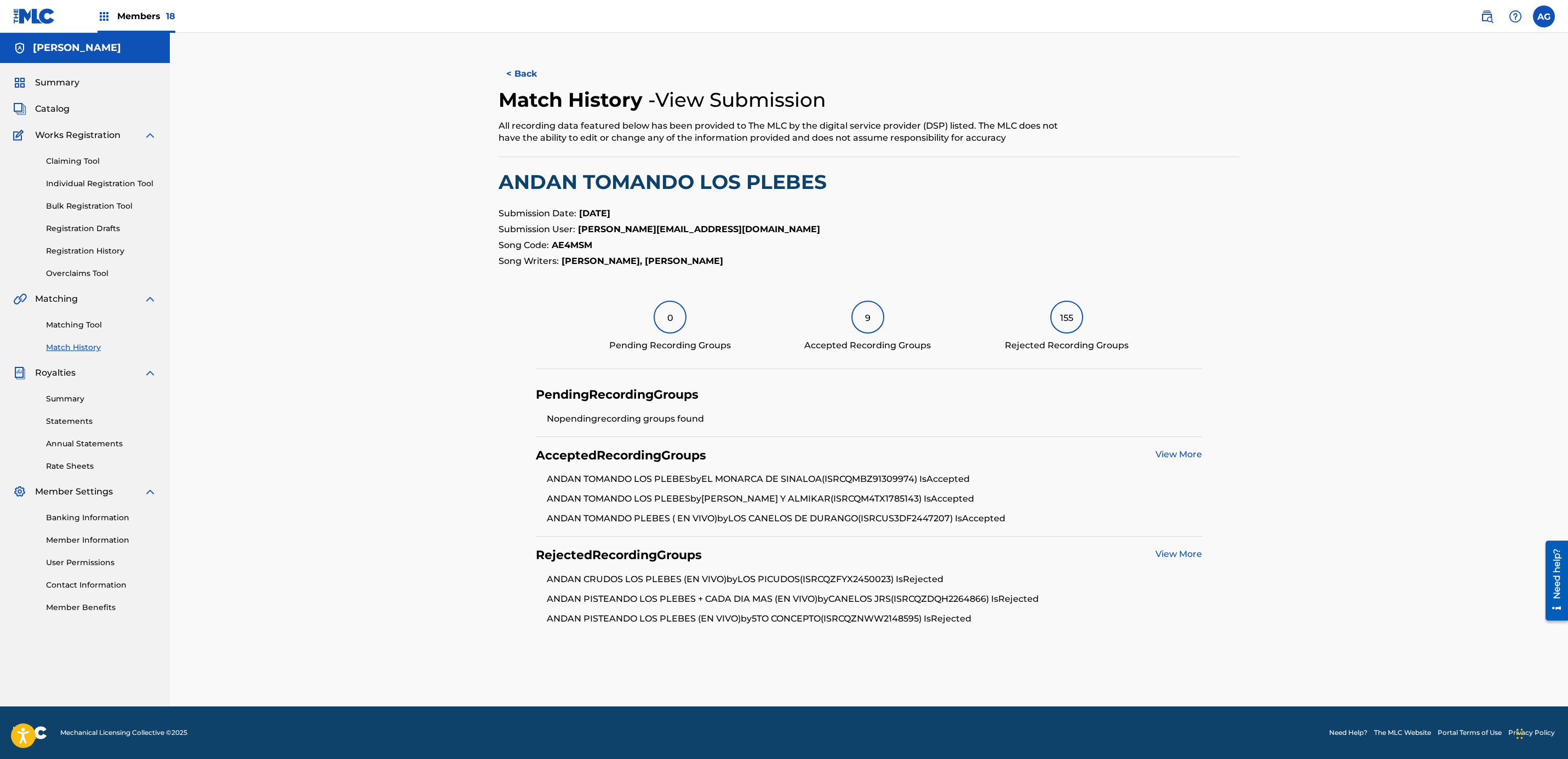
click at [1176, 554] on link "View More" at bounding box center [1178, 554] width 47 height 10
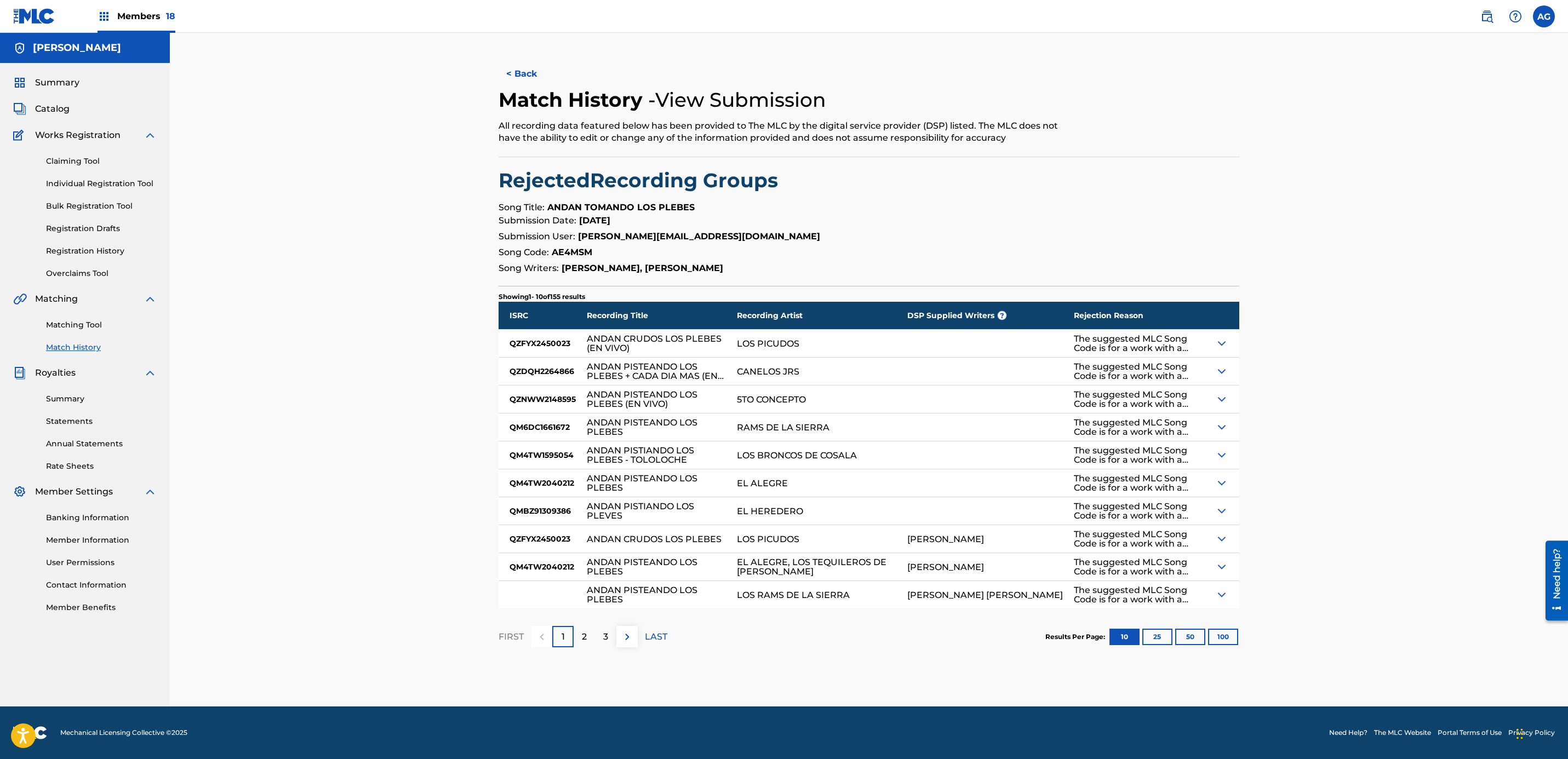
click at [1220, 638] on button "100" at bounding box center [1223, 637] width 30 height 16
click at [578, 72] on div "< Back" at bounding box center [684, 74] width 370 height 27
click at [528, 66] on button "< Back" at bounding box center [531, 74] width 66 height 27
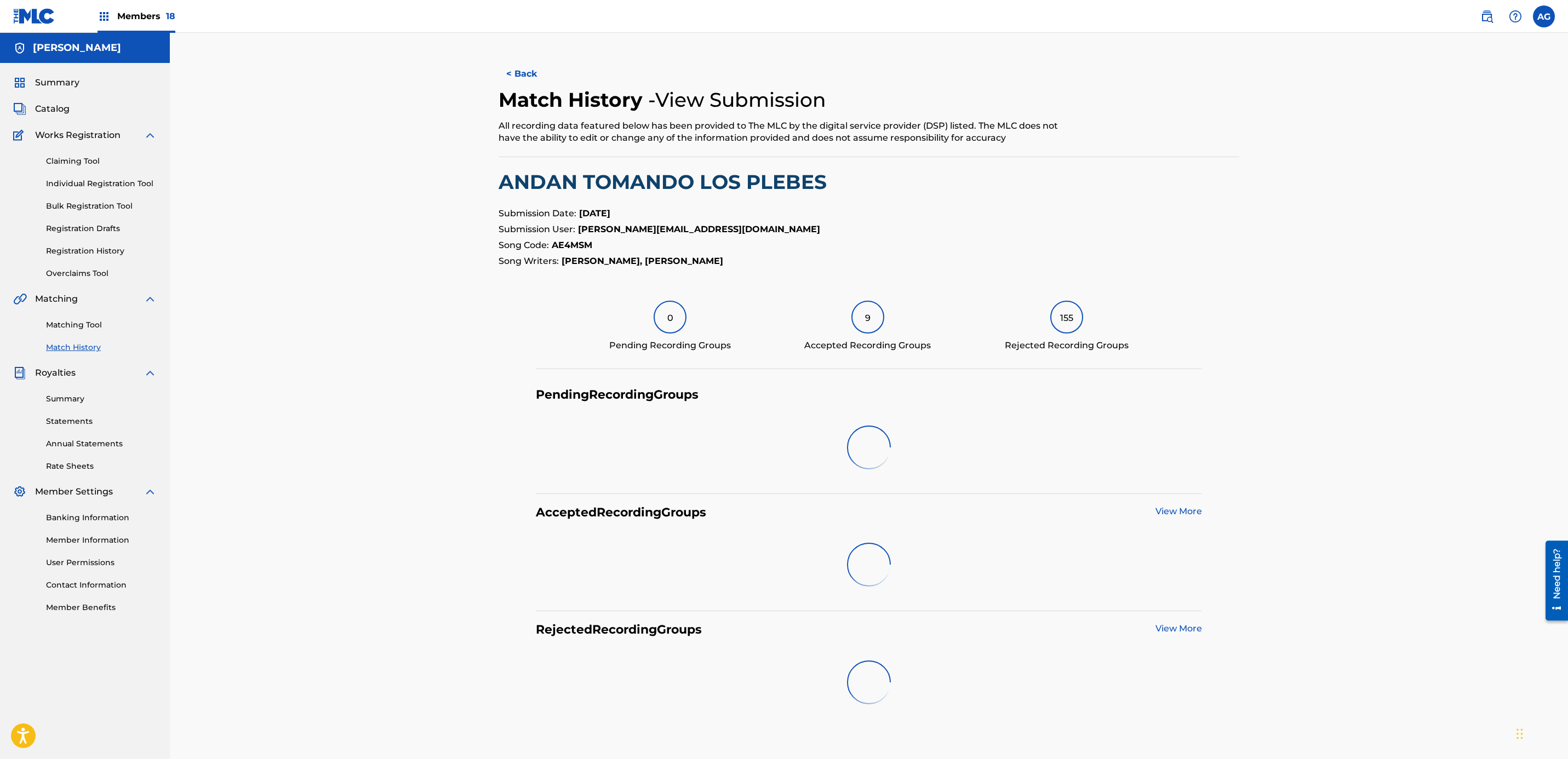
click at [529, 71] on button "< Back" at bounding box center [531, 74] width 66 height 27
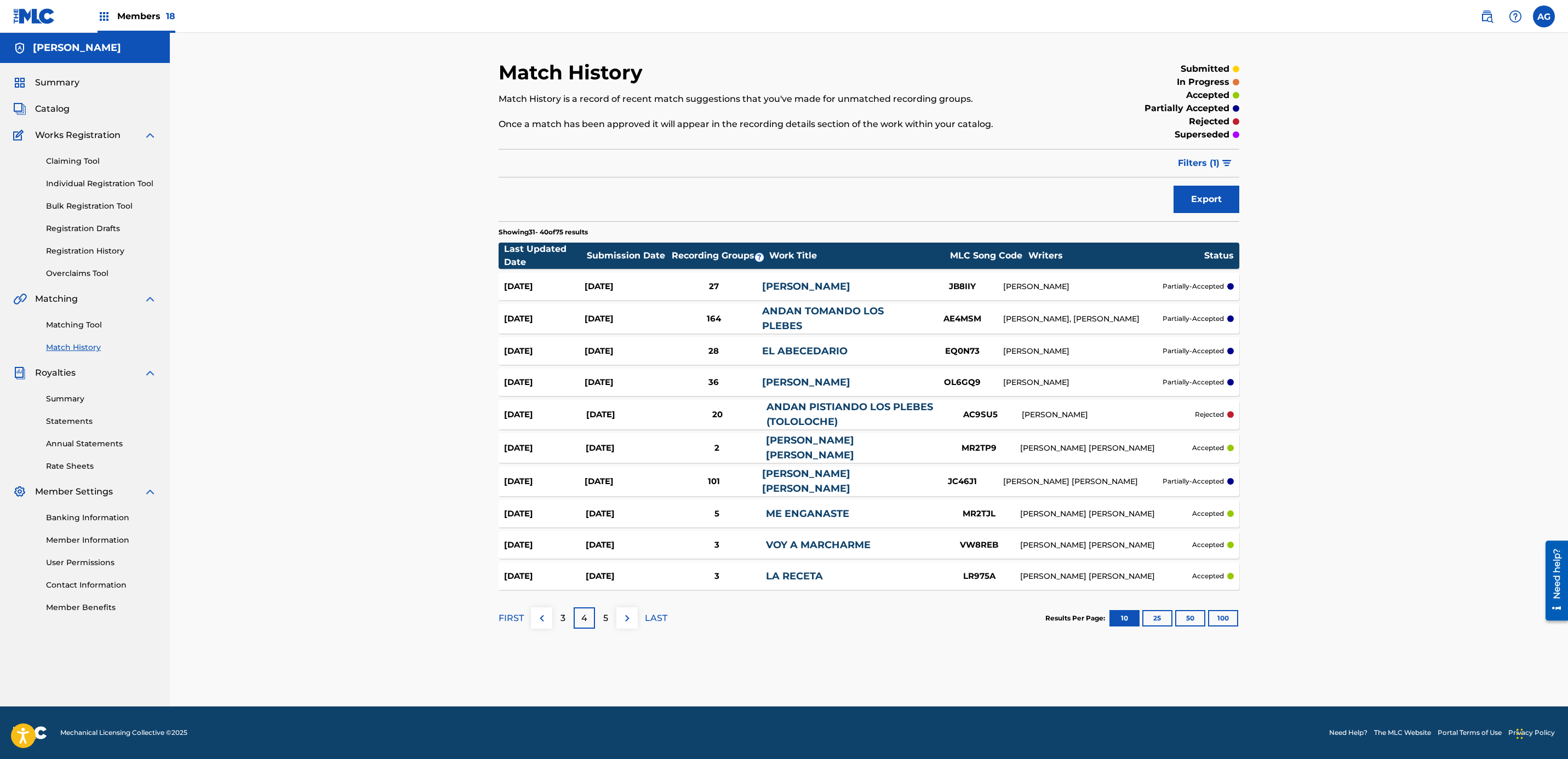
click at [137, 184] on link "Individual Registration Tool" at bounding box center [102, 184] width 111 height 12
